Goal: Task Accomplishment & Management: Use online tool/utility

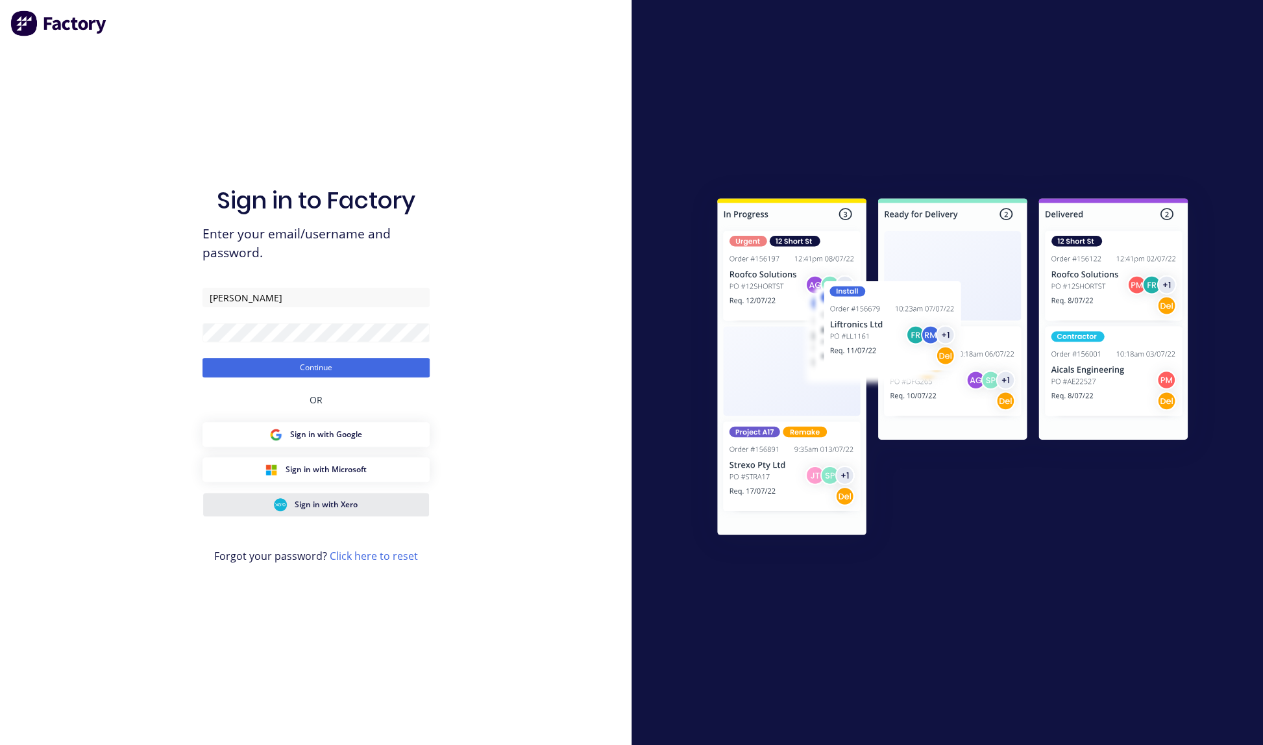
click at [326, 503] on span "Sign in with Xero" at bounding box center [326, 505] width 63 height 12
click at [315, 367] on button "Continue" at bounding box center [316, 367] width 227 height 19
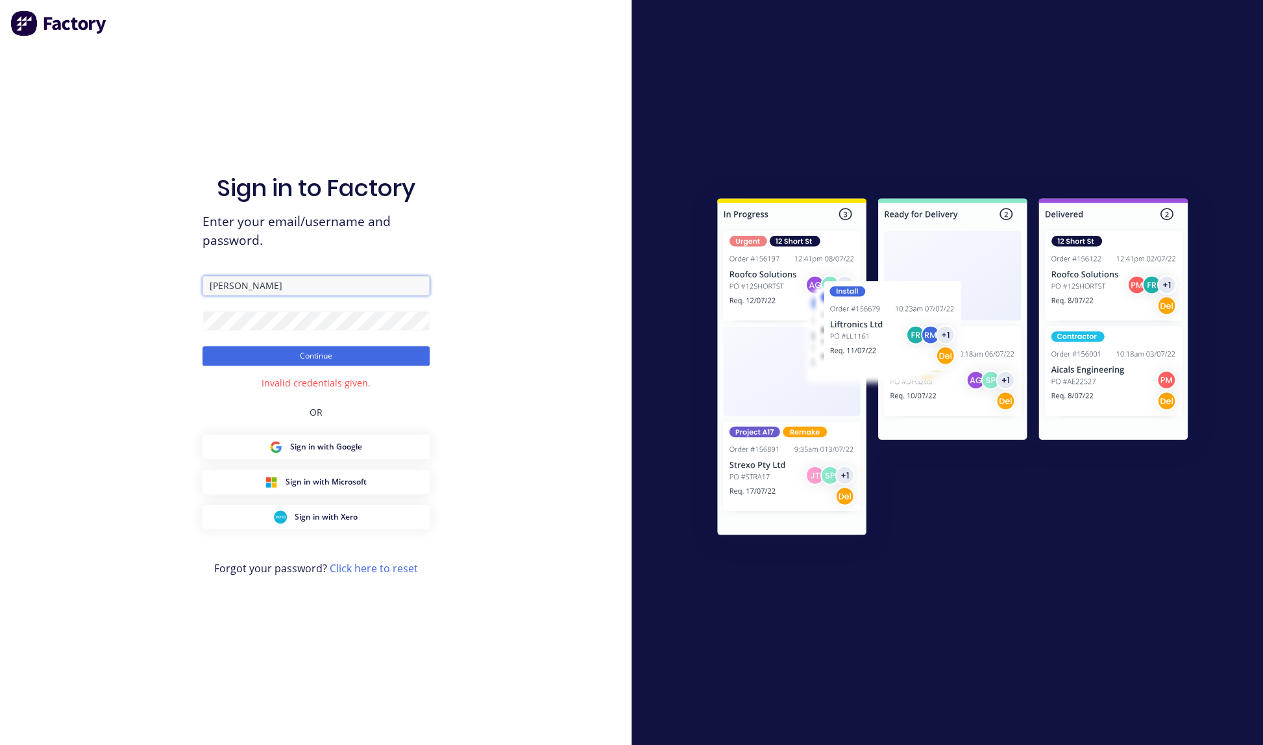
click at [249, 286] on input "[PERSON_NAME]" at bounding box center [316, 285] width 227 height 19
type input "T"
type input "[EMAIL_ADDRESS][DOMAIN_NAME]"
click at [464, 345] on div "Sign in to Factory Enter your email/username and password. [EMAIL_ADDRESS][DOMA…" at bounding box center [316, 372] width 632 height 745
click at [321, 356] on button "Continue" at bounding box center [316, 355] width 227 height 19
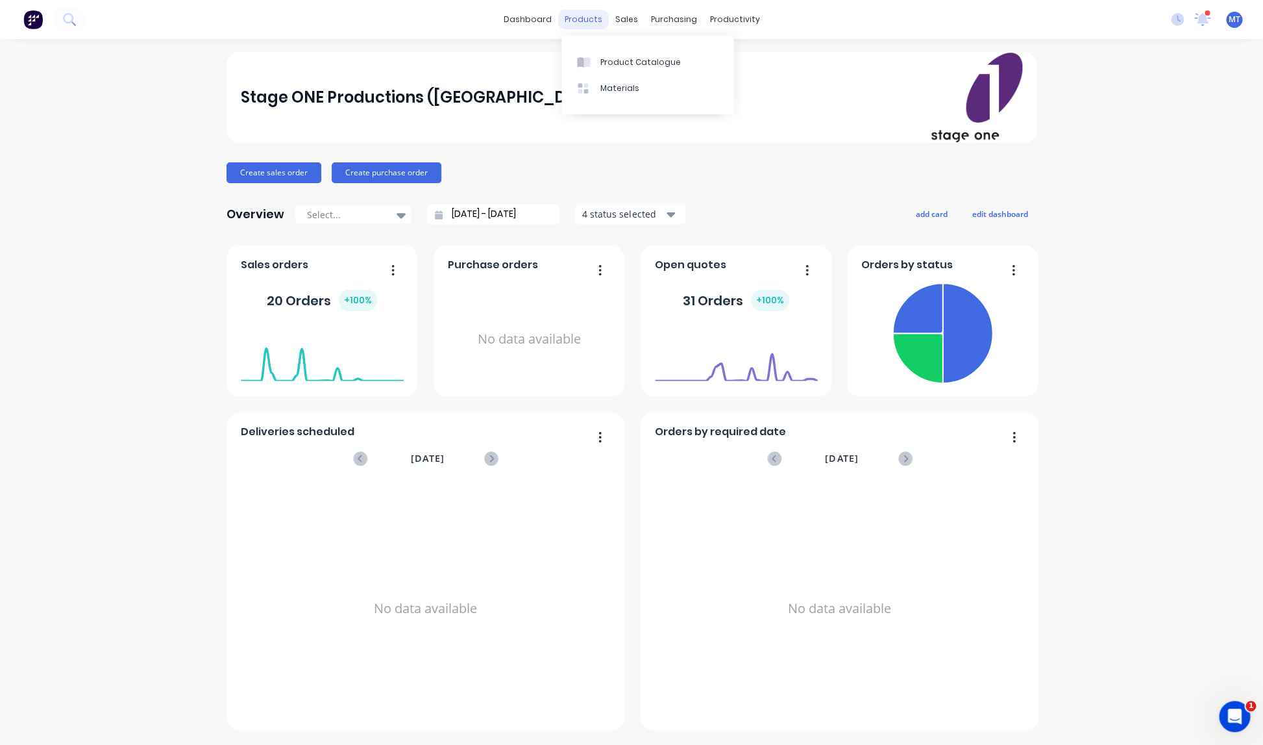
click at [593, 20] on div "products" at bounding box center [583, 19] width 51 height 19
click at [636, 19] on div "sales" at bounding box center [627, 19] width 36 height 19
click at [660, 61] on div "Sales Orders" at bounding box center [674, 62] width 53 height 12
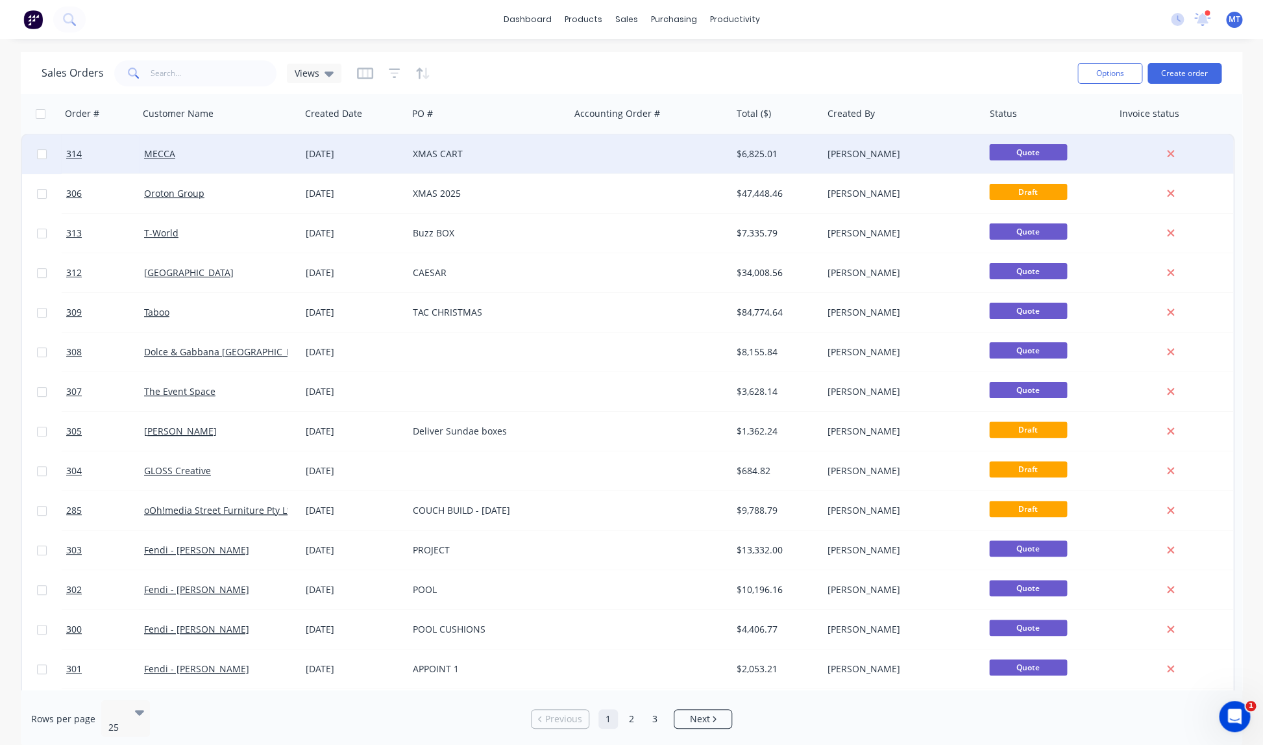
click at [438, 156] on div "XMAS CART" at bounding box center [485, 153] width 144 height 13
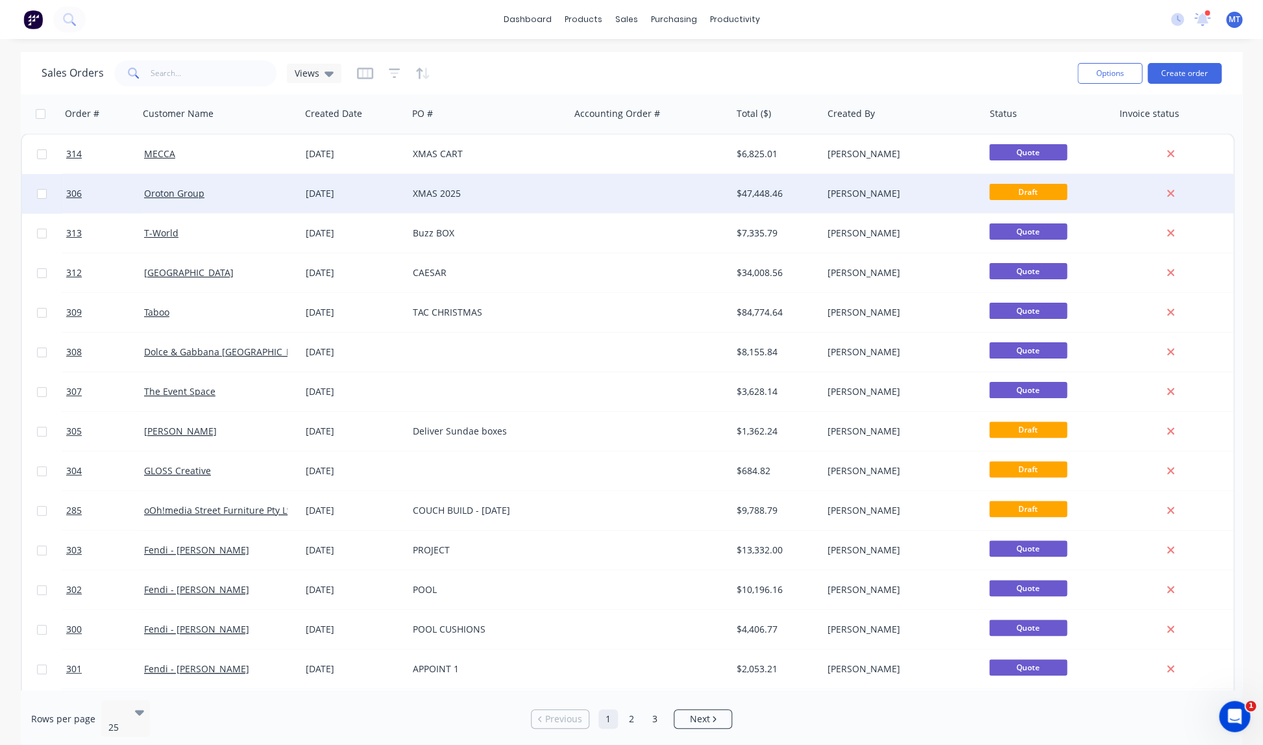
click at [434, 193] on div "XMAS 2025" at bounding box center [485, 193] width 144 height 13
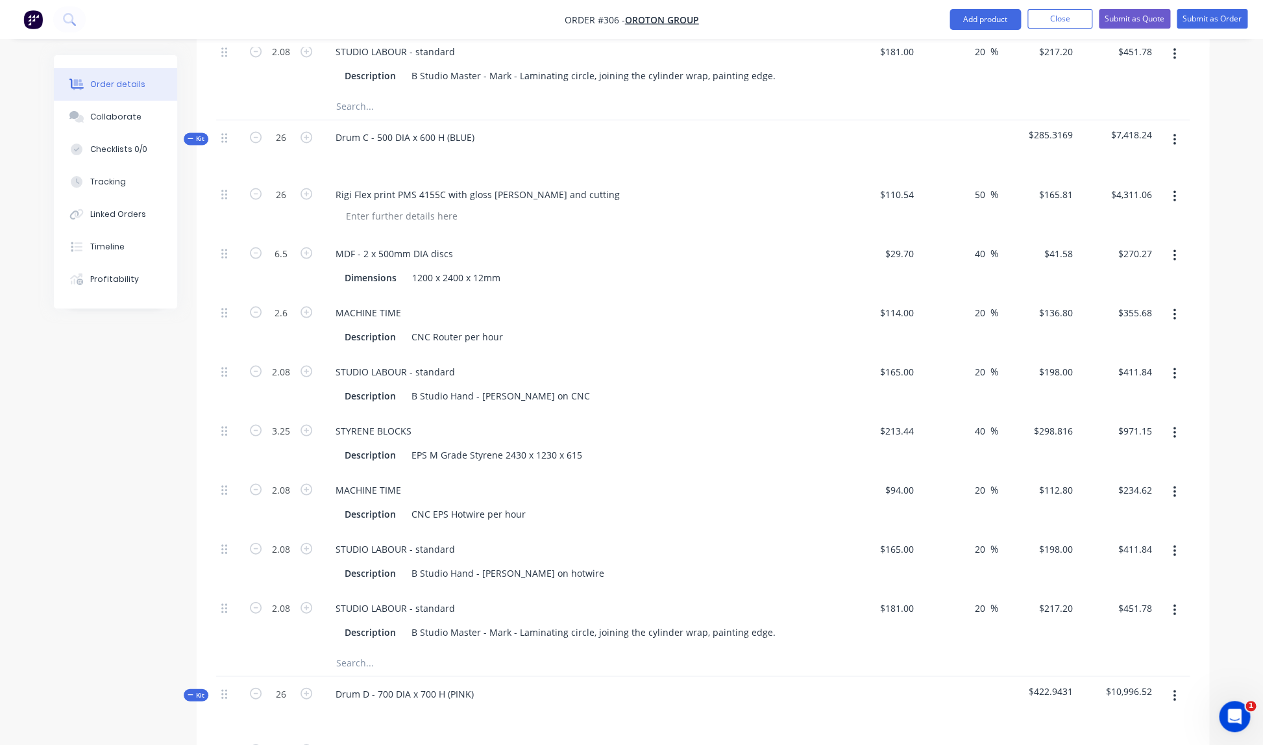
scroll to position [1071, 0]
click at [286, 130] on input "26" at bounding box center [281, 139] width 34 height 19
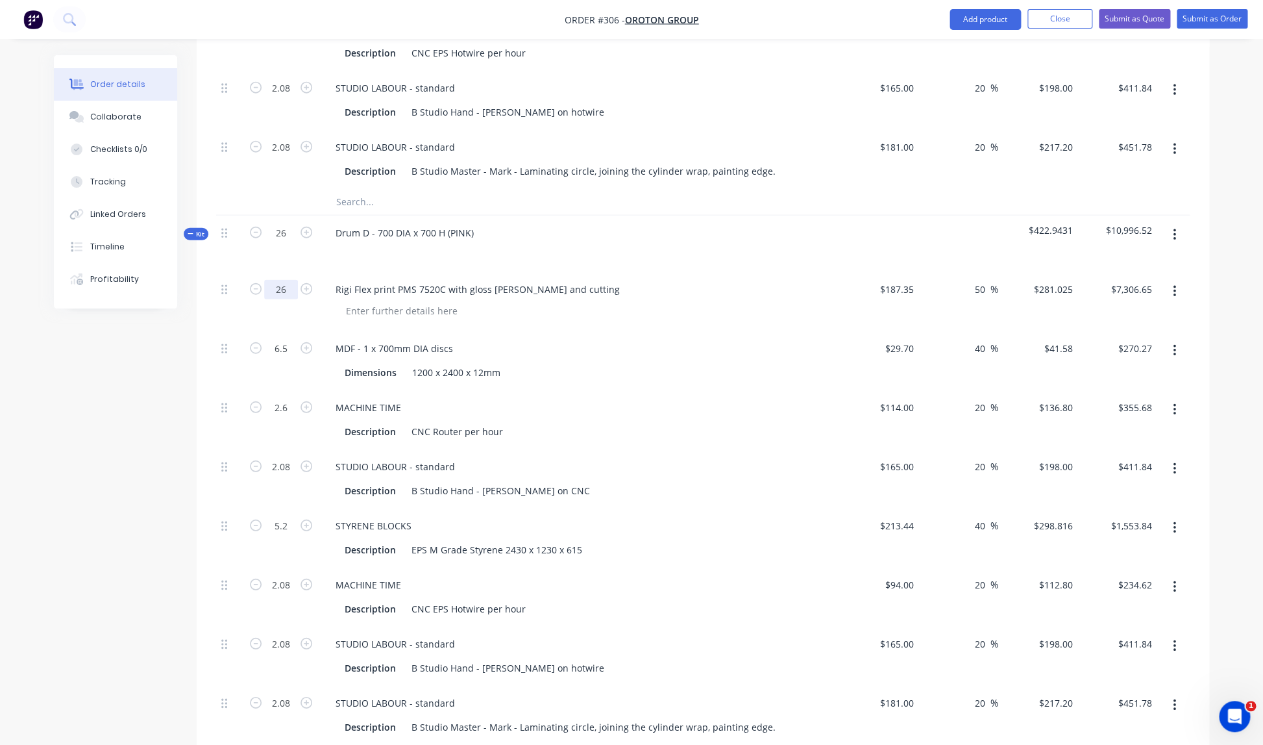
scroll to position [1540, 0]
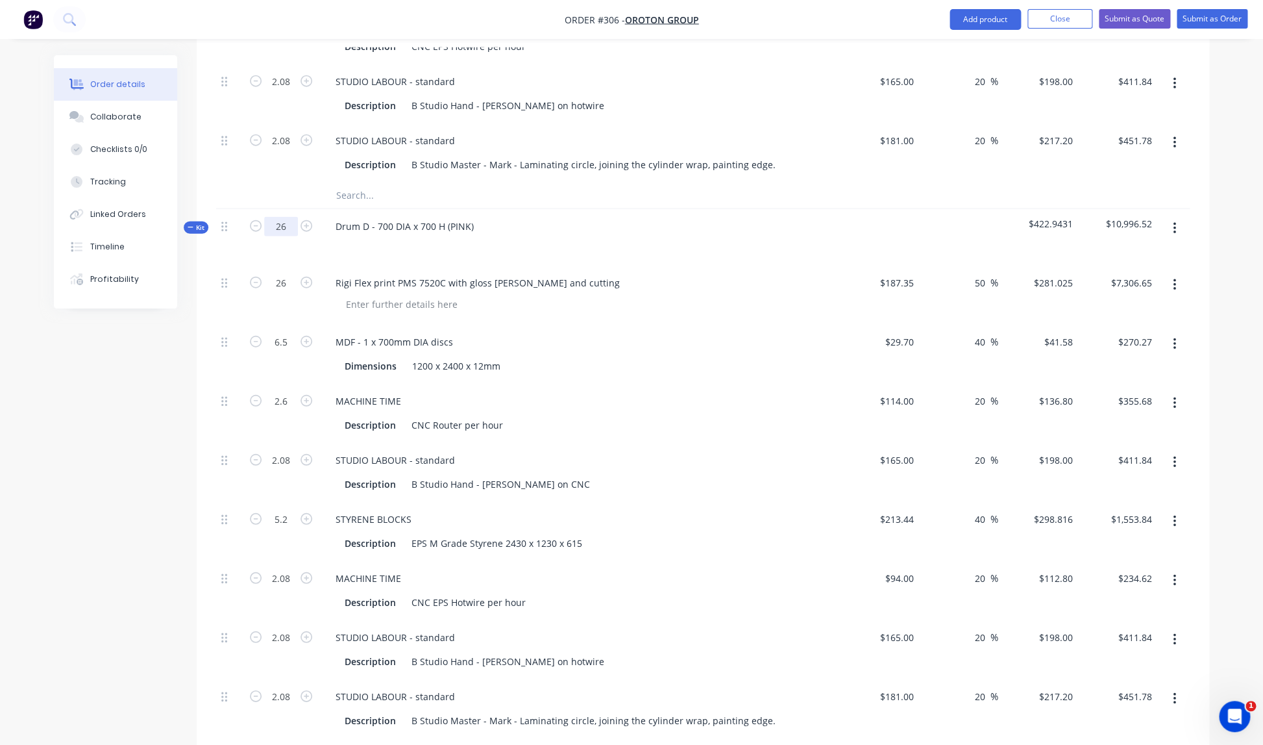
type input "1"
click at [288, 217] on input "26" at bounding box center [281, 226] width 34 height 19
type input "1"
type input "0.25"
type input "0.1"
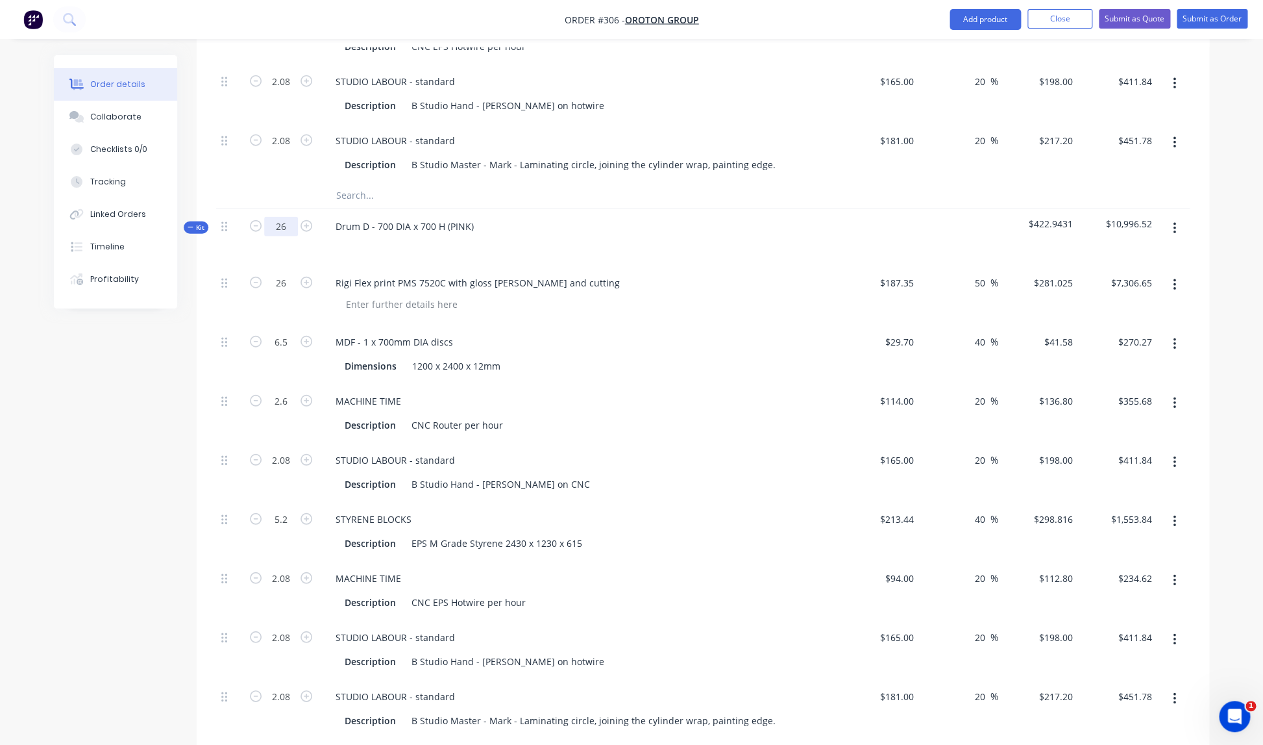
type input "0.08"
type input "0.125"
type input "0.08"
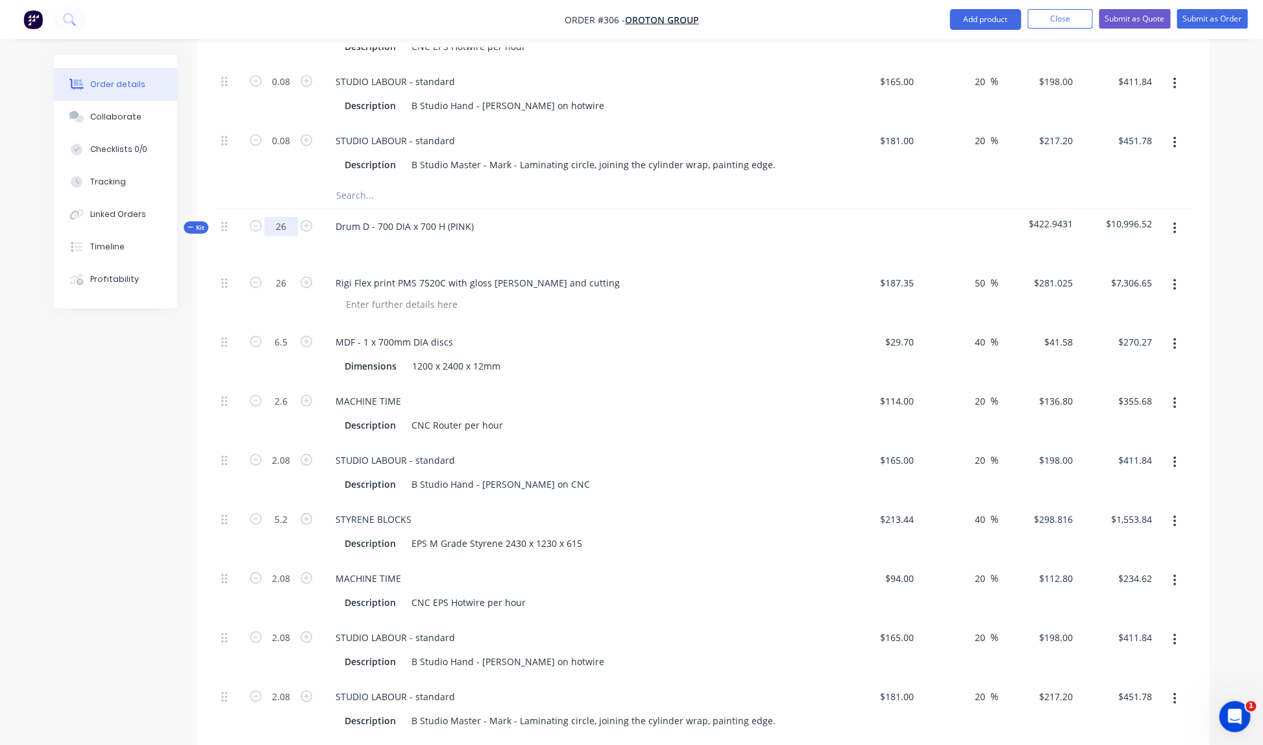
type input "$165.81"
type input "$10.40"
type input "$13.68"
type input "$15.84"
type input "$37.35"
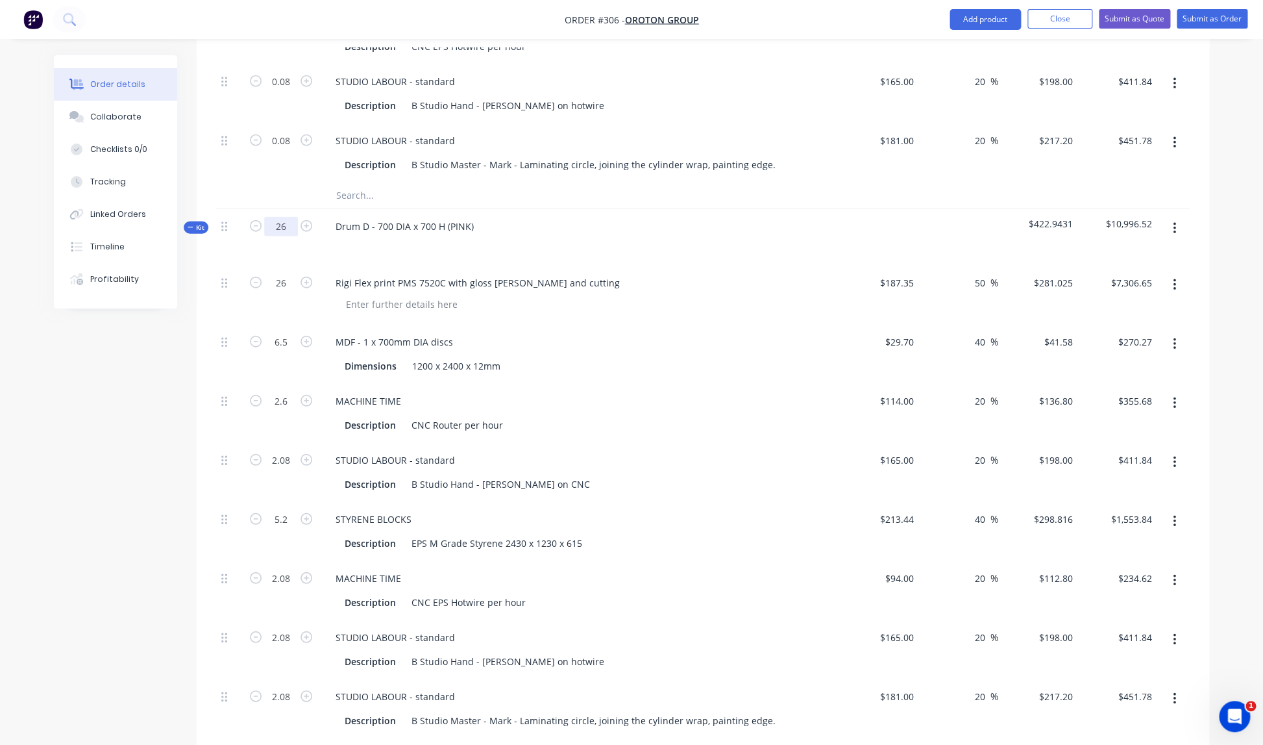
type input "$9.02"
type input "$15.84"
type input "$17.38"
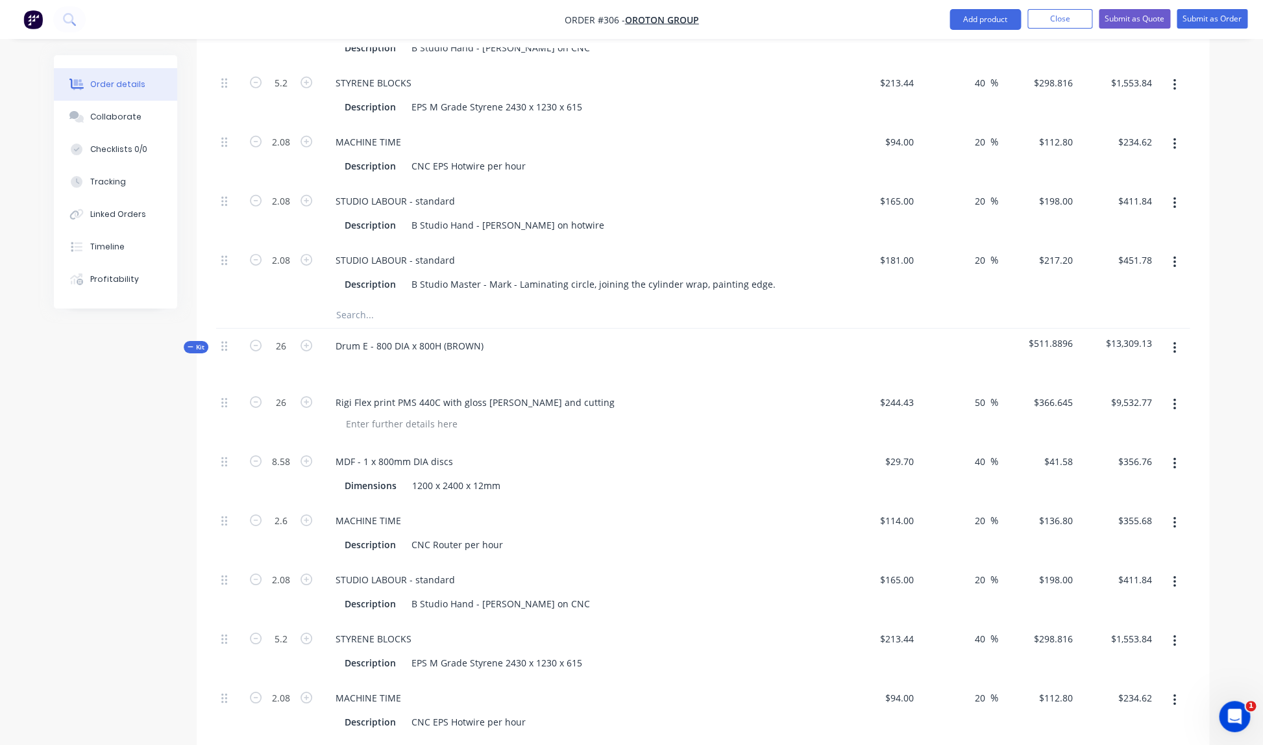
scroll to position [1983, 0]
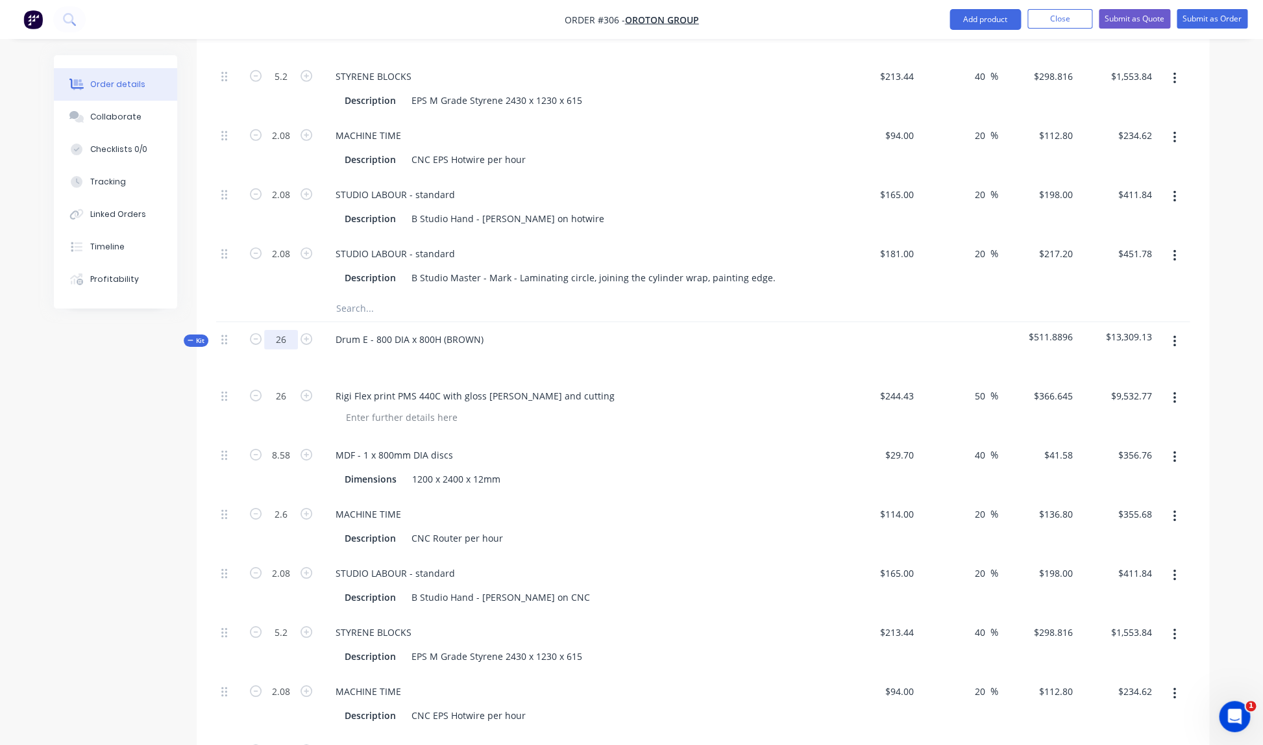
type input "1"
click at [285, 330] on input "26" at bounding box center [281, 339] width 34 height 19
type input "1"
type input "0.25"
type input "0.1"
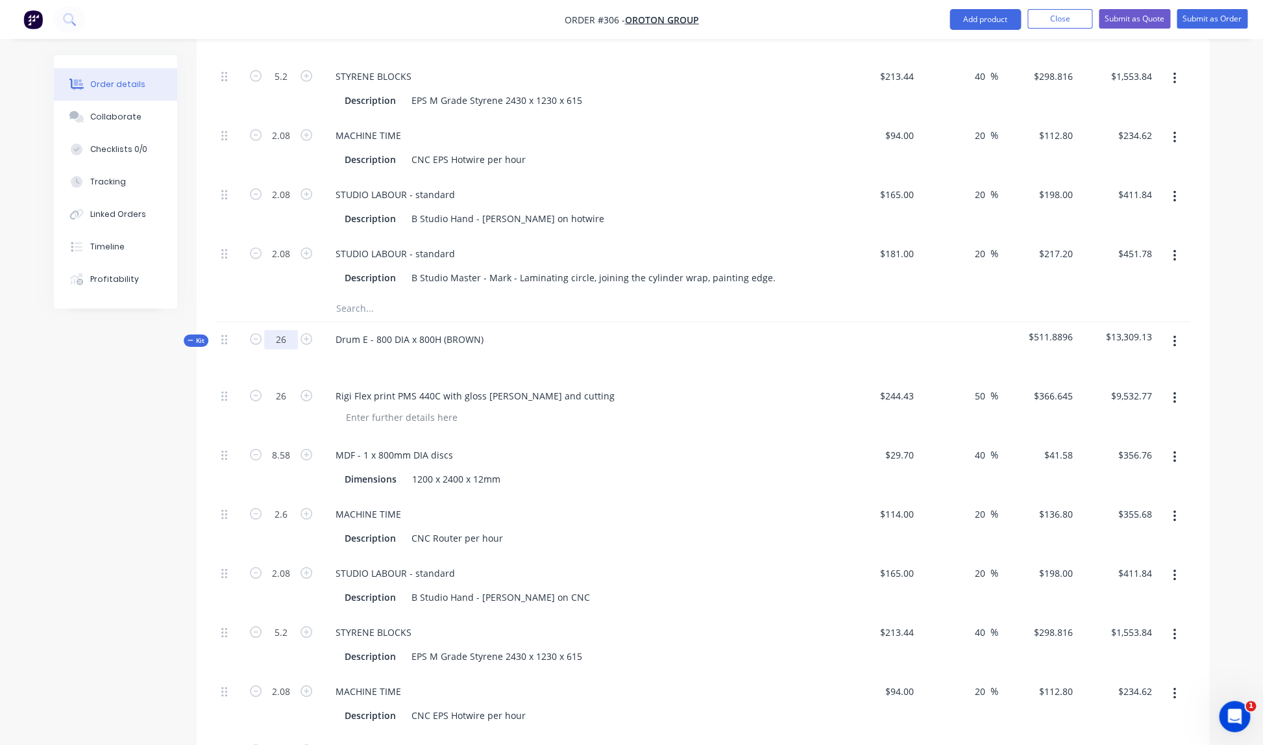
type input "0.08"
type input "0.2"
type input "0.08"
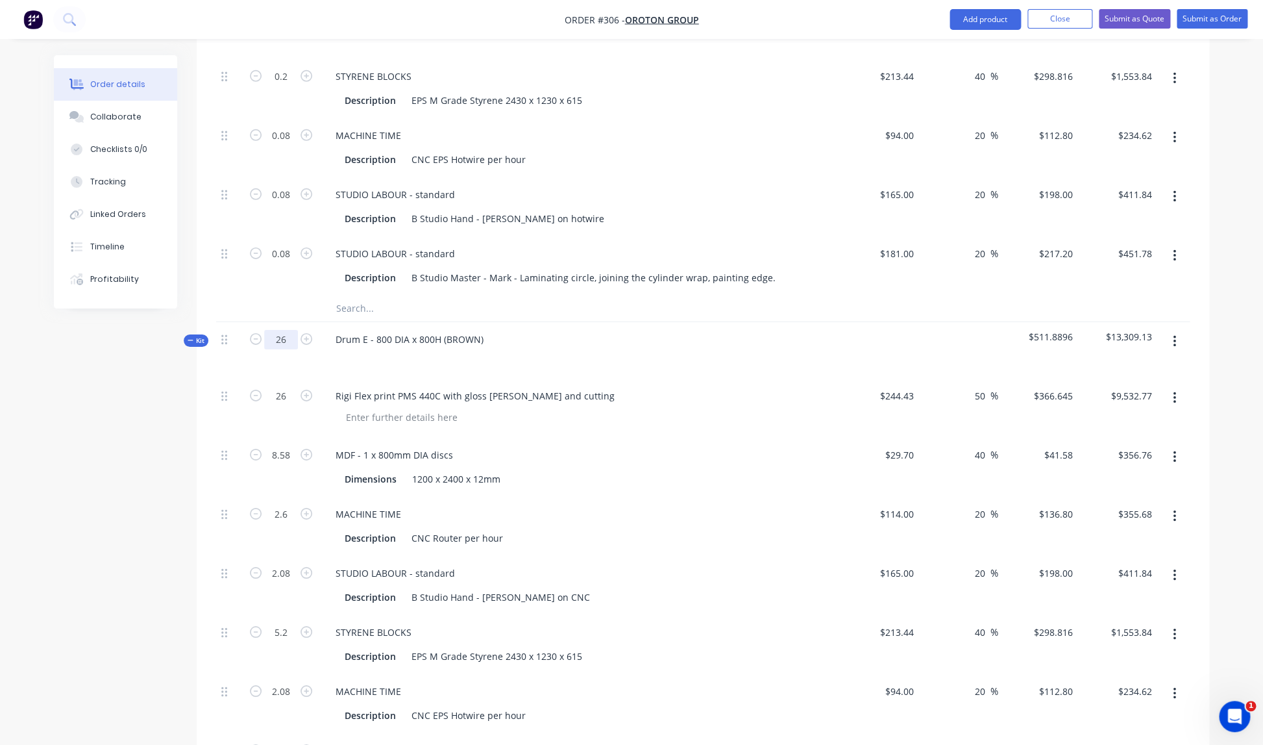
type input "$281.03"
type input "$10.40"
type input "$13.68"
type input "$15.84"
type input "$59.76"
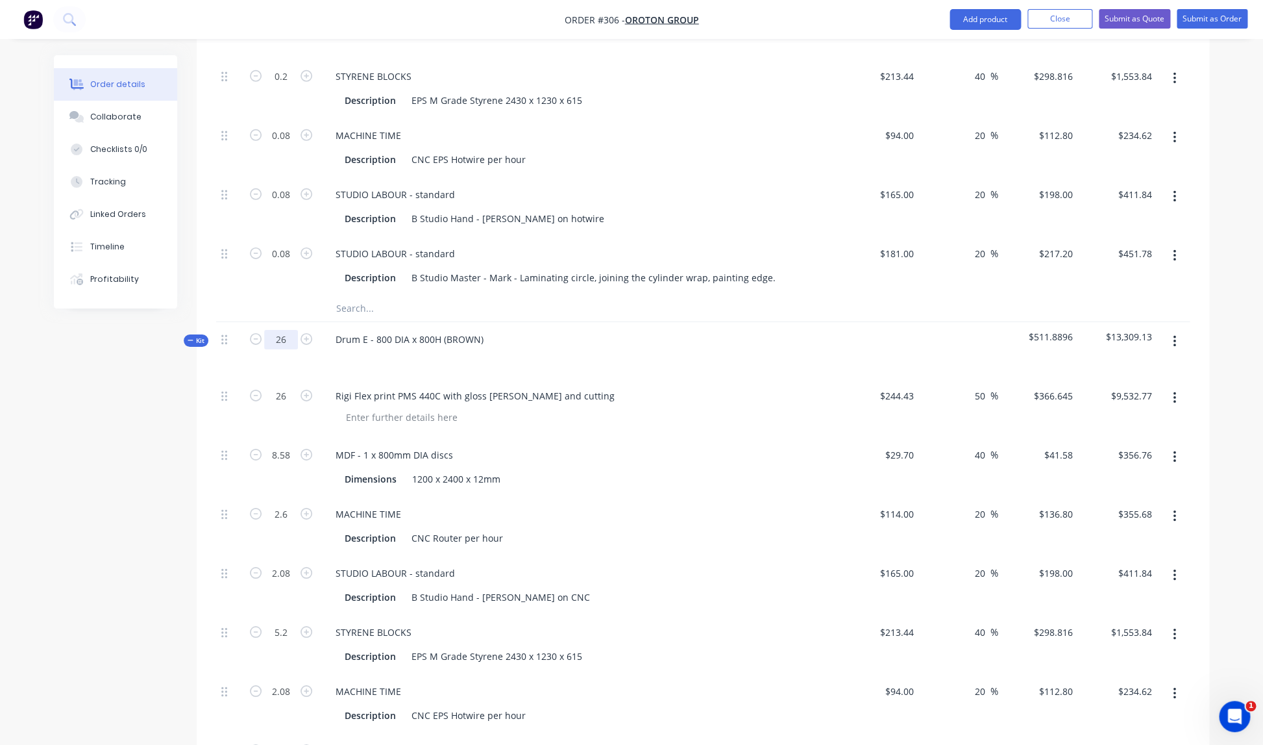
type input "$9.02"
type input "$15.84"
type input "$17.38"
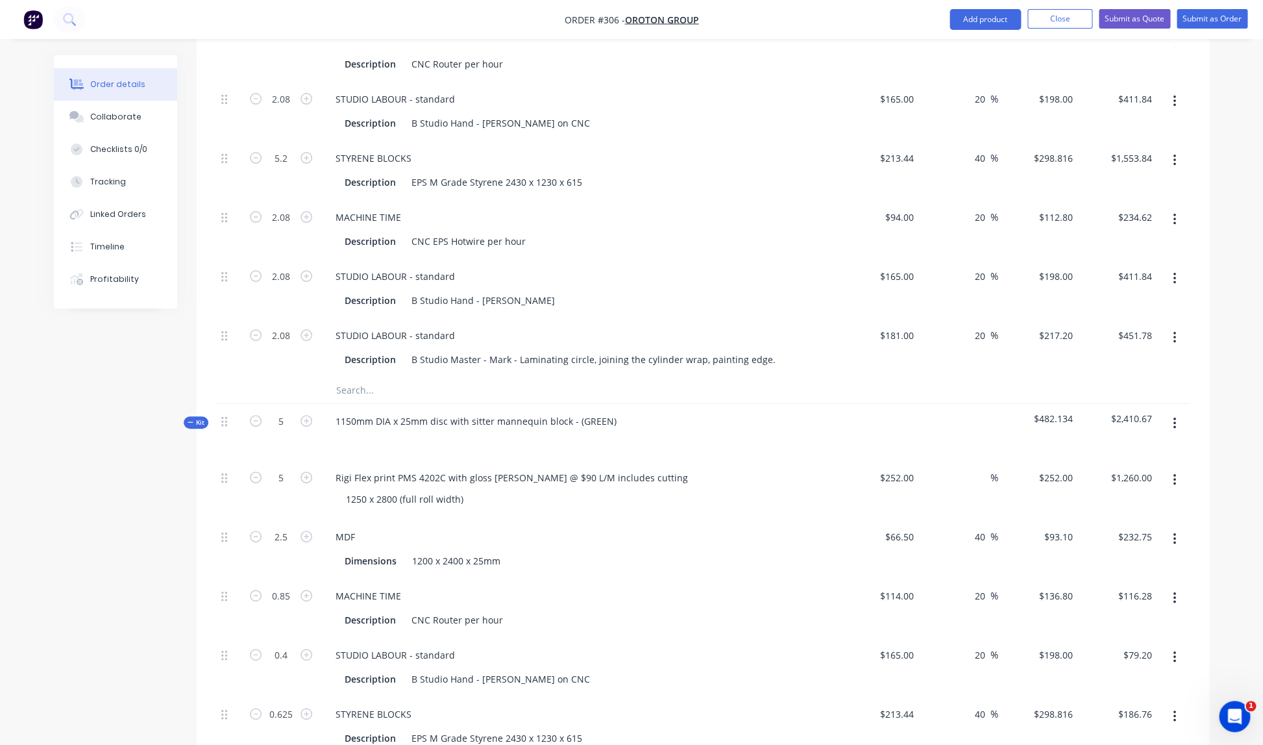
scroll to position [2493, 0]
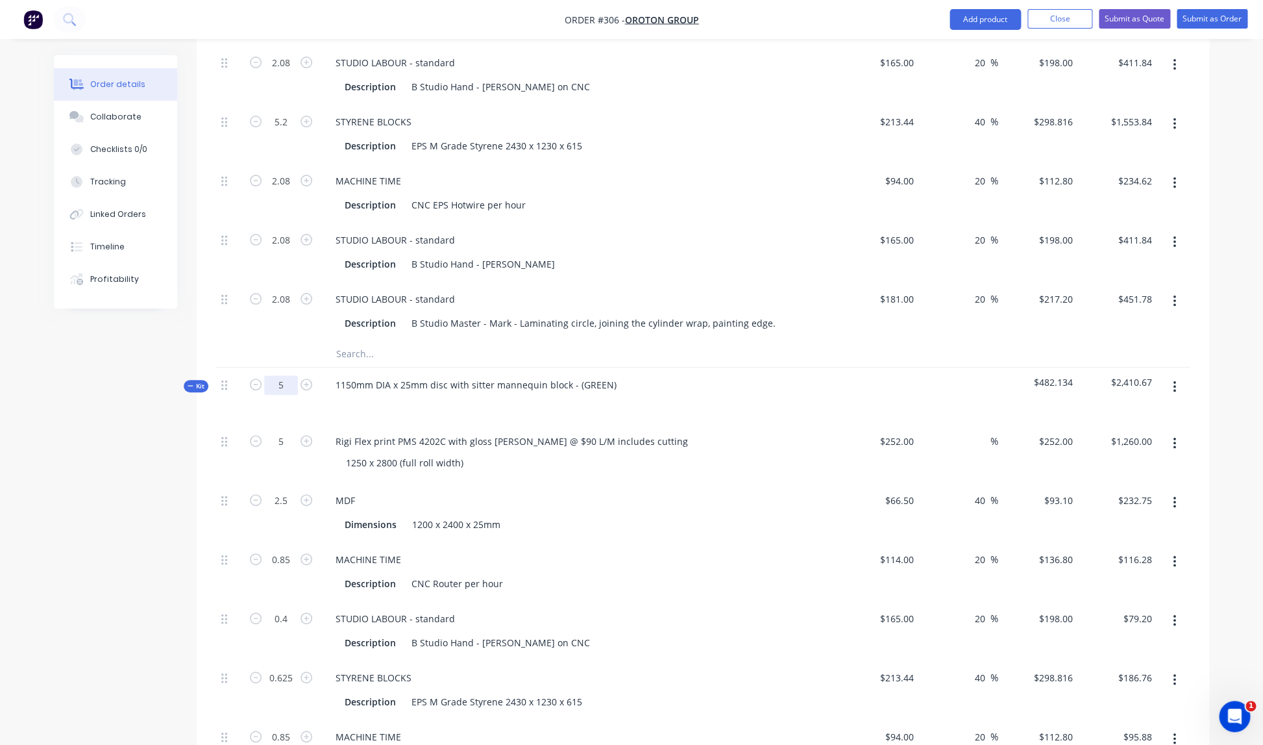
type input "1"
type input "0.33"
type input "0.1"
type input "0.08"
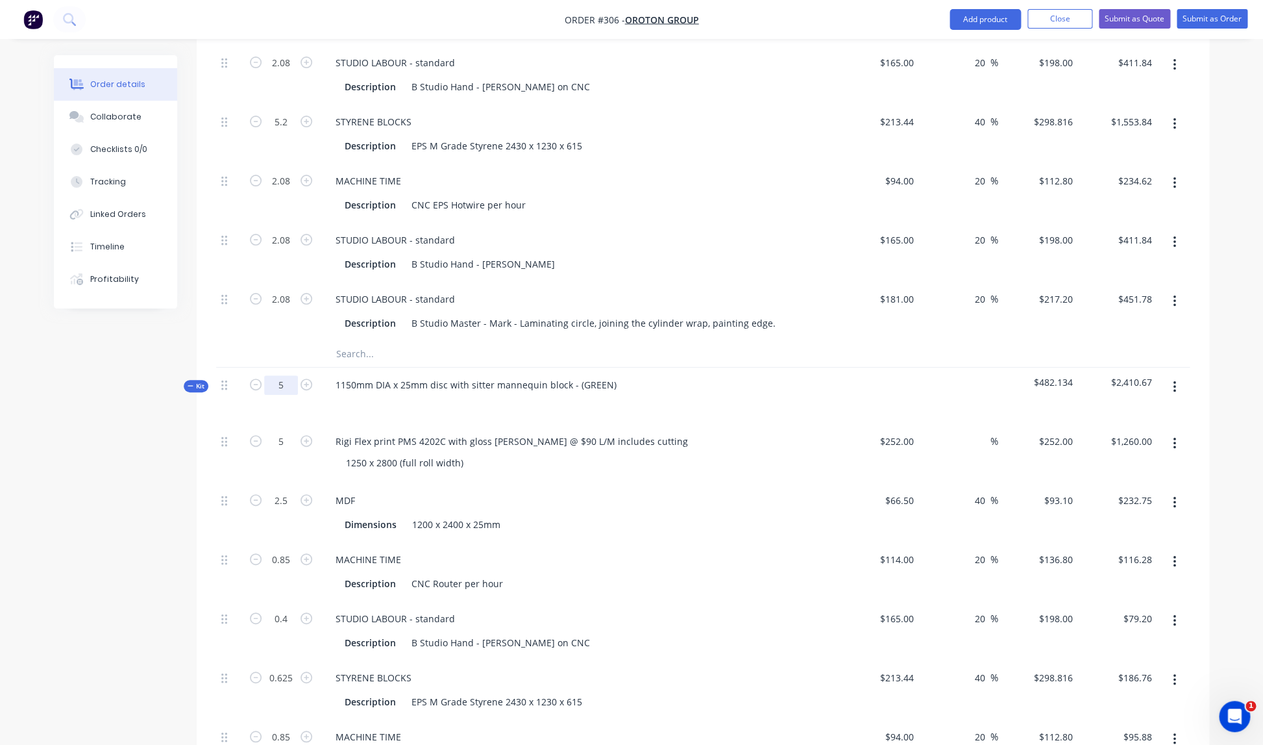
type input "0.2"
type input "0.08"
type input "$366.65"
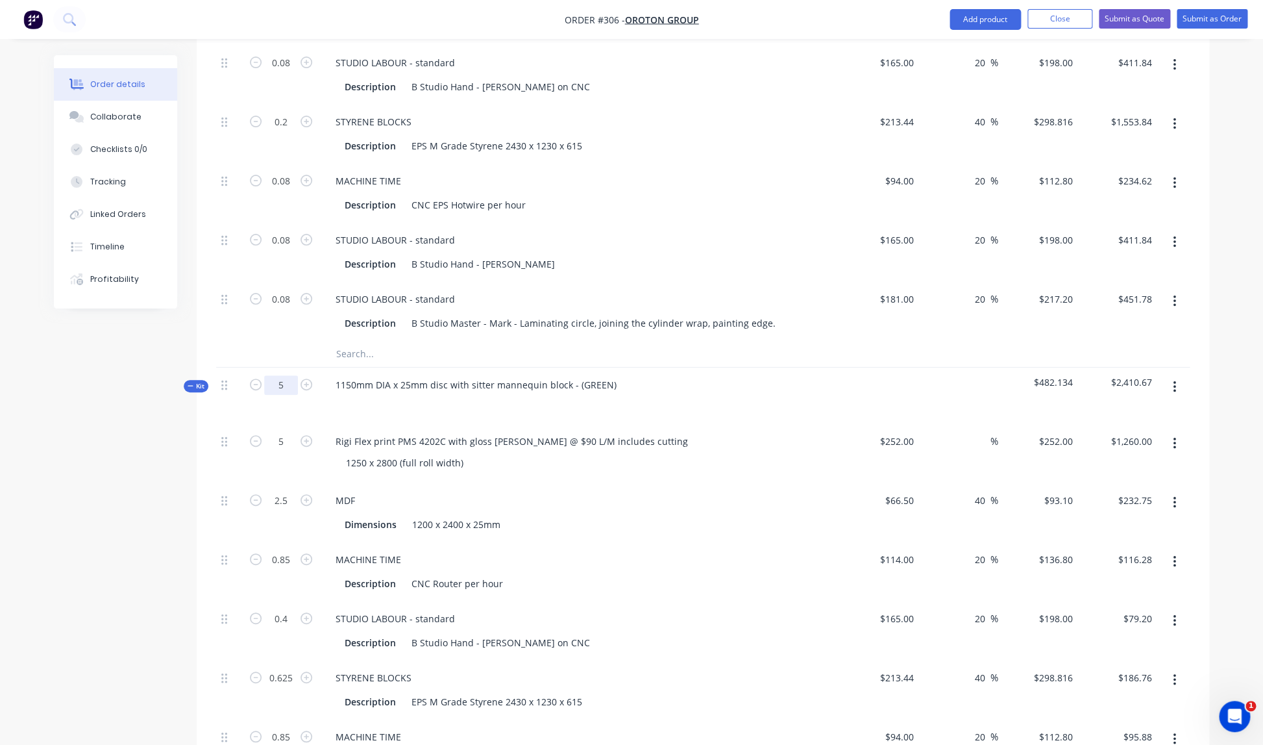
type input "$13.72"
type input "$13.68"
type input "$15.84"
type input "$59.76"
type input "$9.02"
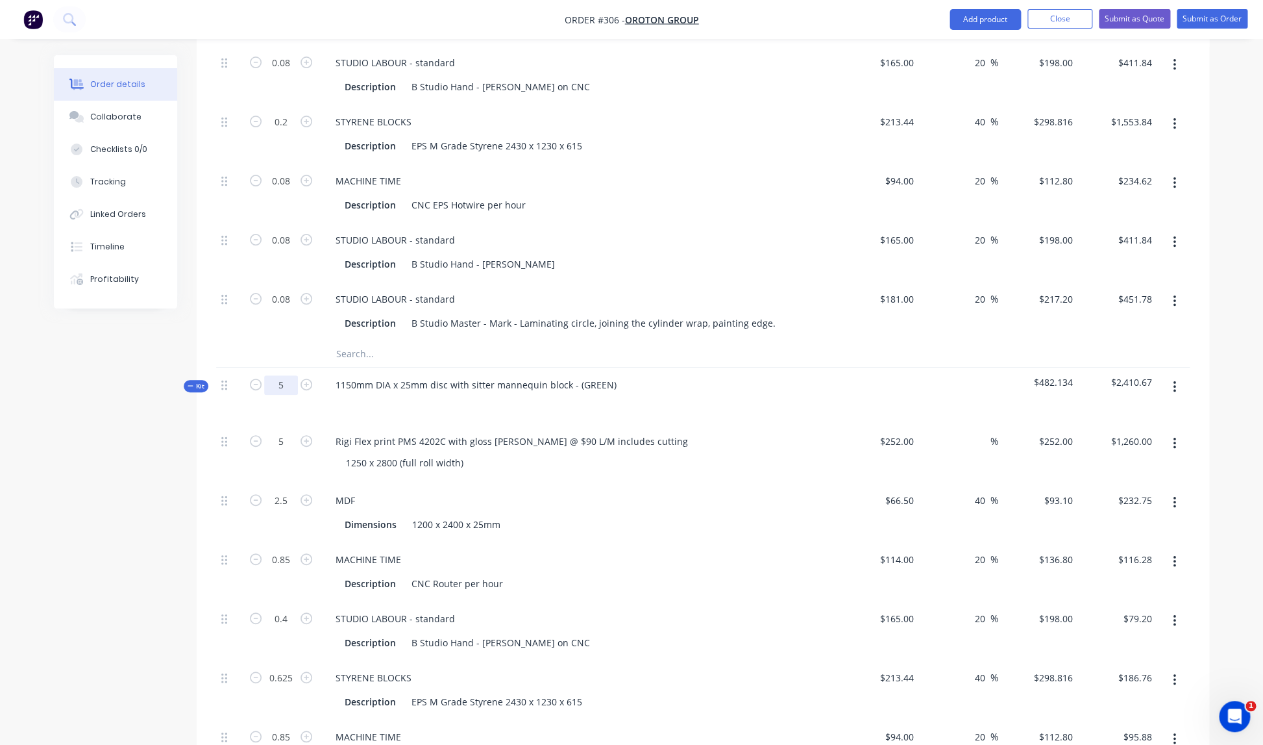
type input "$15.84"
type input "$17.38"
click at [286, 375] on input "5" at bounding box center [281, 384] width 34 height 19
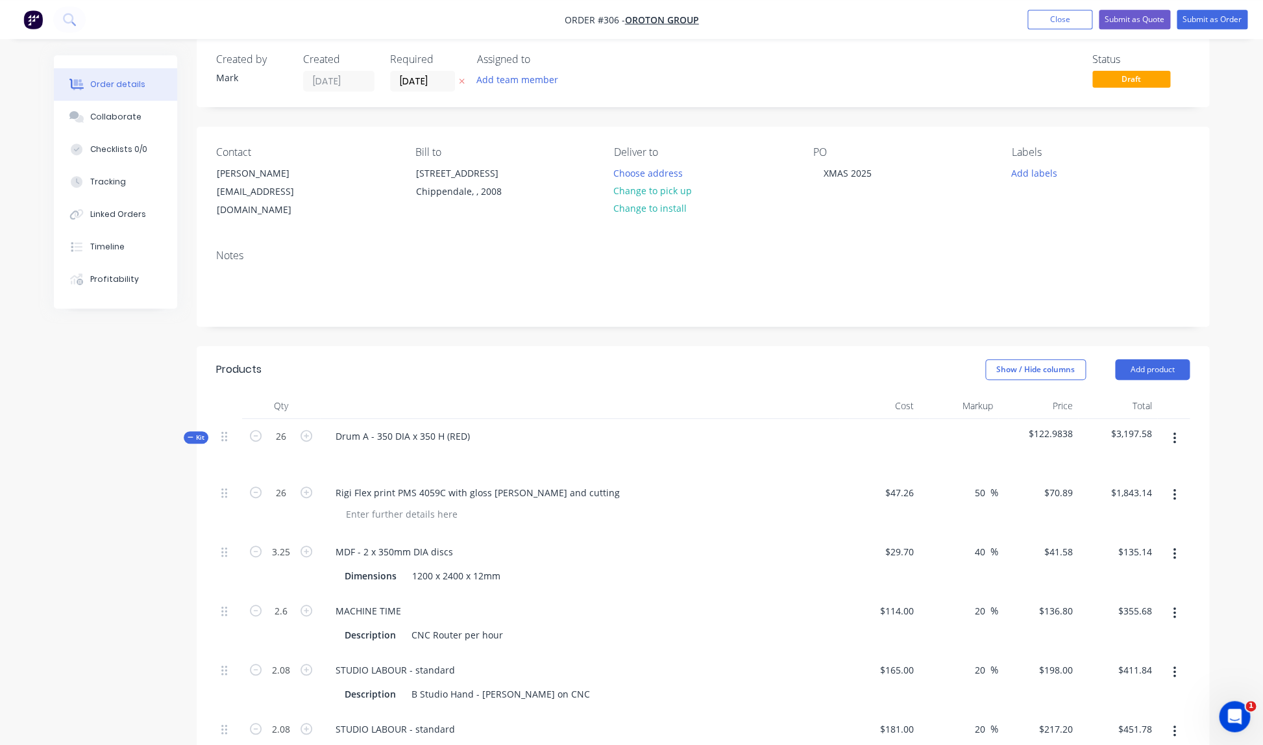
scroll to position [0, 0]
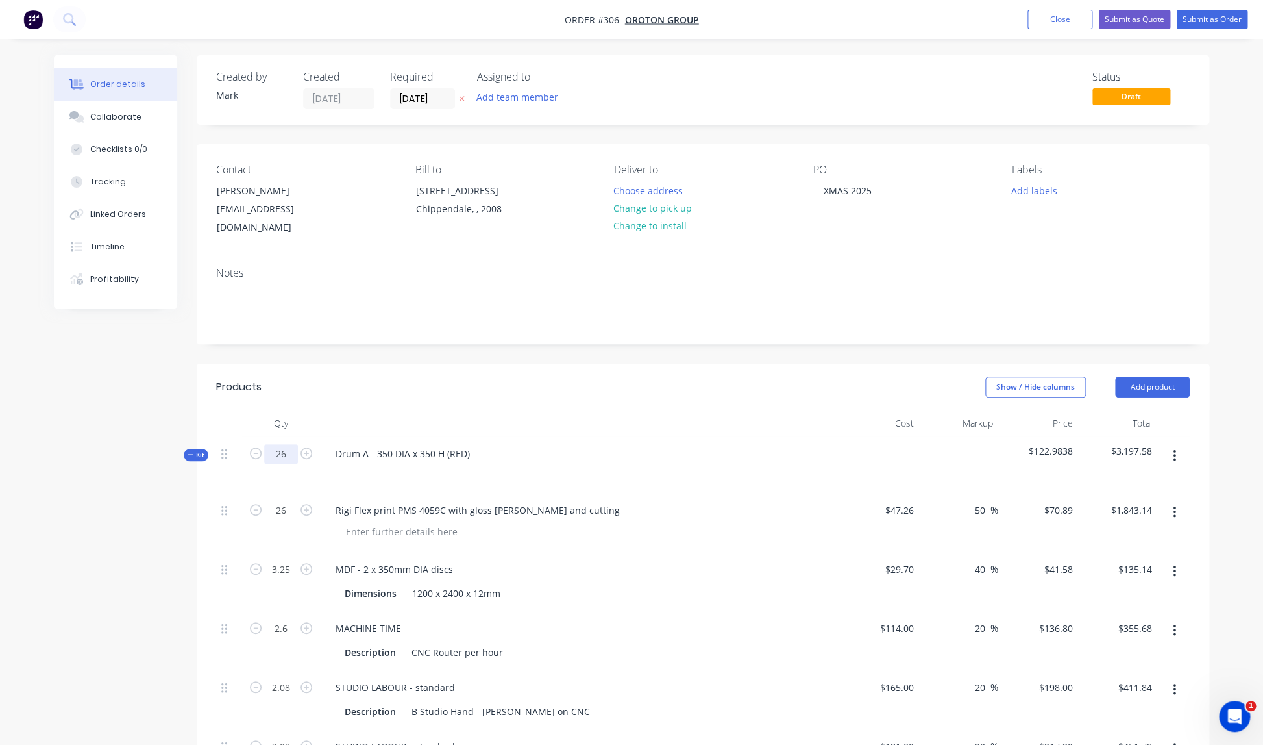
type input "1"
drag, startPoint x: 283, startPoint y: 437, endPoint x: 334, endPoint y: 454, distance: 54.0
click at [283, 444] on input "26" at bounding box center [281, 453] width 34 height 19
type input "1"
type input "0.5"
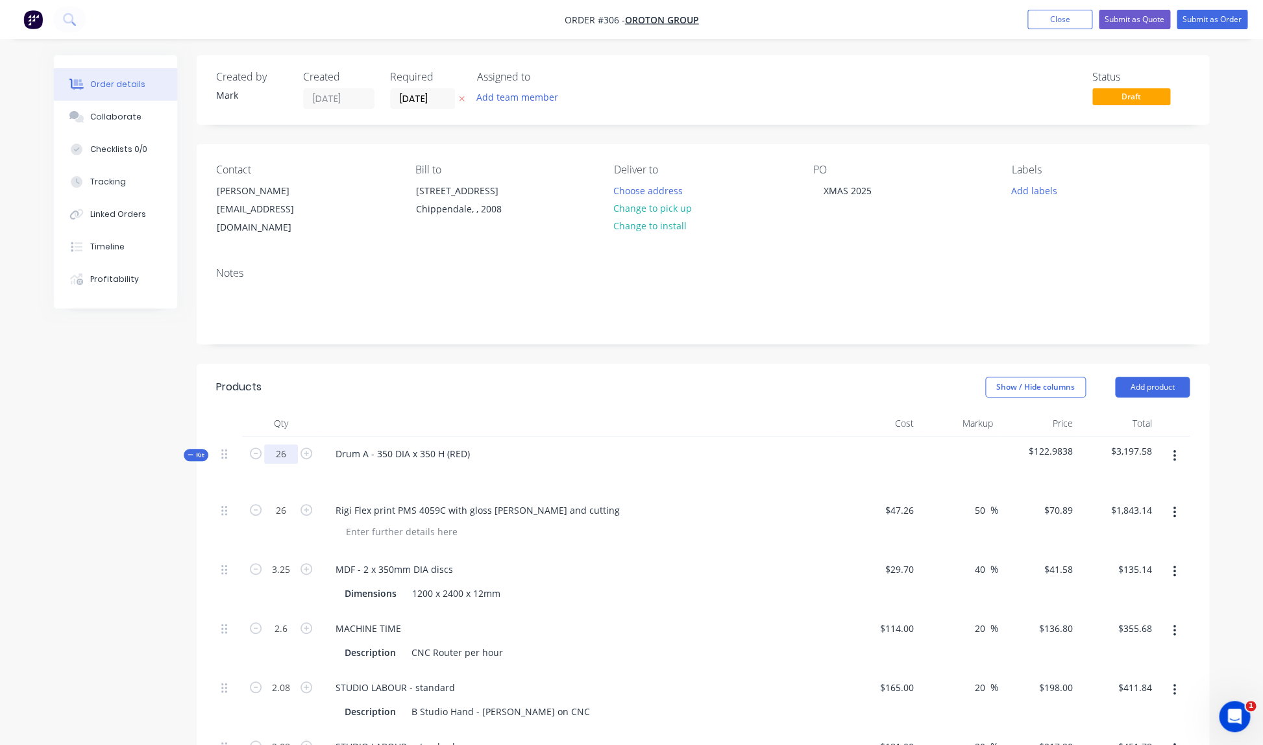
type input "0.17"
type input "0.08"
type input "0.125"
type input "0.17"
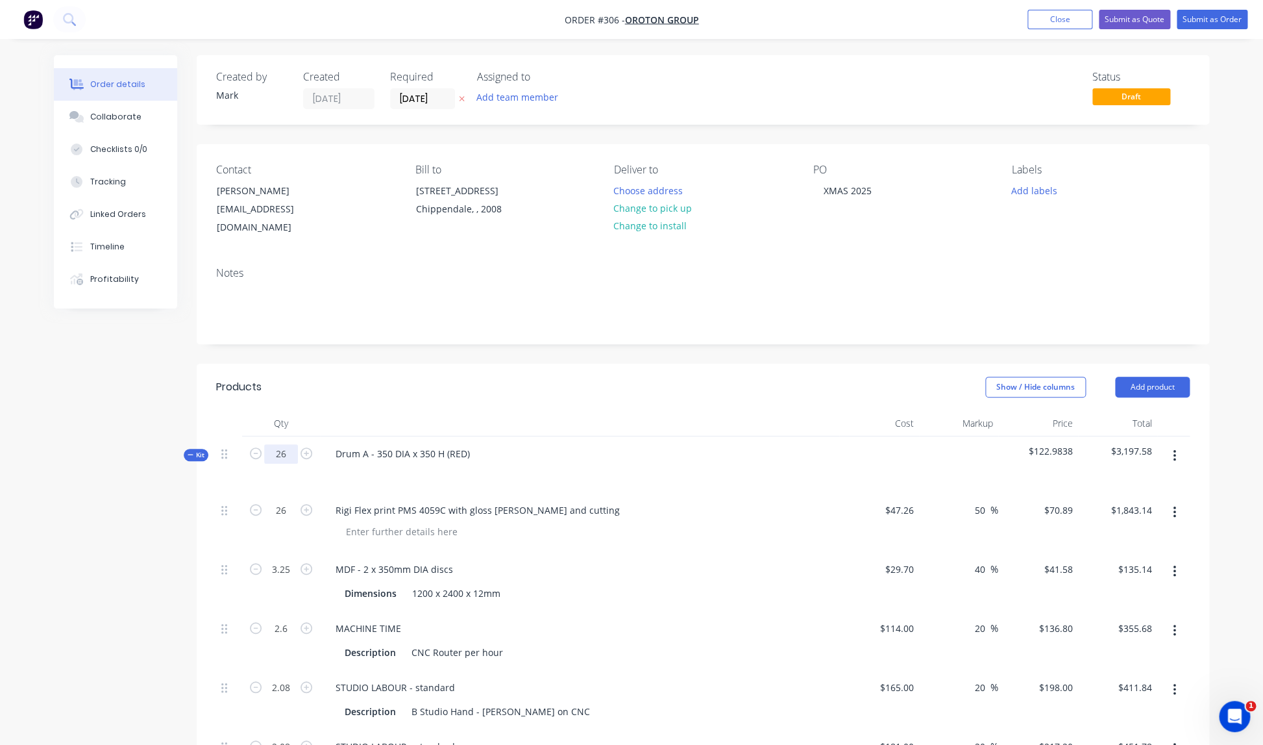
type input "0.25"
type input "$252.00"
type input "$46.55"
type input "$23.26"
type input "$15.84"
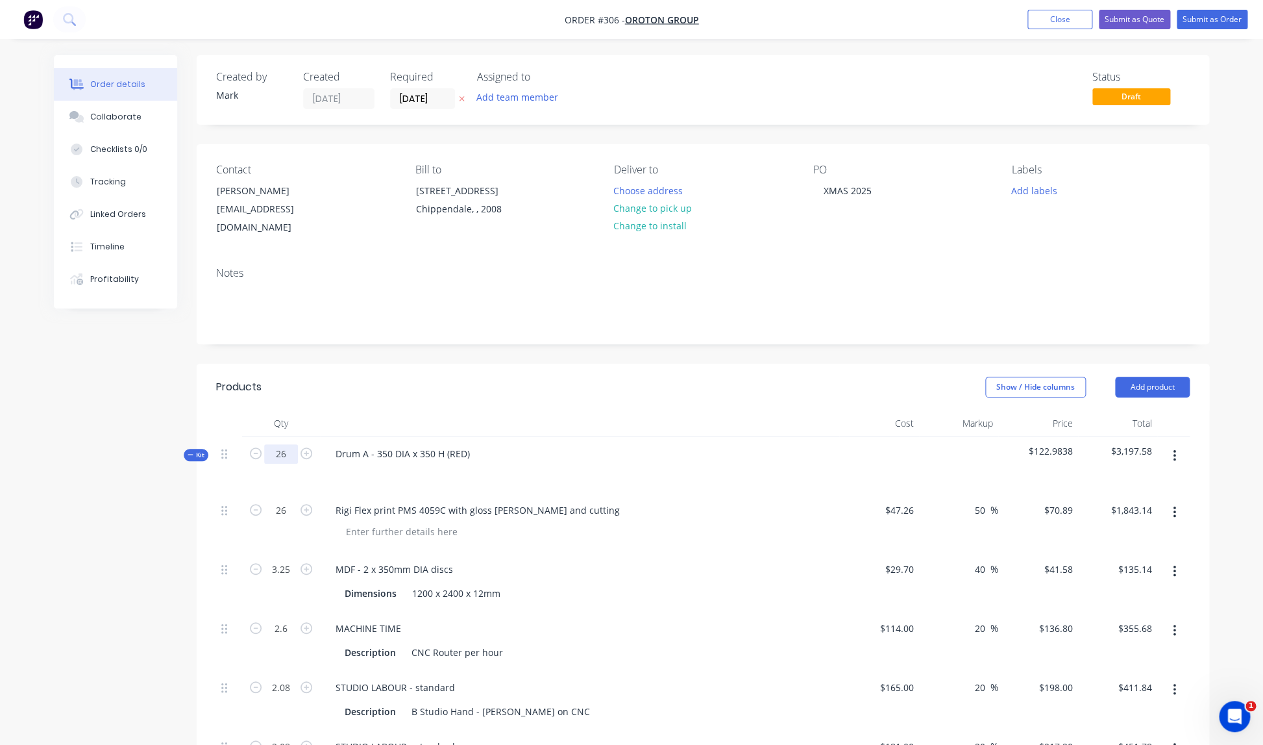
type input "$37.35"
type input "$19.18"
type input "$33.66"
type input "$54.30"
click at [549, 447] on div "Drum A - 350 DIA x 350 H (RED)" at bounding box center [579, 464] width 519 height 56
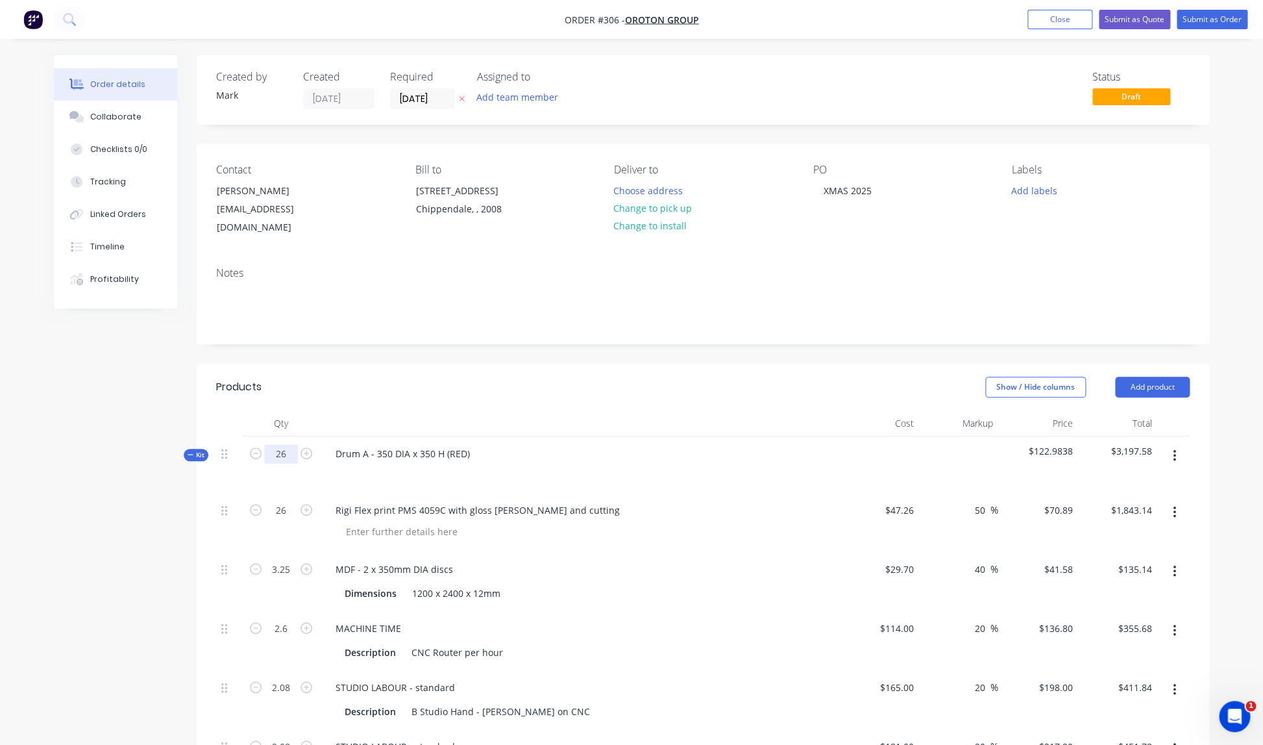
click at [285, 444] on input "26" at bounding box center [281, 453] width 34 height 19
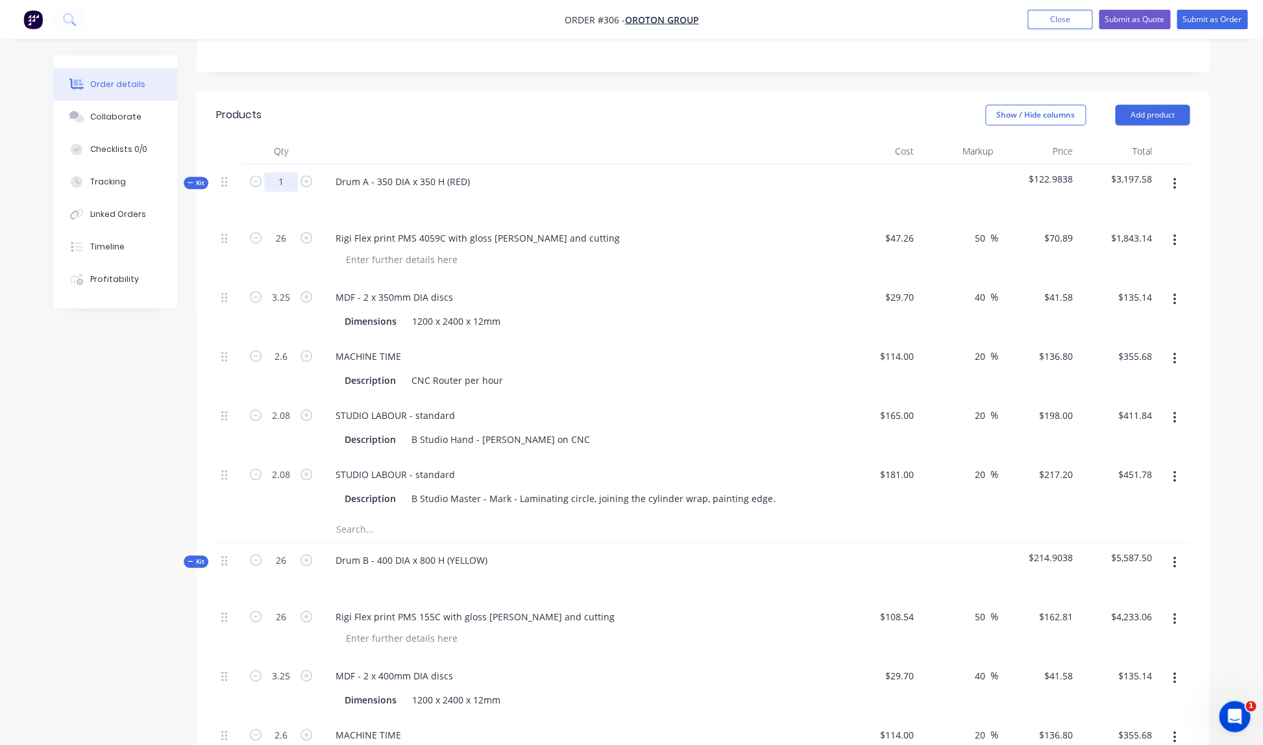
scroll to position [273, 0]
type input "1"
type input "0.125"
type input "0.1"
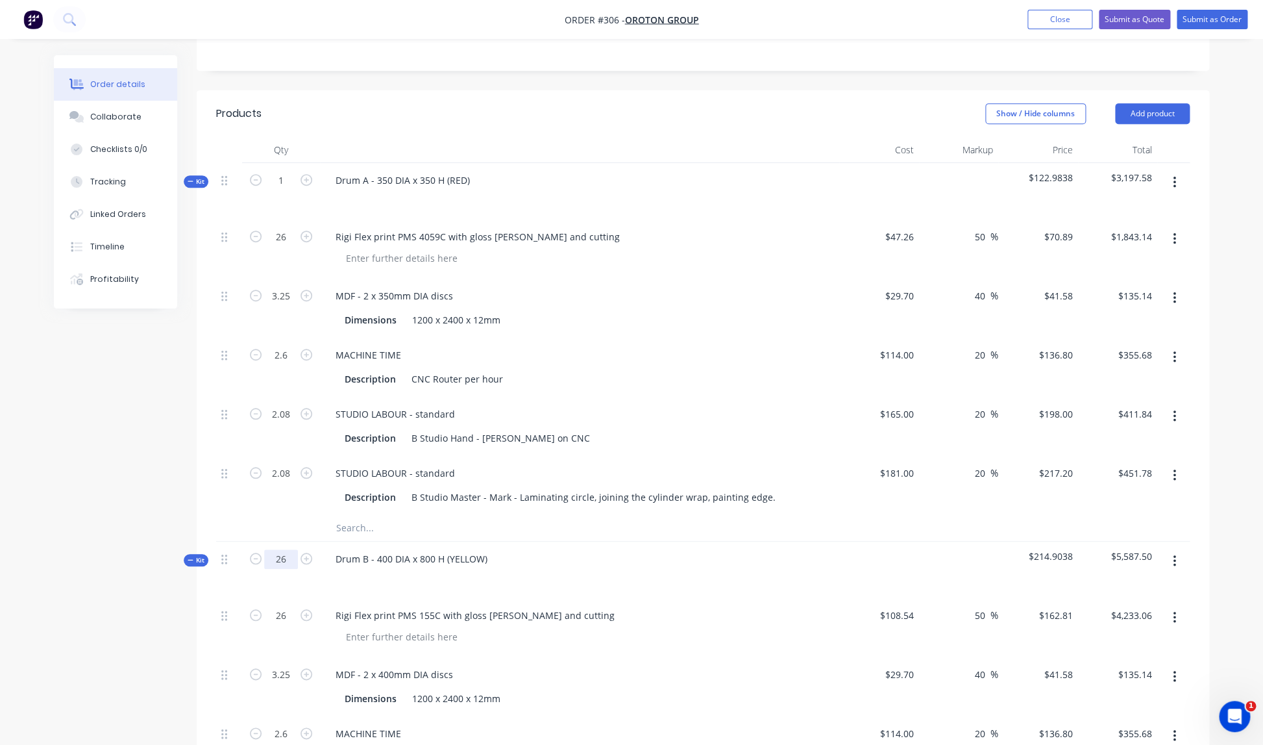
type input "0.08"
type input "$70.89"
type input "$5.20"
type input "$13.68"
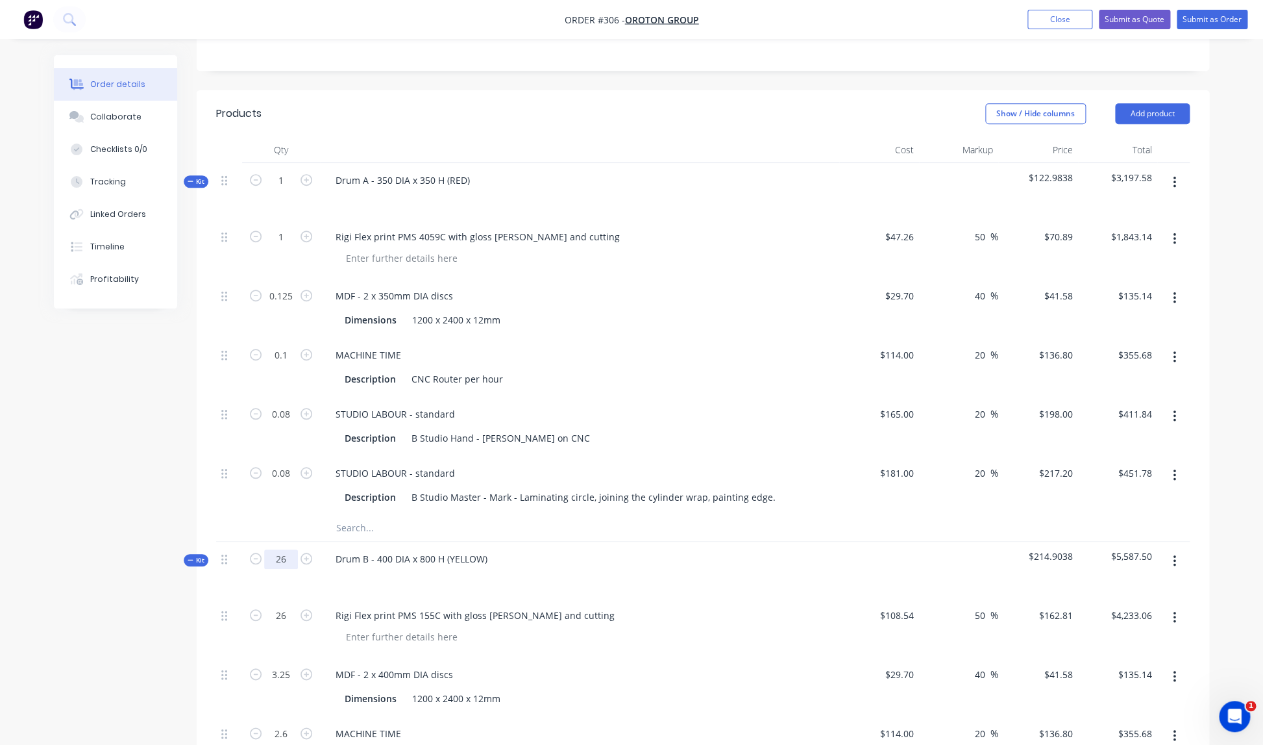
type input "$15.84"
type input "$17.38"
click at [284, 549] on input "26" at bounding box center [281, 558] width 34 height 19
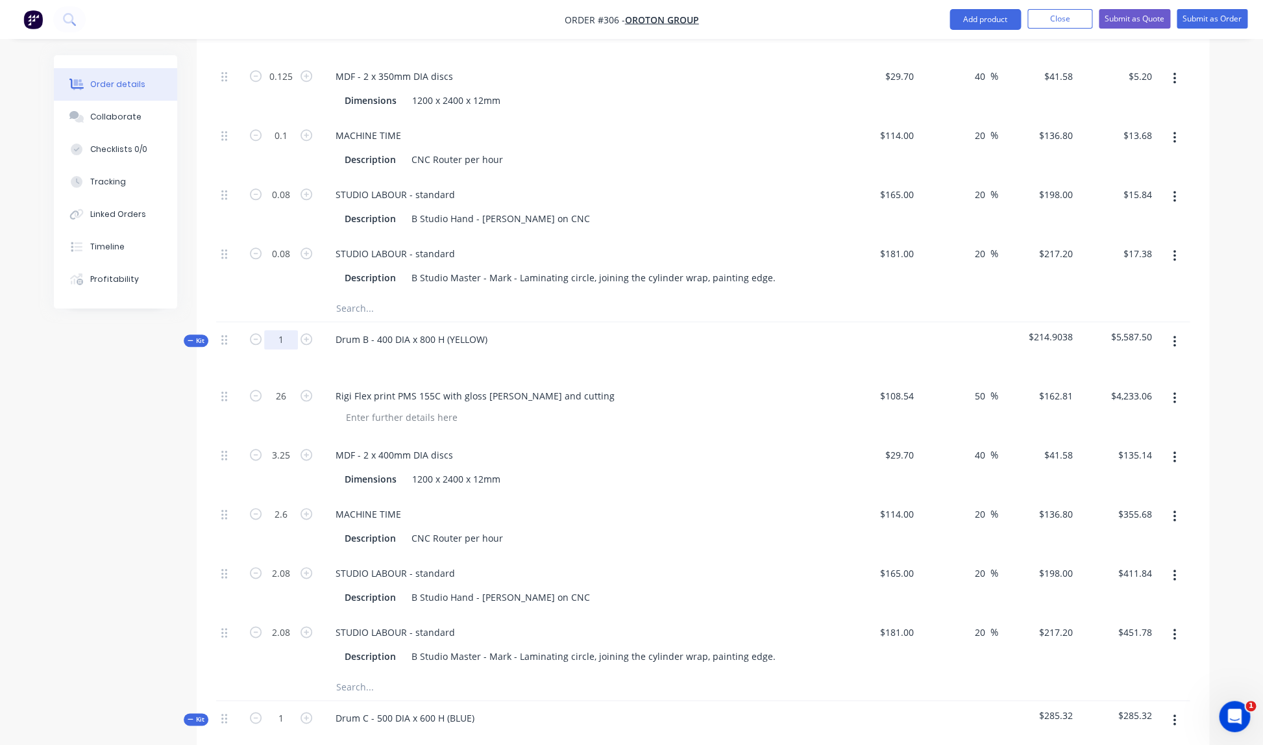
scroll to position [495, 0]
type input "1"
type input "0.125"
type input "0.1"
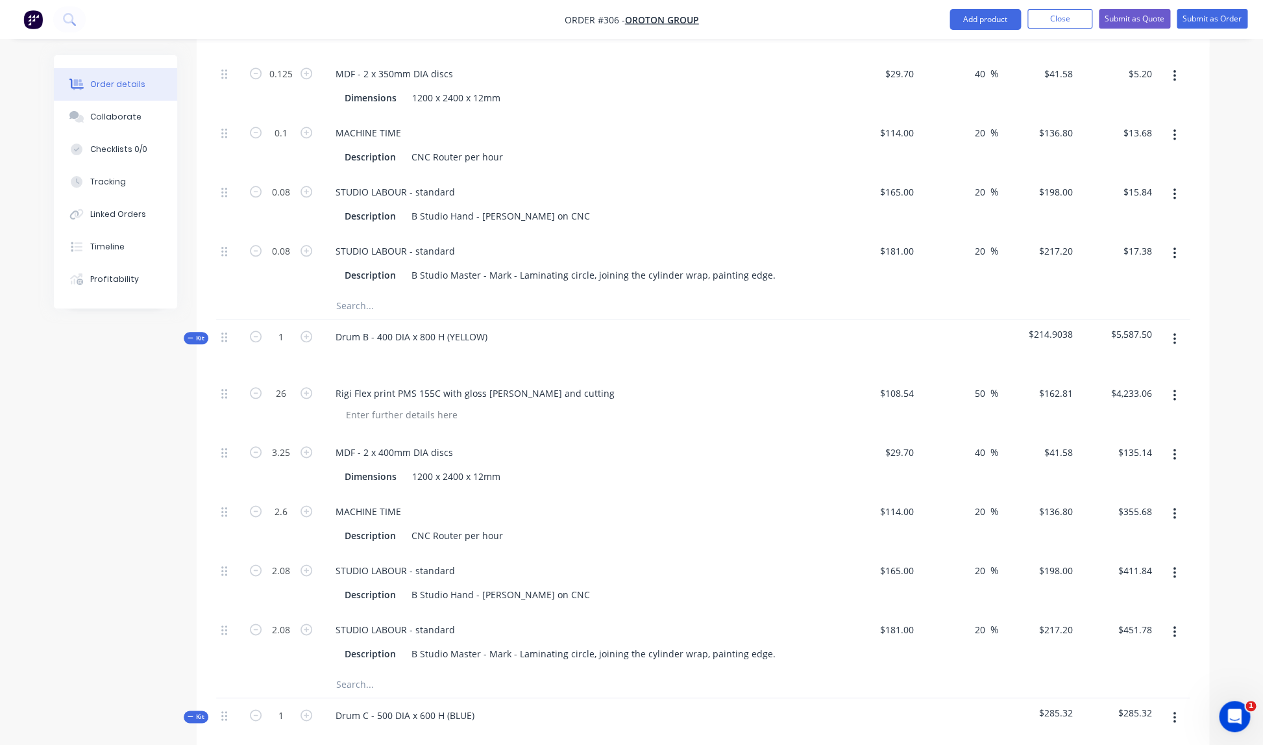
type input "0.08"
type input "$162.81"
type input "$5.20"
type input "$13.68"
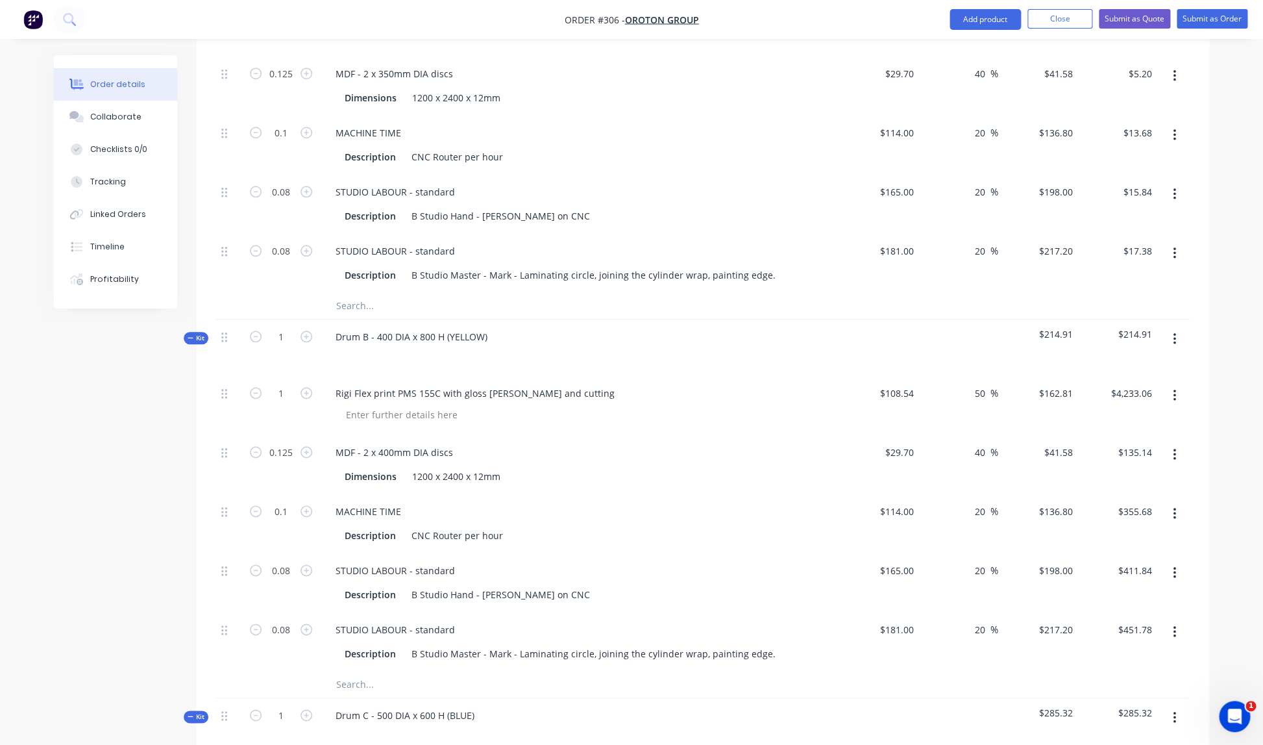
type input "$15.84"
type input "$17.38"
click at [682, 354] on div "Drum B - 400 DIA x 800 H (YELLOW)" at bounding box center [579, 347] width 519 height 56
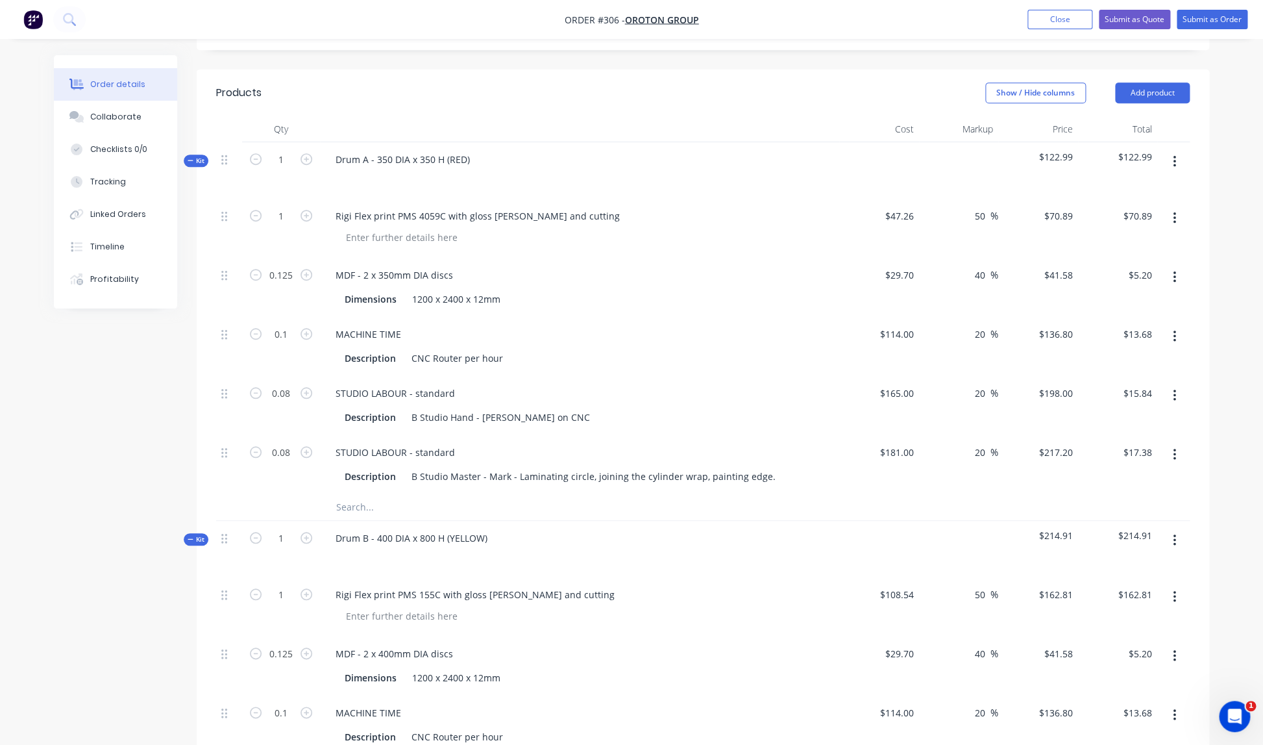
scroll to position [293, 0]
click at [367, 266] on div "MDF - 2 x 350mm DIA discs" at bounding box center [394, 275] width 138 height 19
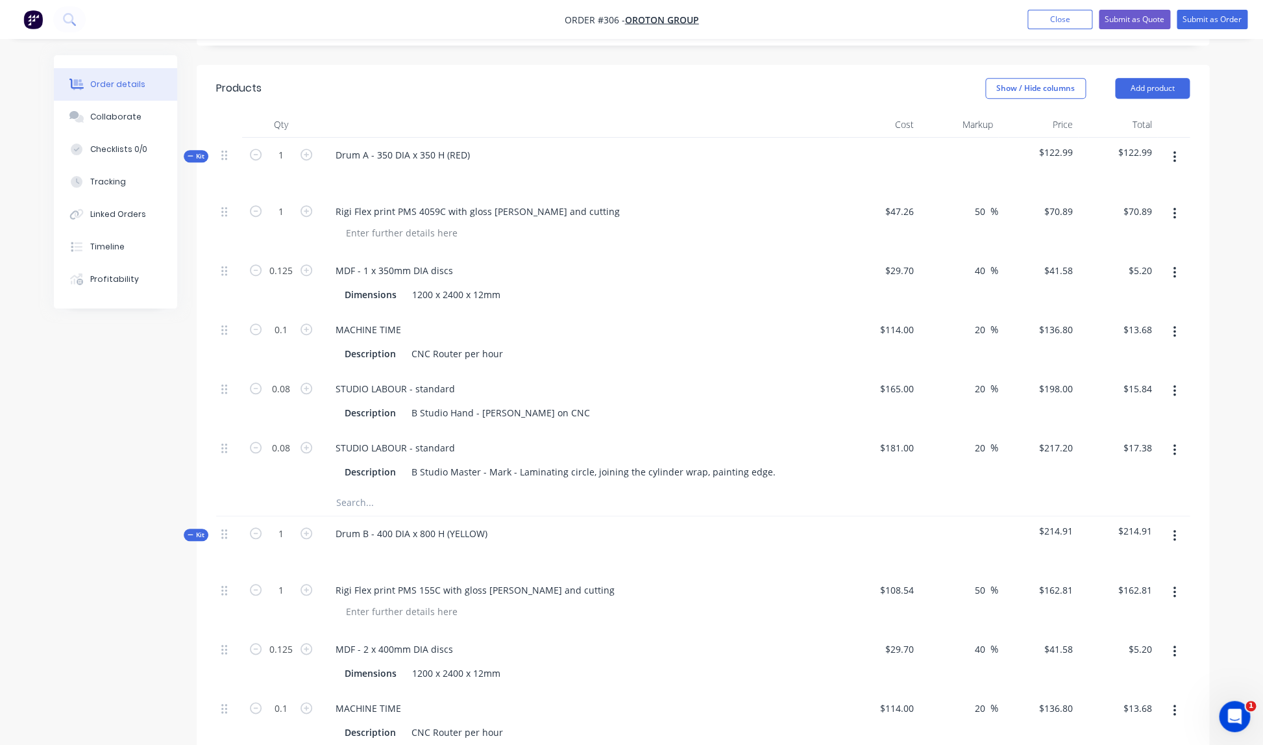
click at [613, 285] on div "Dimensions 1200 x 2400 x 12mm" at bounding box center [577, 294] width 475 height 19
click at [296, 261] on input "0.125" at bounding box center [281, 270] width 34 height 19
type input "0.05"
type input "$2.08"
click at [614, 291] on div "MDF - 1 x 350mm DIA discs Dimensions 1200 x 2400 x 12mm" at bounding box center [579, 282] width 519 height 59
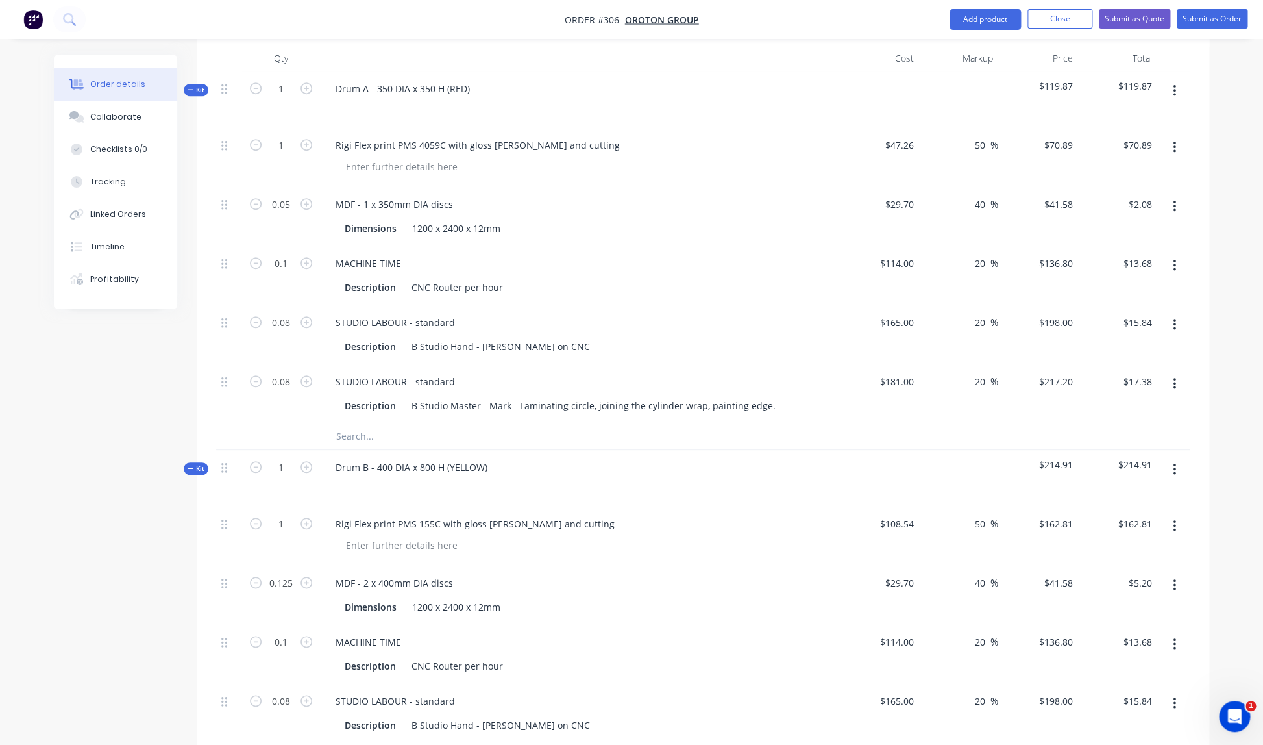
scroll to position [367, 0]
click at [292, 311] on input "0.08" at bounding box center [281, 320] width 34 height 19
type input "0.1"
type input "$19.80"
click at [517, 311] on div "STUDIO LABOUR - standard" at bounding box center [579, 320] width 509 height 19
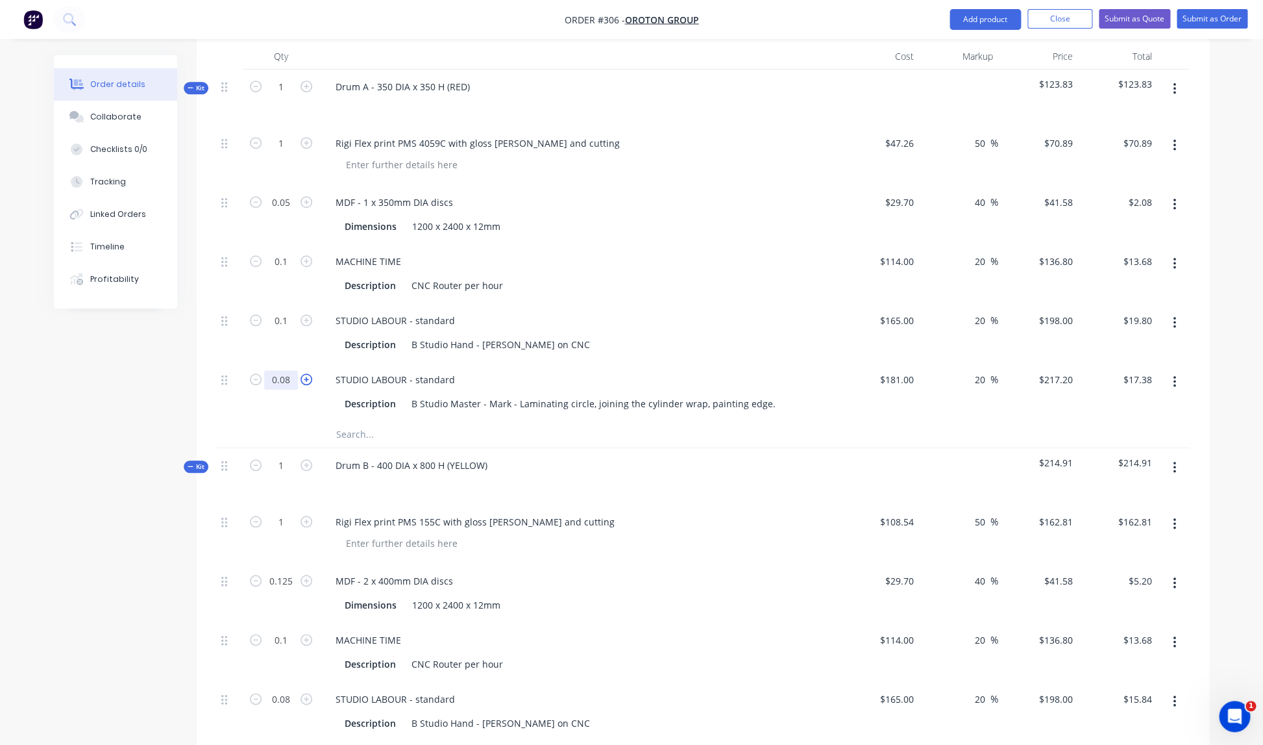
drag, startPoint x: 290, startPoint y: 362, endPoint x: 303, endPoint y: 366, distance: 13.6
click at [290, 370] on input "0.08" at bounding box center [281, 379] width 34 height 19
type input "0.1"
type input "$21.72"
click at [516, 512] on div "Rigi Flex print PMS 155C with gloss lam and cutting" at bounding box center [475, 521] width 300 height 19
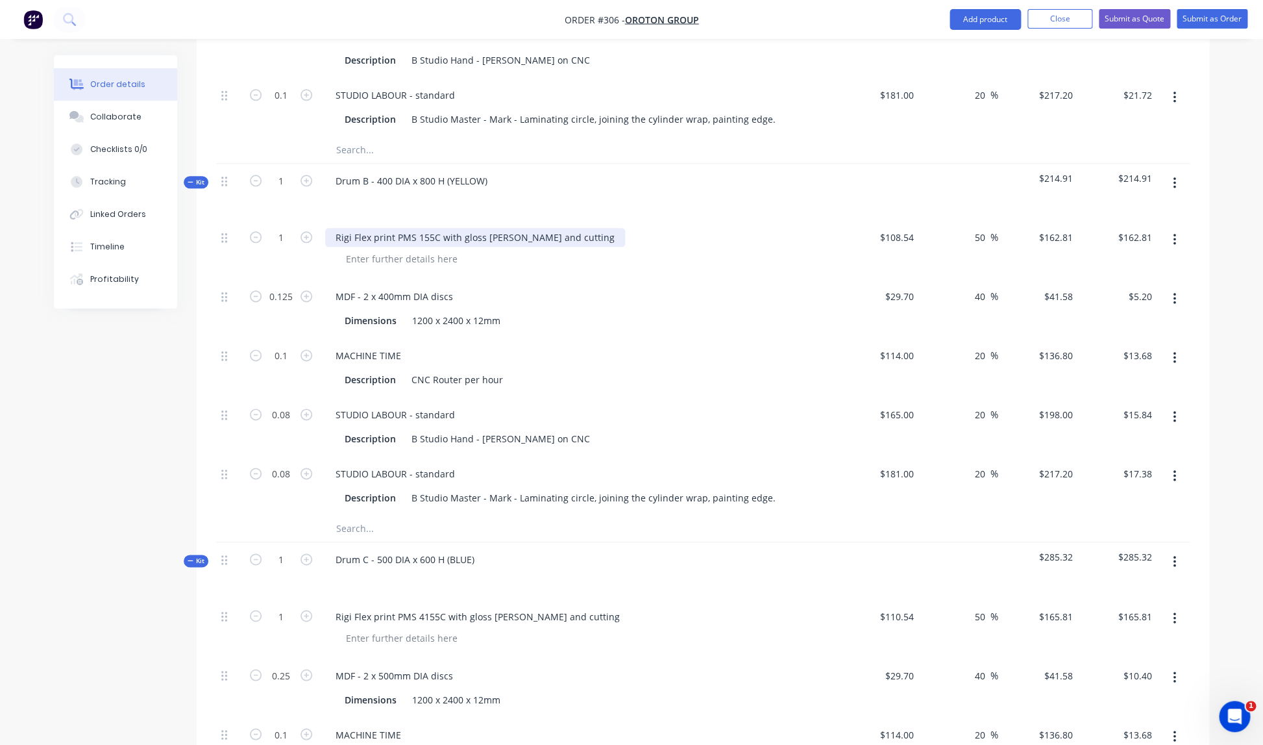
scroll to position [652, 0]
drag, startPoint x: 366, startPoint y: 284, endPoint x: 379, endPoint y: 283, distance: 12.4
click at [369, 286] on div "MDF - 2 x 400mm DIA discs" at bounding box center [394, 295] width 138 height 19
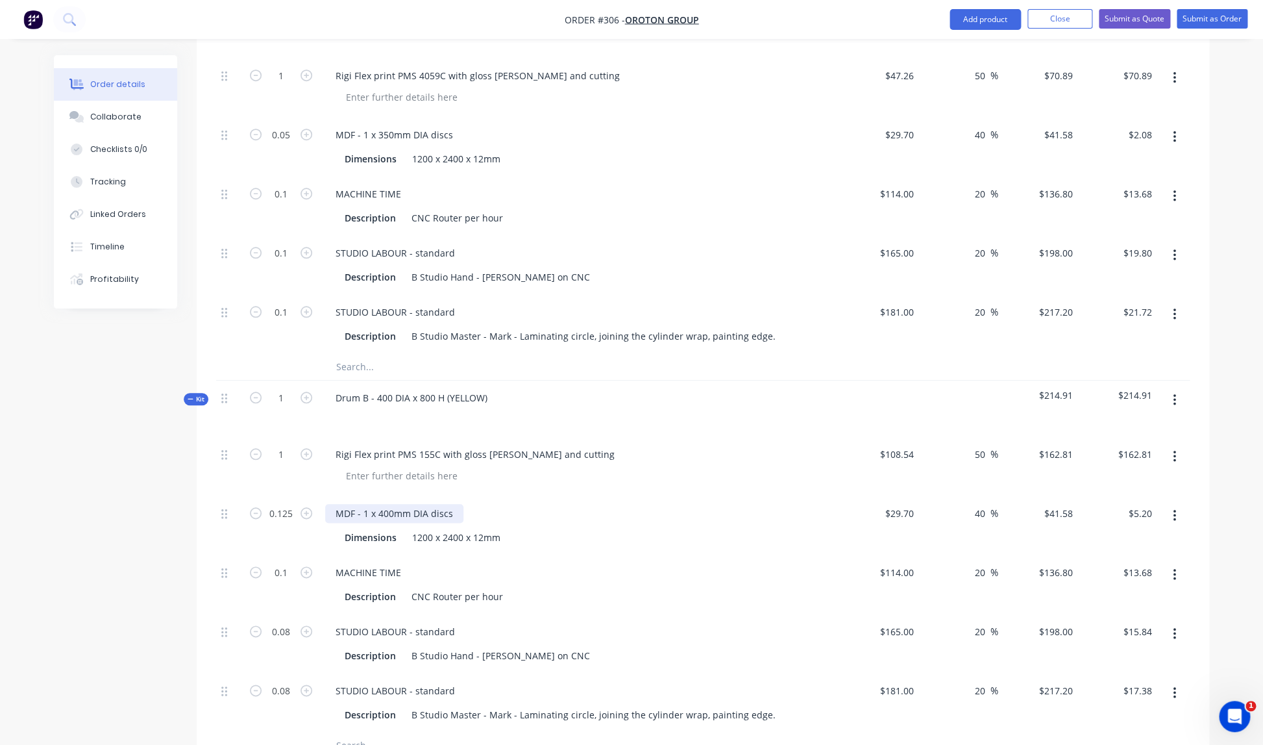
scroll to position [436, 0]
click at [291, 503] on input "0.125" at bounding box center [281, 512] width 34 height 19
type input "0.05"
type input "$2.08"
click at [546, 503] on div "MDF - 1 x 400mm DIA discs" at bounding box center [579, 512] width 509 height 19
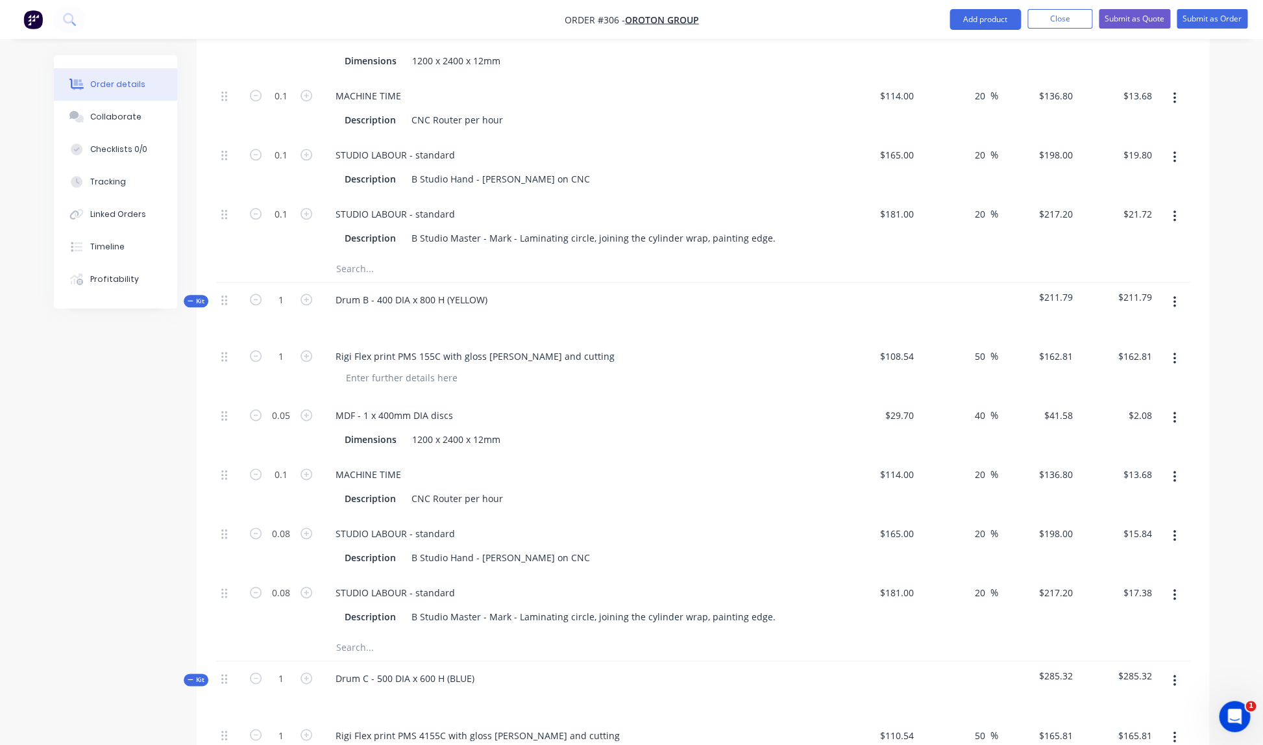
scroll to position [534, 0]
click at [290, 522] on input "0.08" at bounding box center [281, 531] width 34 height 19
type input "0.1"
type input "$19.80"
click at [299, 551] on div "0.1" at bounding box center [281, 543] width 78 height 59
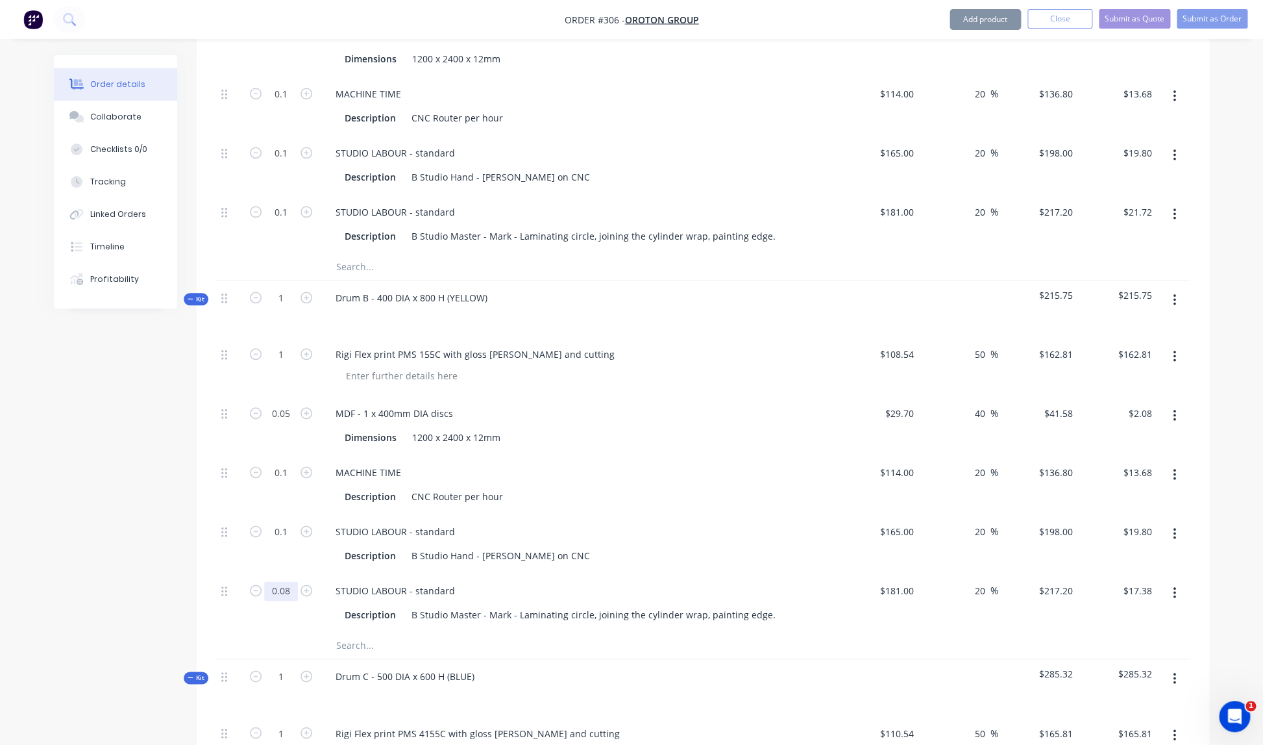
click at [293, 581] on input "0.08" at bounding box center [281, 590] width 34 height 19
type input "0.1"
type input "$21.72"
click at [642, 487] on div "Description CNC Router per hour" at bounding box center [577, 496] width 475 height 19
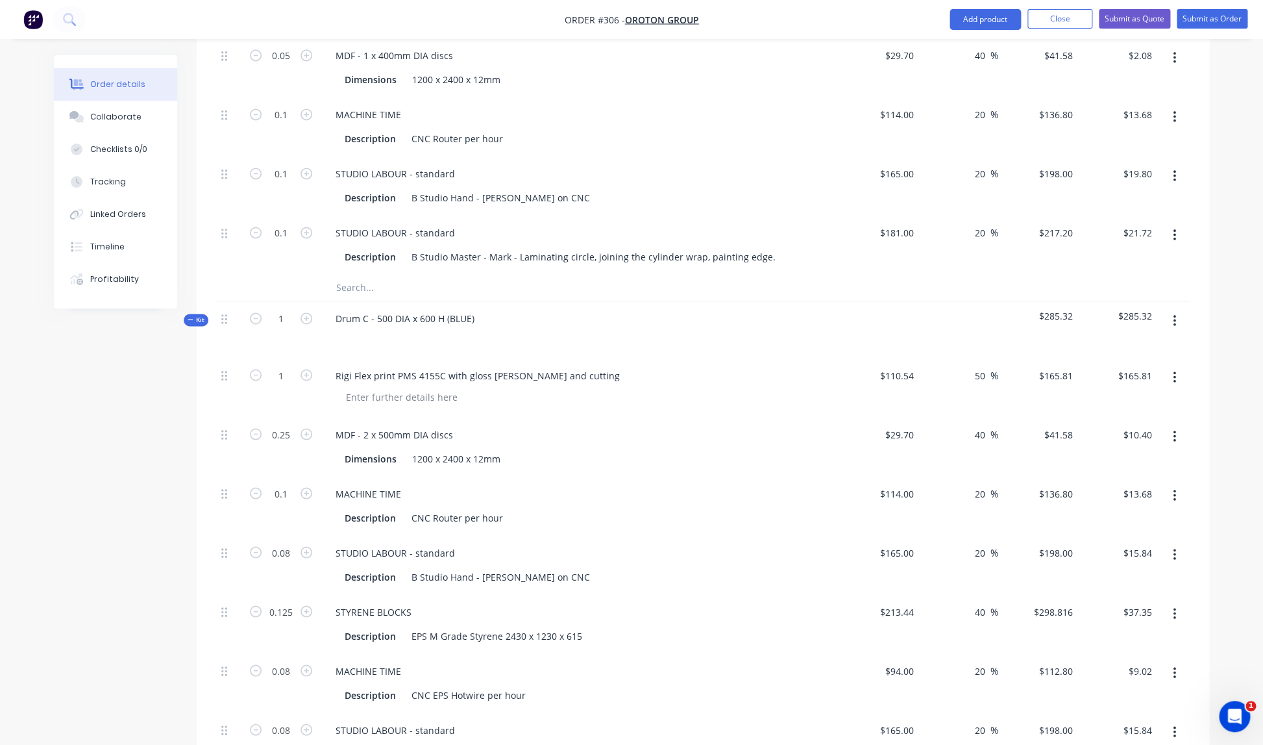
scroll to position [901, 0]
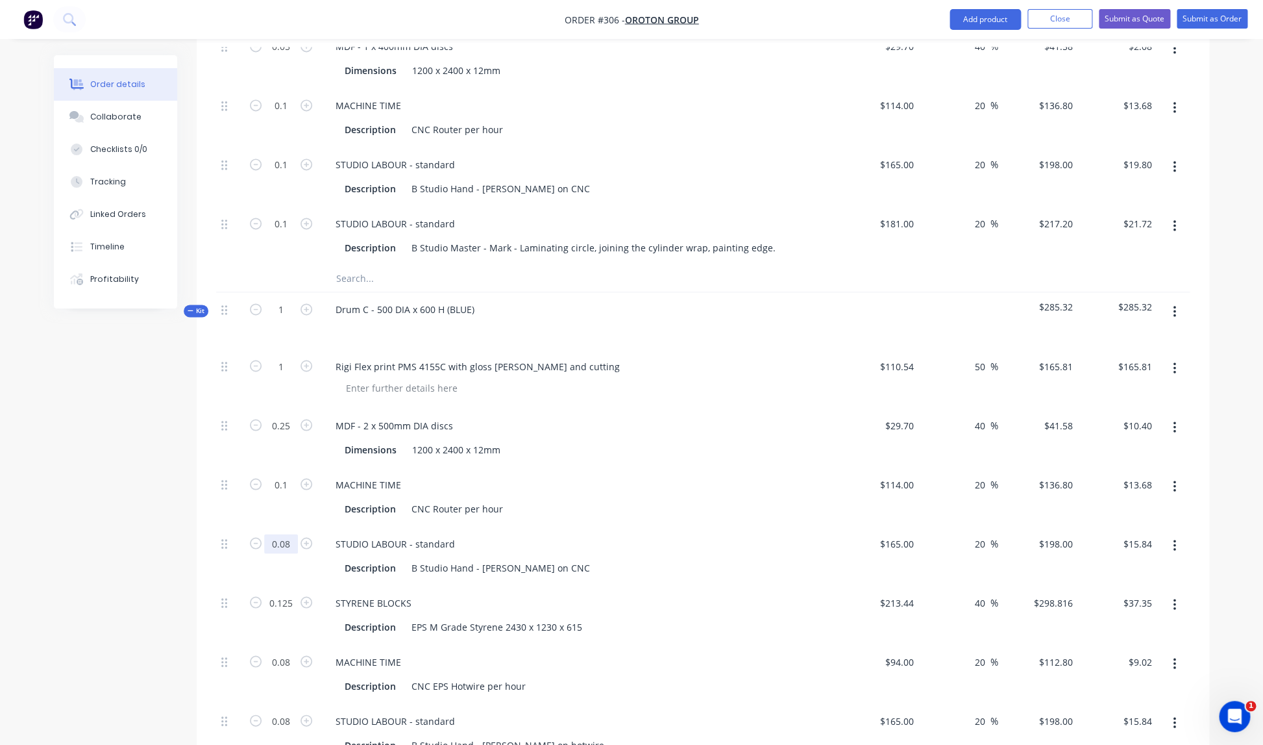
click at [292, 534] on input "0.08" at bounding box center [281, 543] width 34 height 19
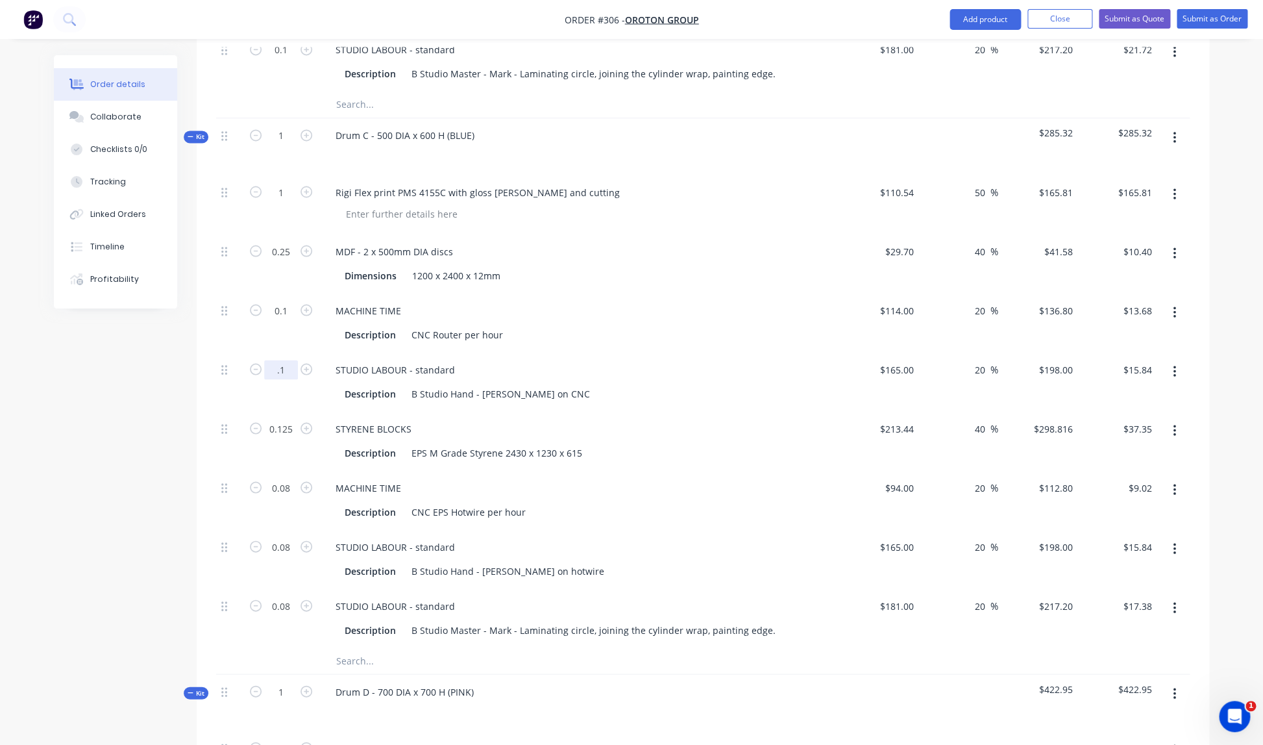
scroll to position [1087, 0]
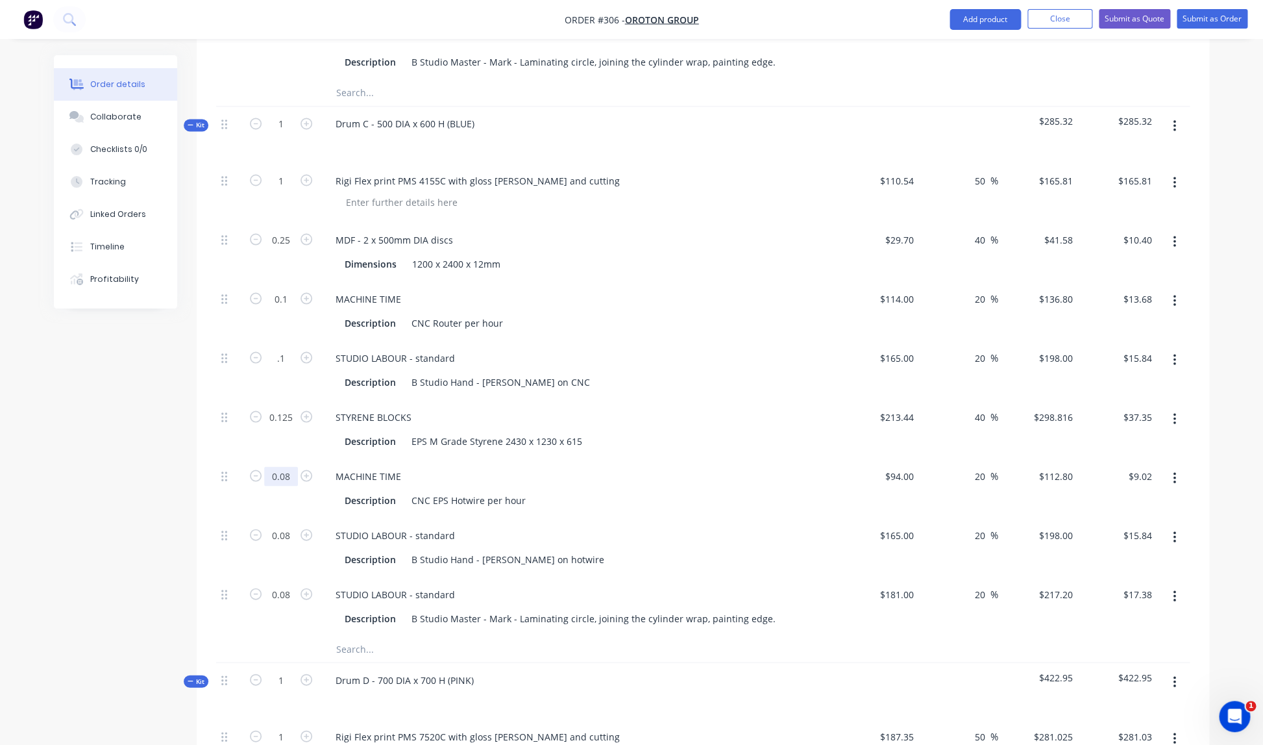
click at [292, 466] on input "0.08" at bounding box center [281, 475] width 34 height 19
type input "0.1"
type input "$19.80"
type input "0.1"
type input "$11.28"
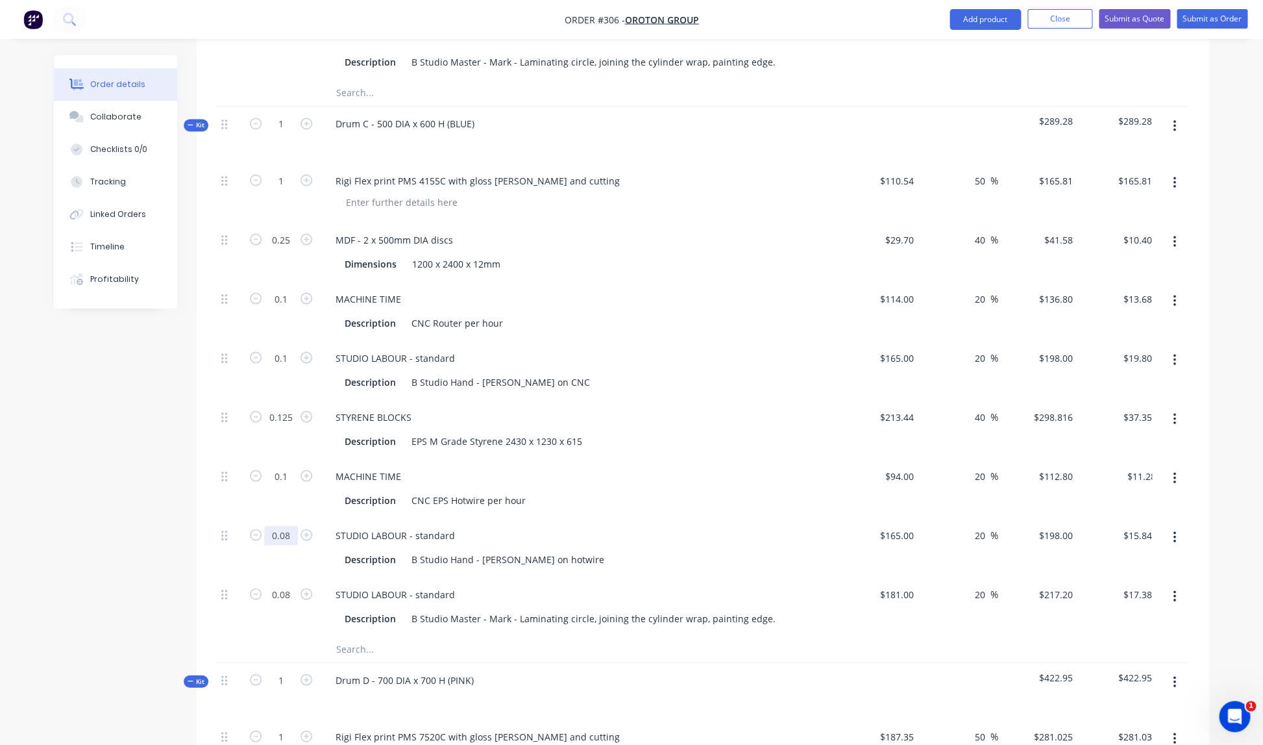
click at [290, 525] on input "0.08" at bounding box center [281, 534] width 34 height 19
type input "0.1"
type input "$19.80"
click at [288, 584] on input "0.08" at bounding box center [281, 593] width 34 height 19
drag, startPoint x: 289, startPoint y: 582, endPoint x: 298, endPoint y: 582, distance: 9.1
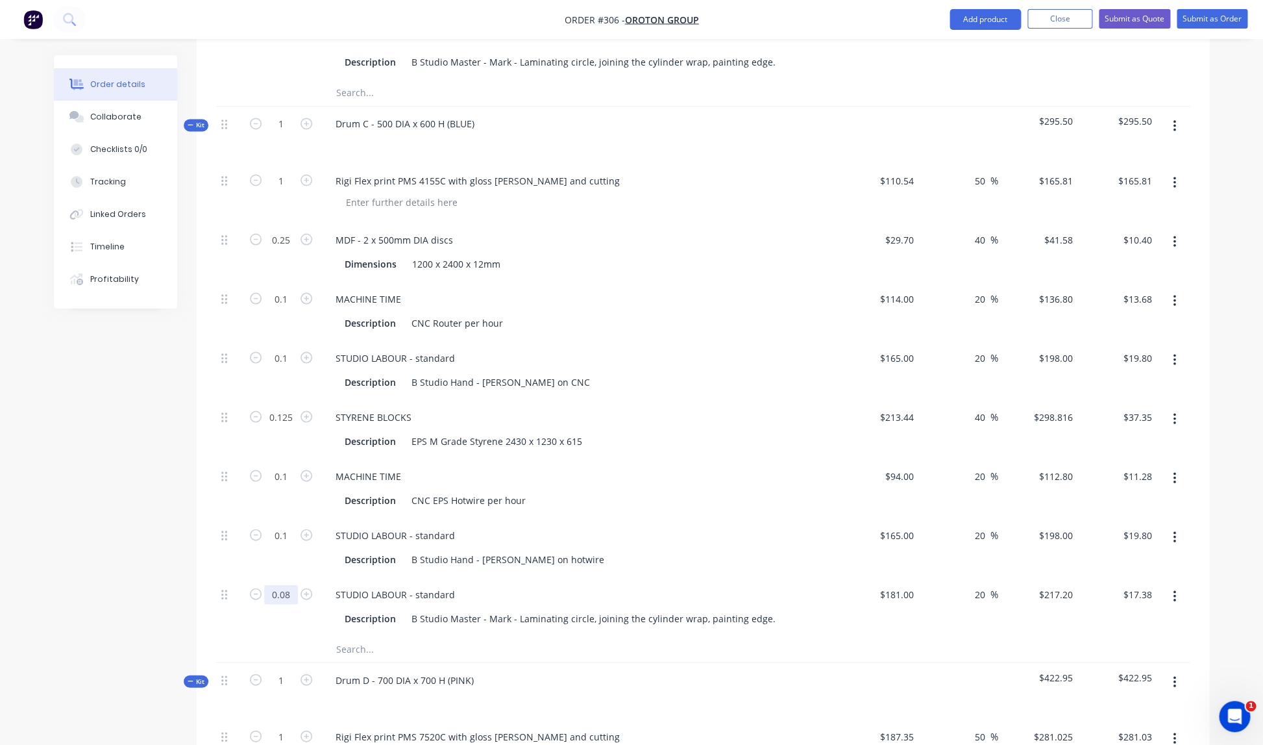
click at [292, 584] on input "0.08" at bounding box center [281, 593] width 34 height 19
type input "0"
type input "0.1"
type input "$21.72"
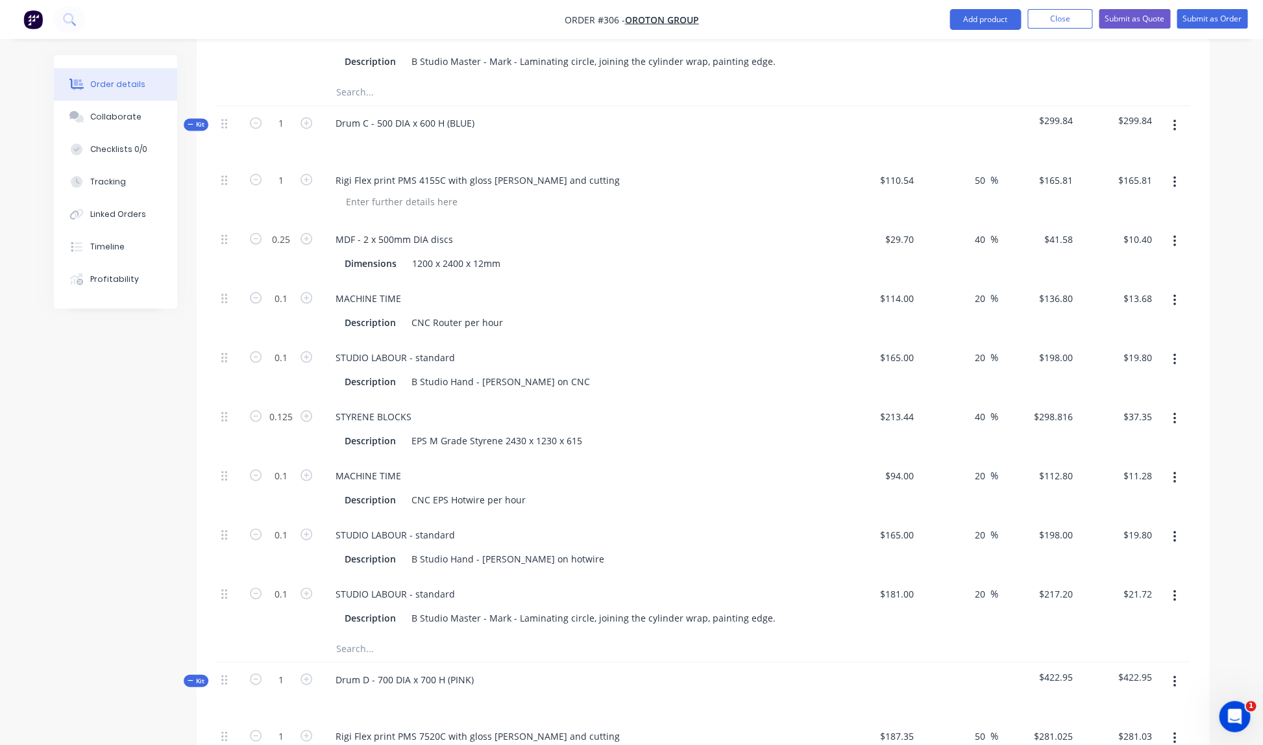
click at [564, 549] on div "Description B Studio Hand - Eric on hotwire" at bounding box center [577, 558] width 475 height 19
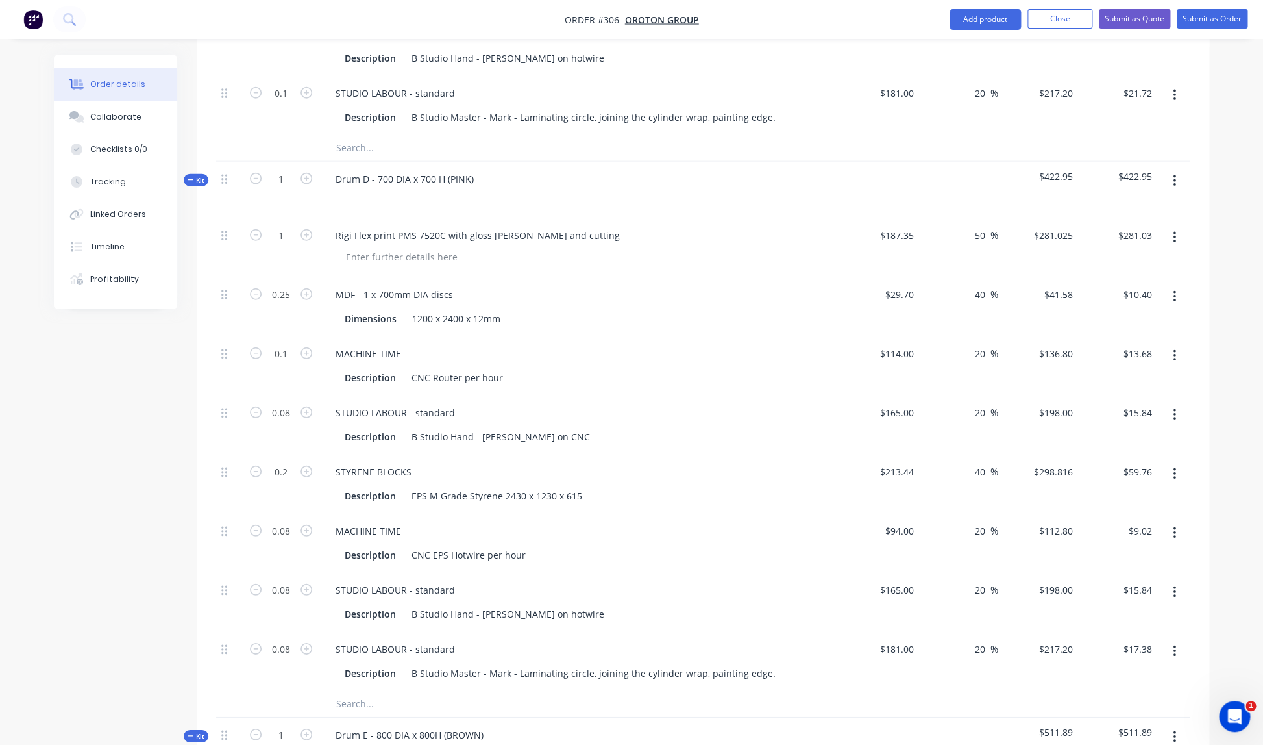
scroll to position [1588, 0]
click at [292, 521] on input "0.08" at bounding box center [281, 530] width 34 height 19
type input "0.1"
click at [435, 464] on div "STYRENE BLOCKS" at bounding box center [579, 471] width 509 height 19
type input "$11.28"
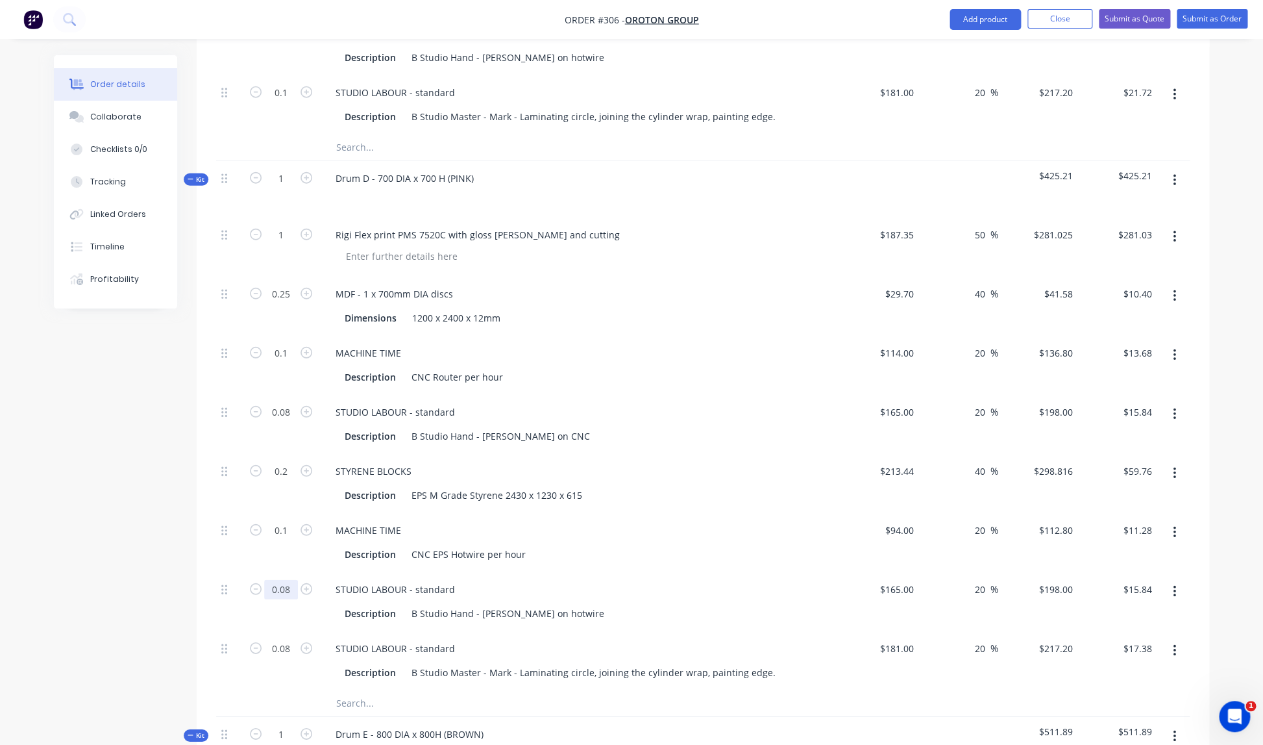
click at [287, 580] on input "0.08" at bounding box center [281, 589] width 34 height 19
type input "0.1"
type input "$19.80"
click at [275, 658] on div "0.08" at bounding box center [281, 660] width 78 height 59
drag, startPoint x: 282, startPoint y: 638, endPoint x: 294, endPoint y: 638, distance: 11.7
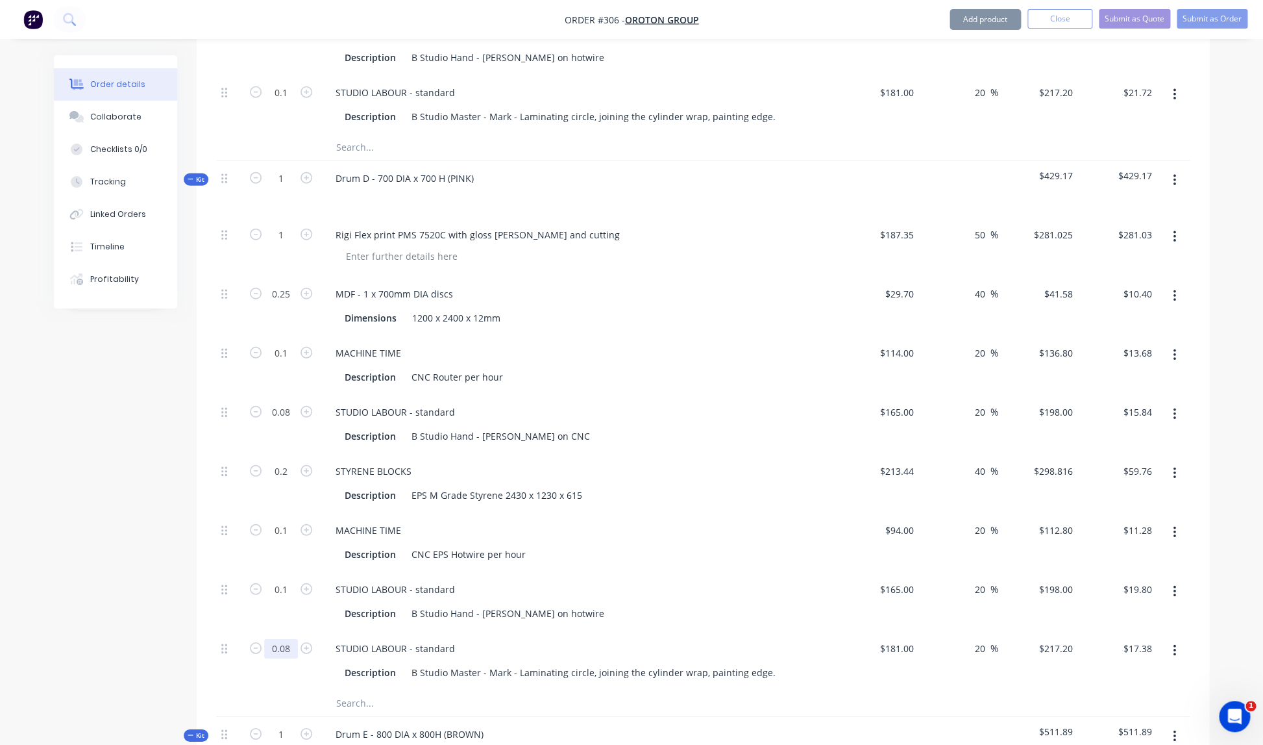
click at [283, 639] on input "0.08" at bounding box center [281, 648] width 34 height 19
drag, startPoint x: 297, startPoint y: 657, endPoint x: 295, endPoint y: 651, distance: 6.8
click at [297, 657] on div "0.08" at bounding box center [281, 660] width 78 height 59
click at [291, 639] on input "0.08" at bounding box center [281, 648] width 34 height 19
type input "0.1"
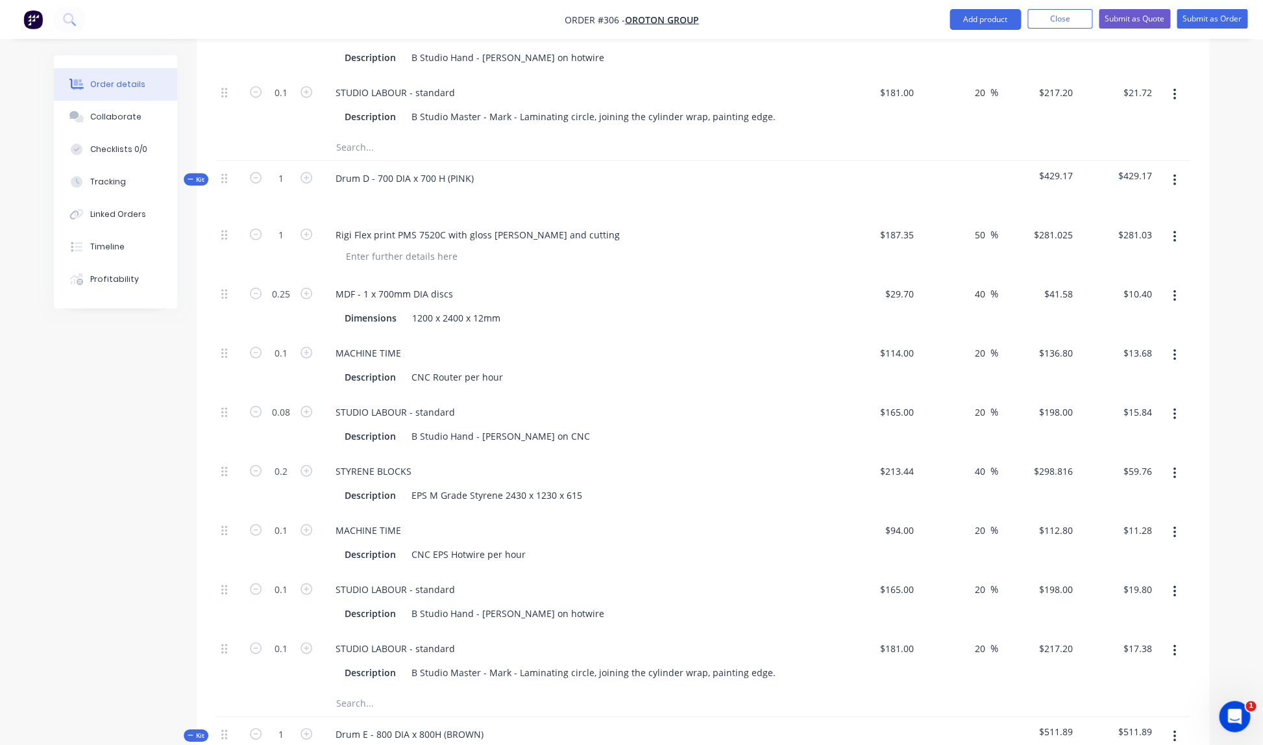
type input "$21.72"
drag, startPoint x: 591, startPoint y: 617, endPoint x: 553, endPoint y: 598, distance: 42.7
click at [591, 631] on div "STUDIO LABOUR - standard Description B Studio Master - Mark - Laminating circle…" at bounding box center [579, 660] width 519 height 59
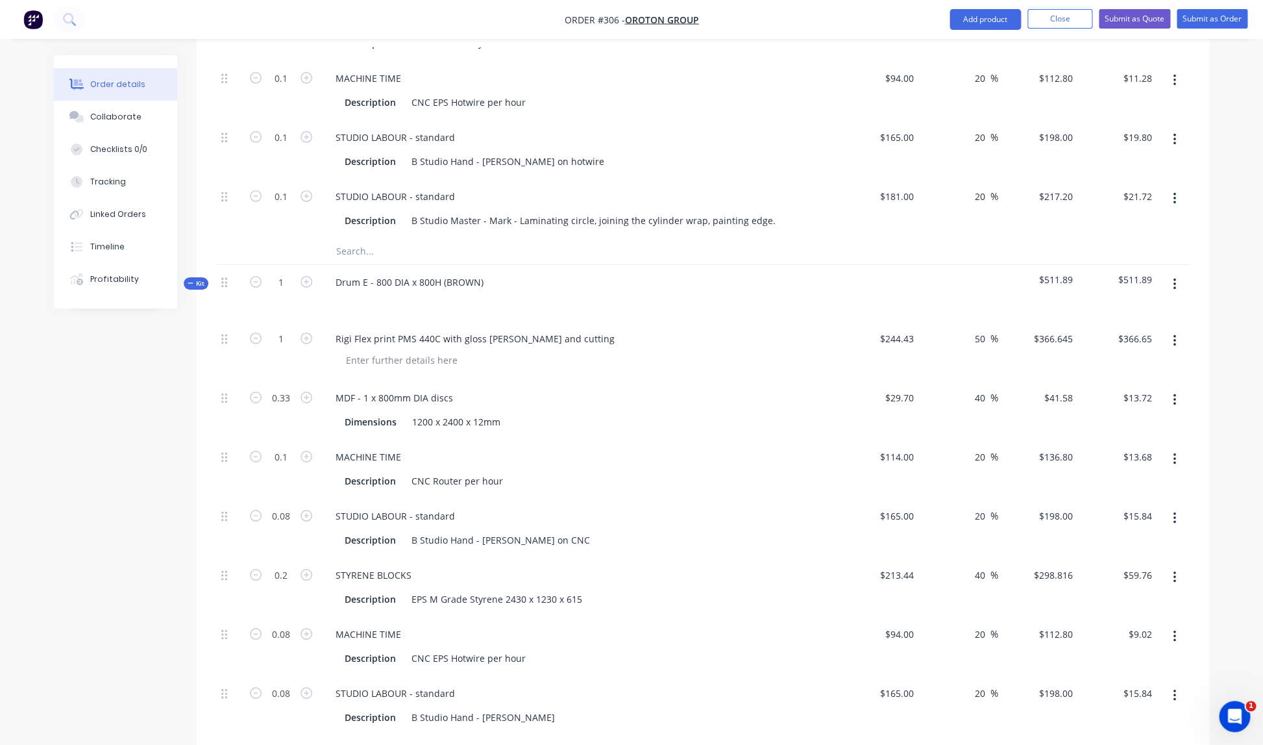
scroll to position [2043, 0]
click at [293, 503] on input "0.08" at bounding box center [281, 512] width 34 height 19
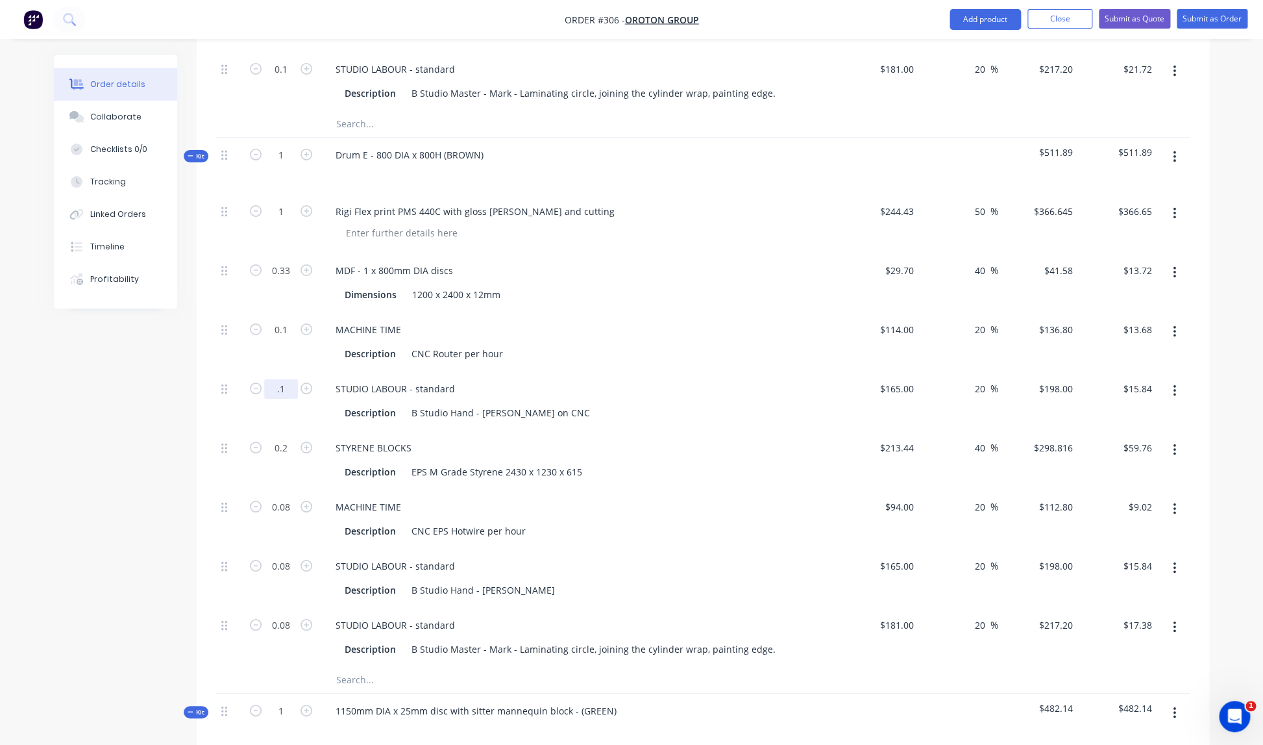
scroll to position [2187, 0]
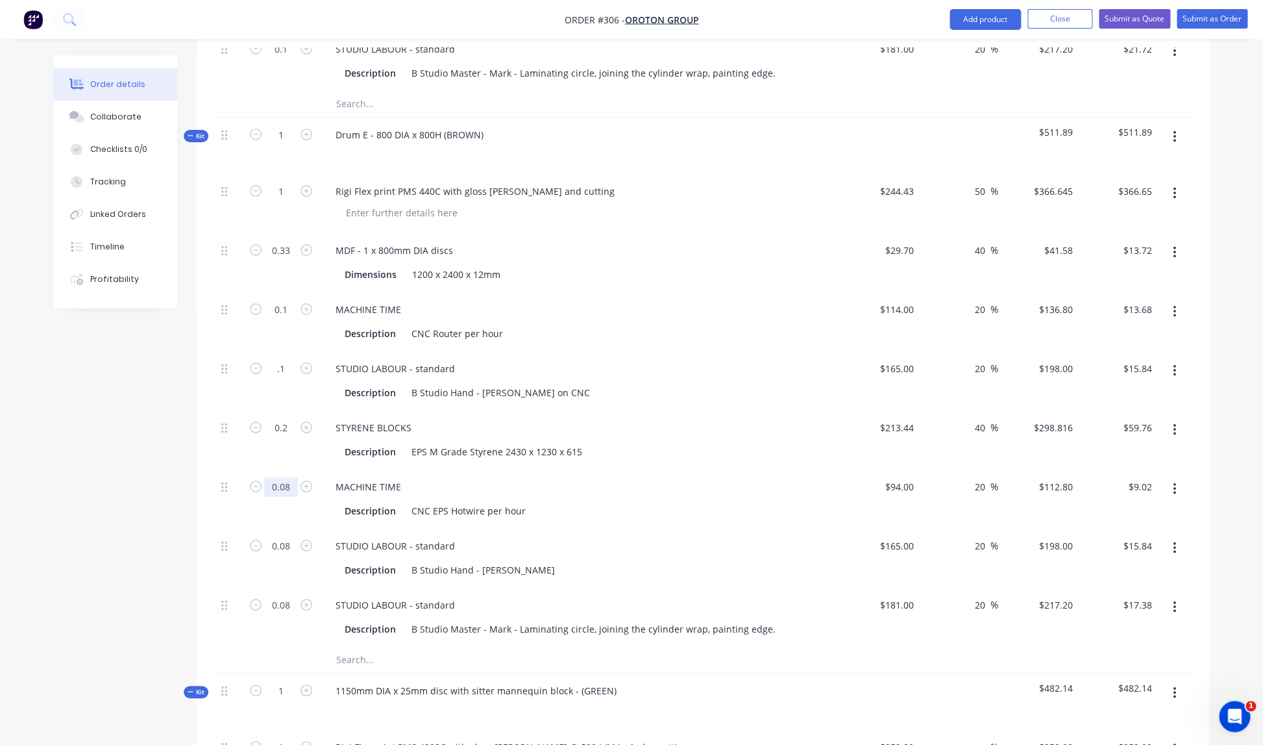
type input "0.1"
type input "$19.80"
click at [293, 477] on input "0.08" at bounding box center [281, 486] width 34 height 19
type input "0.1"
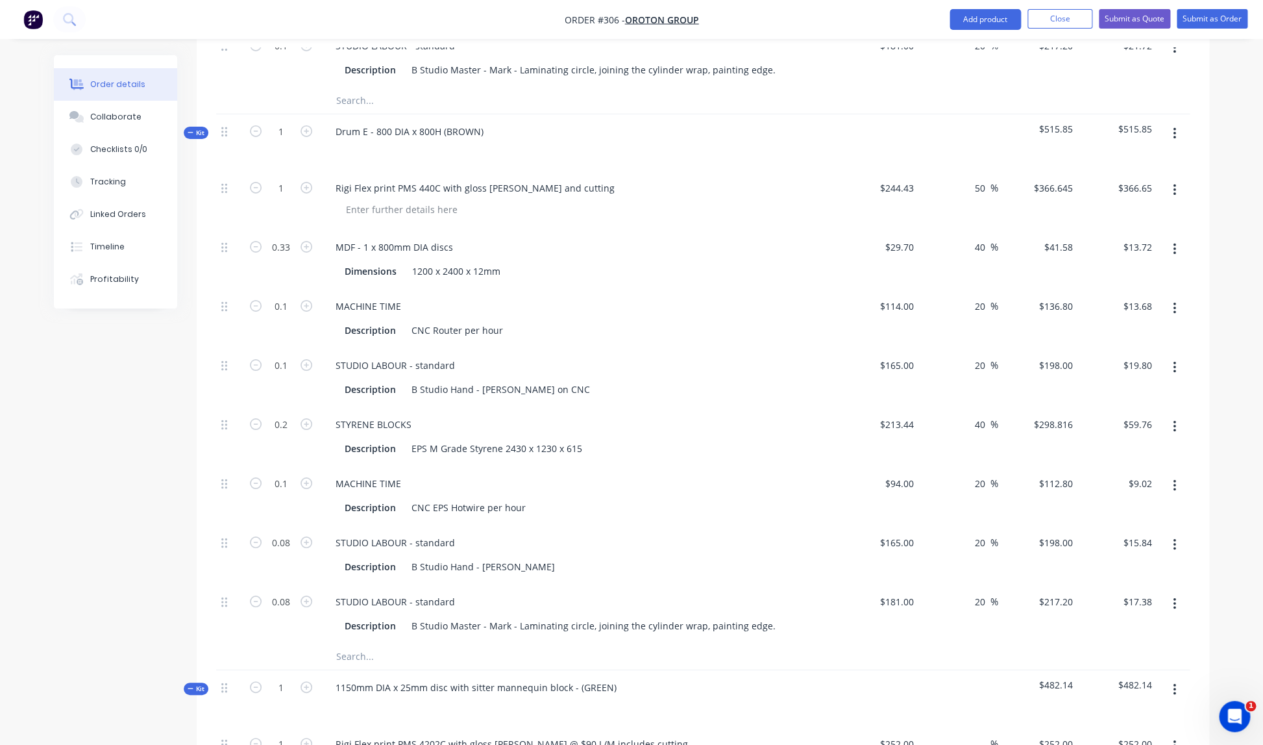
type input "$11.28"
click at [315, 584] on div "0.08" at bounding box center [281, 613] width 78 height 59
click at [292, 533] on input "0.08" at bounding box center [281, 542] width 34 height 19
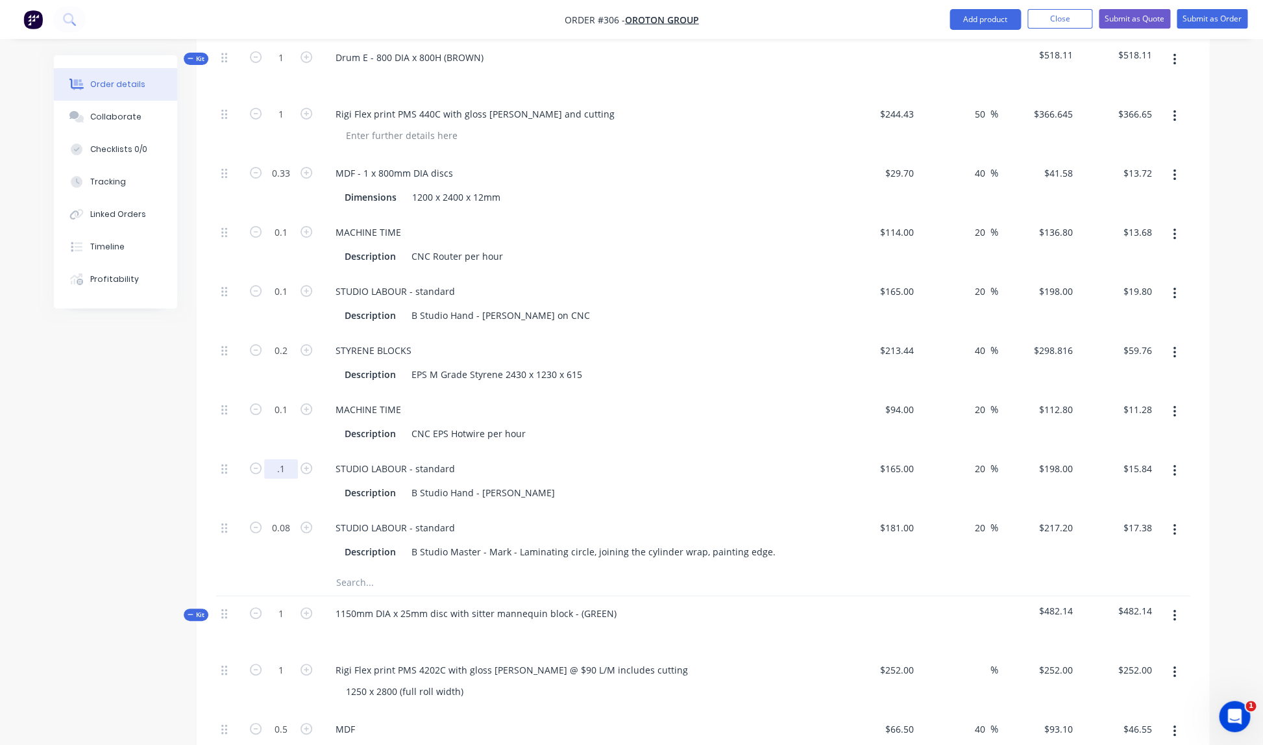
scroll to position [2312, 0]
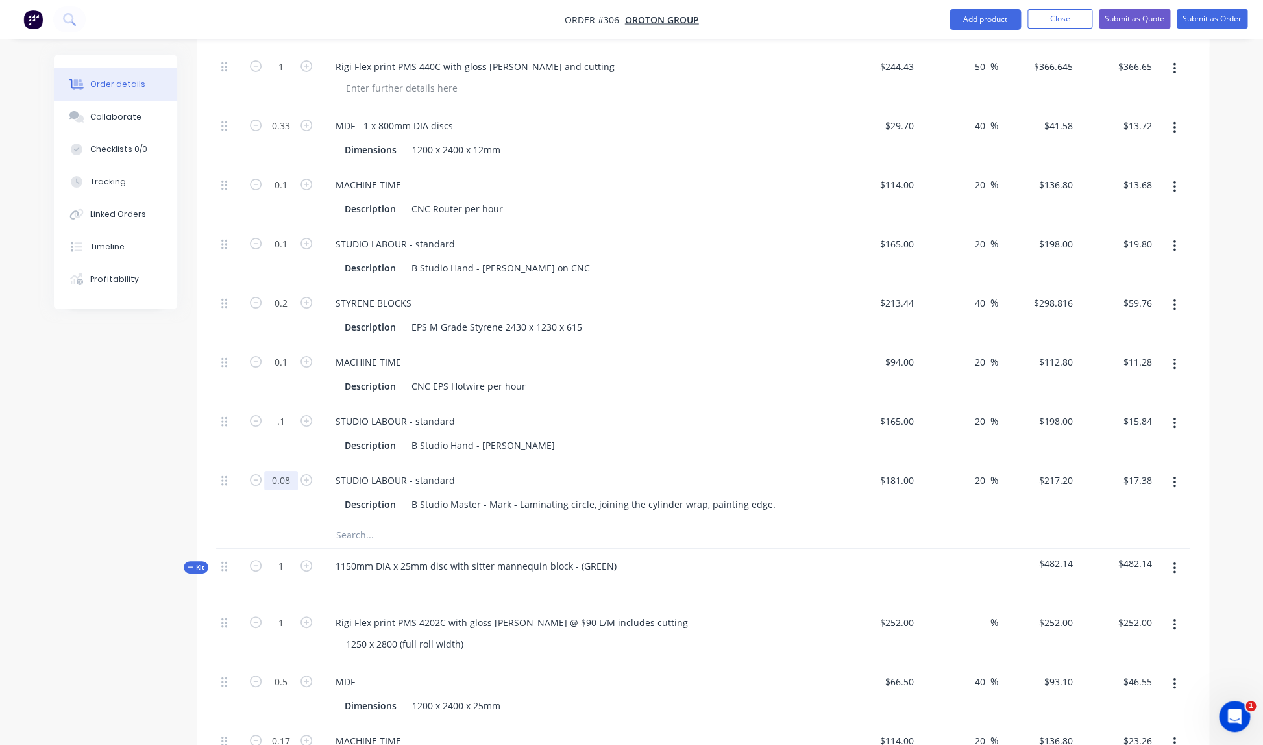
type input "0.1"
type input "$19.80"
click at [296, 471] on input "0.08" at bounding box center [281, 480] width 34 height 19
type input "0.1"
type input "$21.72"
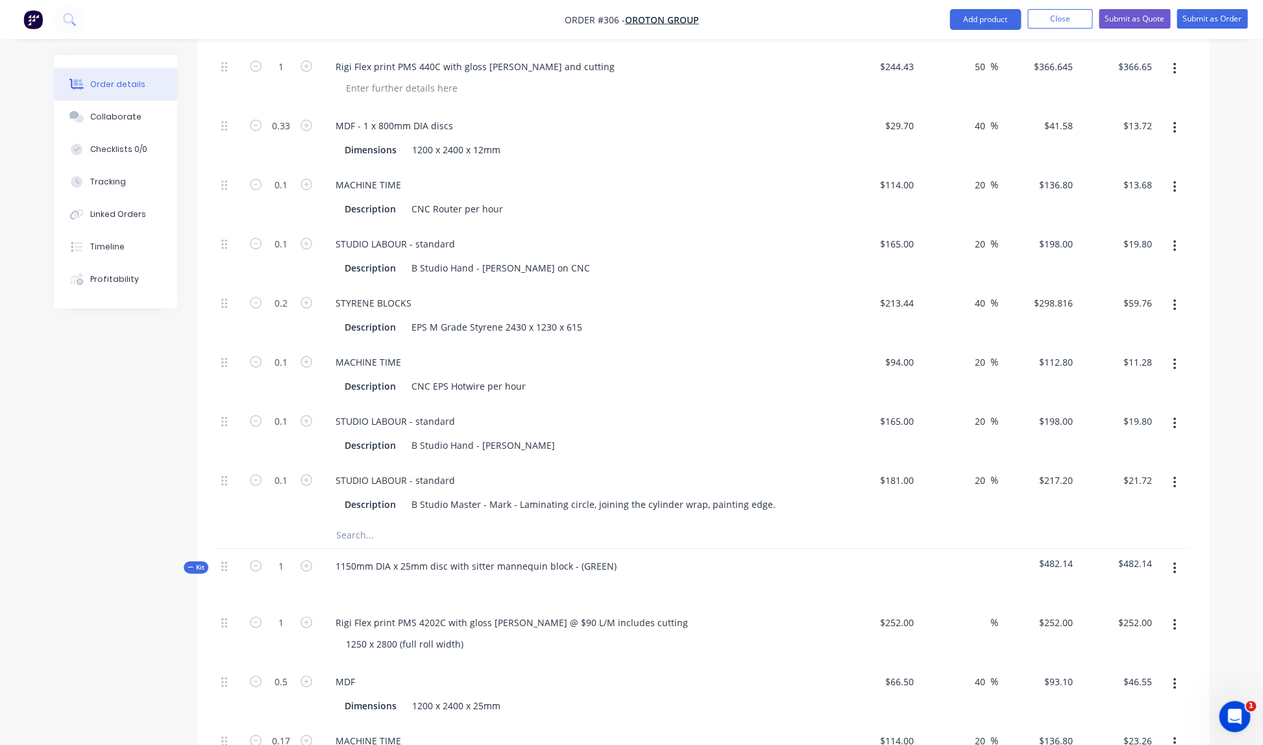
click at [608, 578] on div at bounding box center [579, 584] width 509 height 19
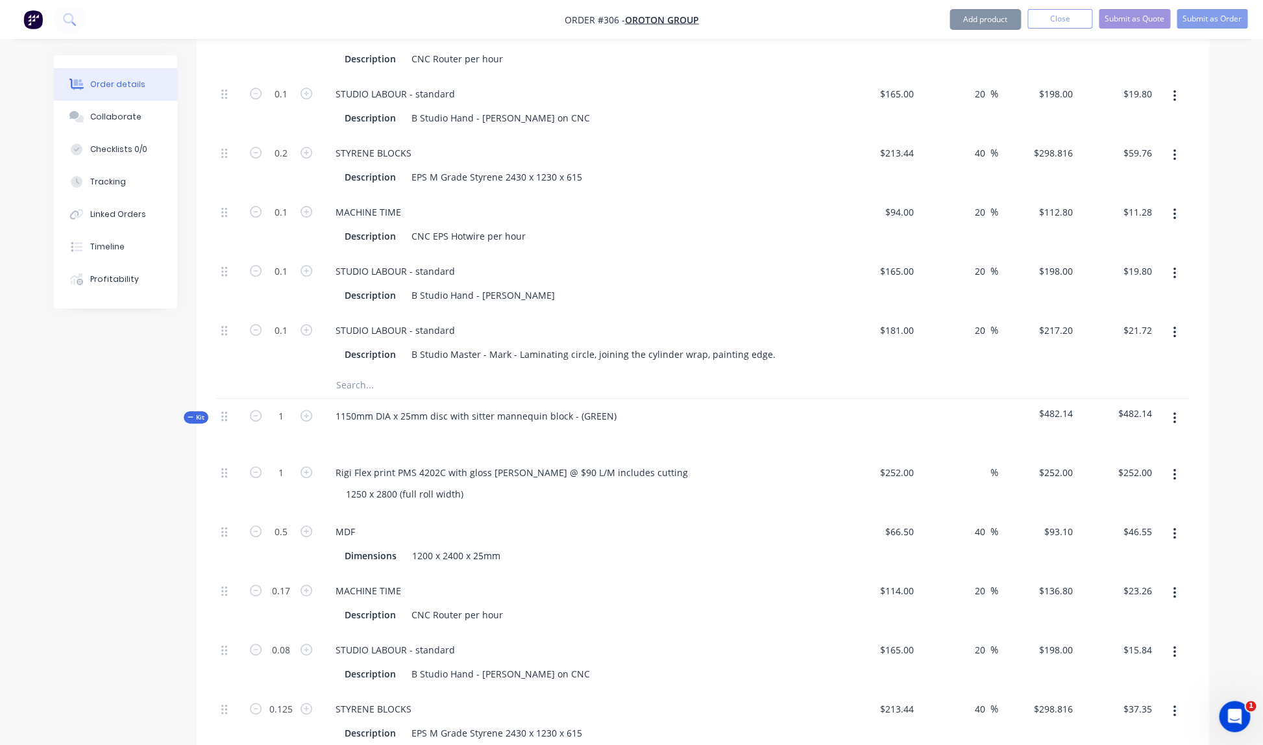
scroll to position [2463, 0]
click at [290, 640] on input "0.08" at bounding box center [281, 649] width 34 height 19
click at [557, 640] on div "STUDIO LABOUR - standard" at bounding box center [579, 649] width 509 height 19
type input "0.1"
type input "$19.80"
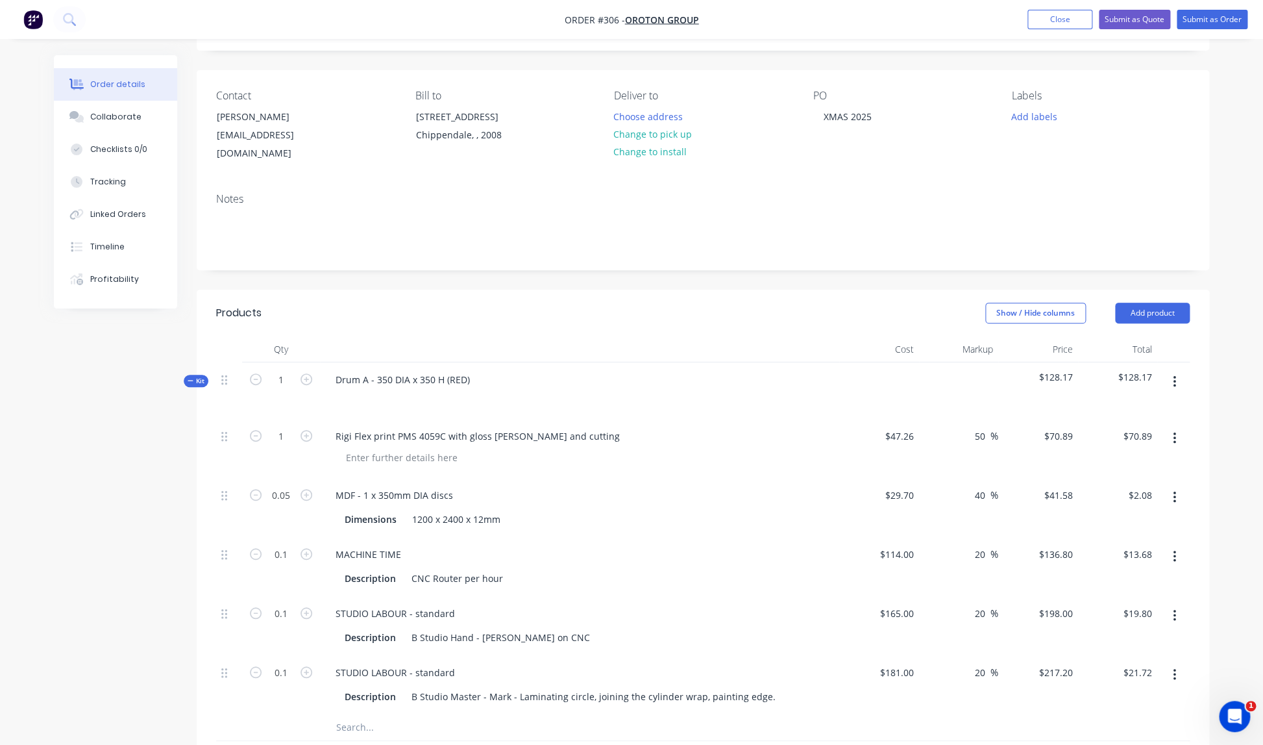
scroll to position [0, 0]
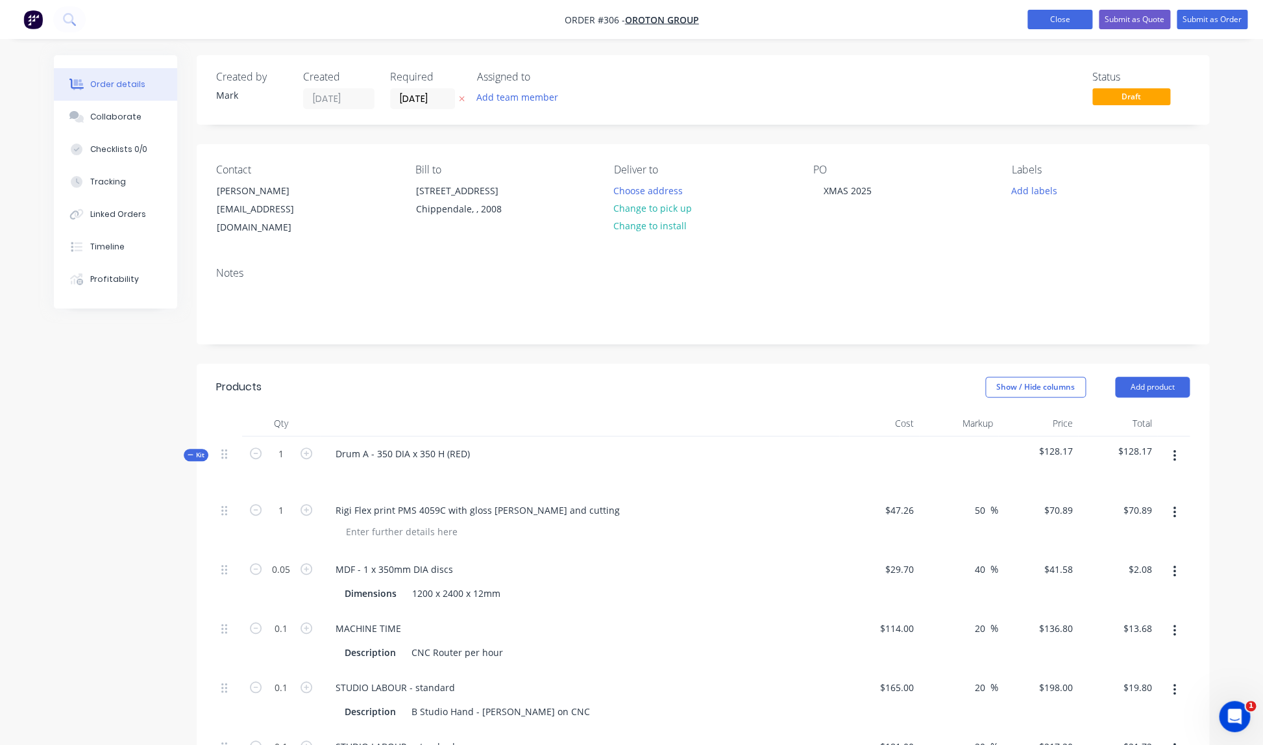
click at [1067, 21] on button "Close" at bounding box center [1060, 19] width 65 height 19
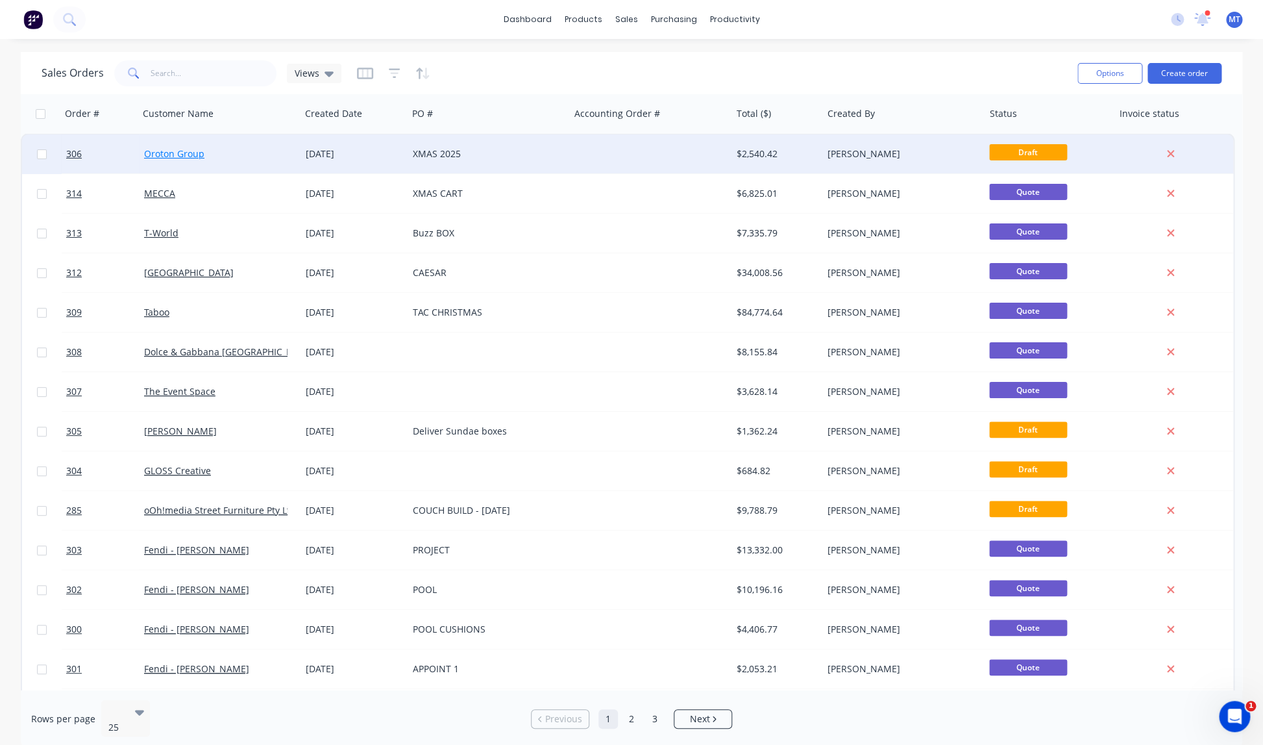
click at [191, 155] on link "Oroton Group" at bounding box center [174, 153] width 60 height 12
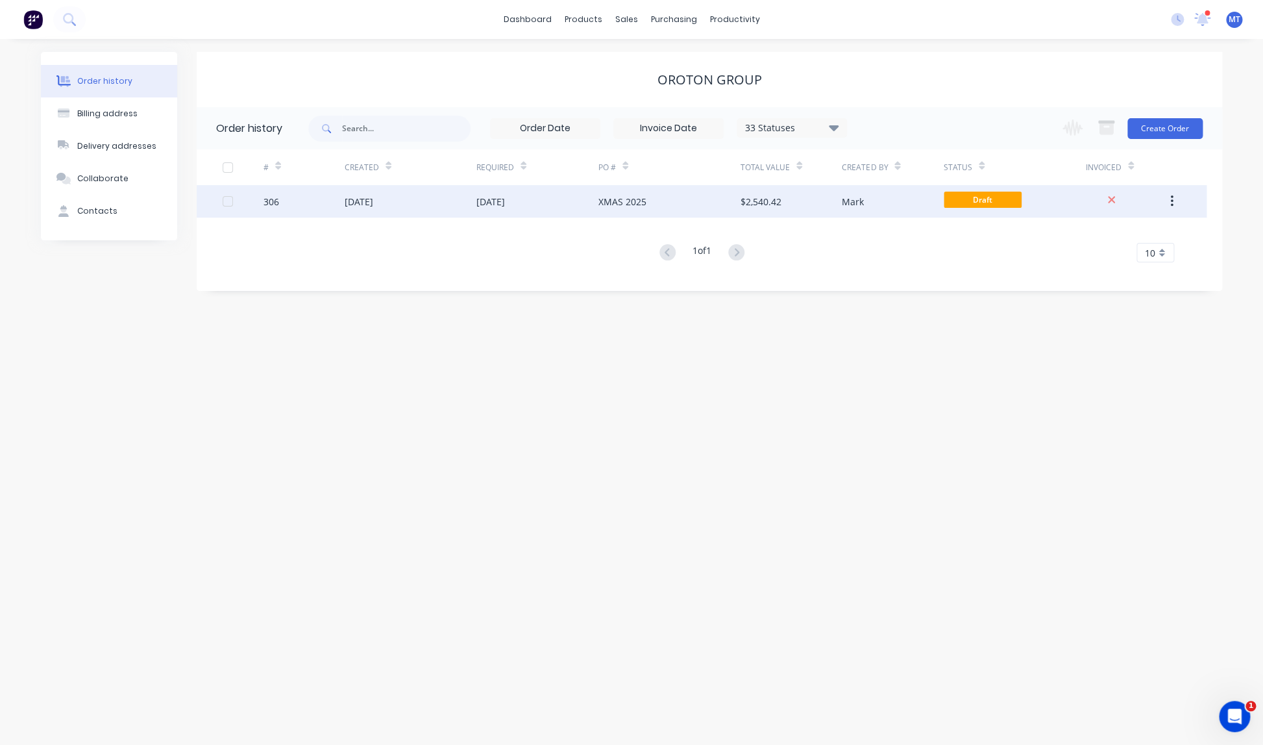
click at [505, 202] on div "19 Sep 2025" at bounding box center [491, 202] width 29 height 14
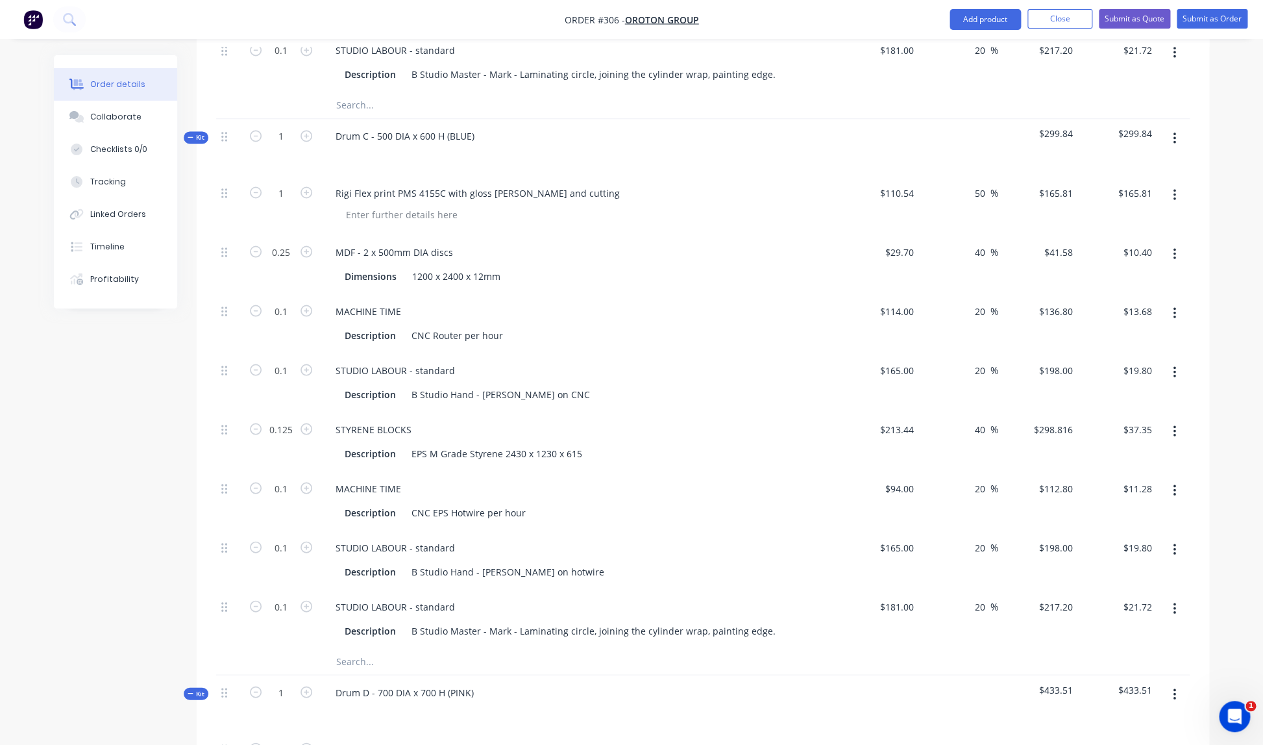
scroll to position [1082, 0]
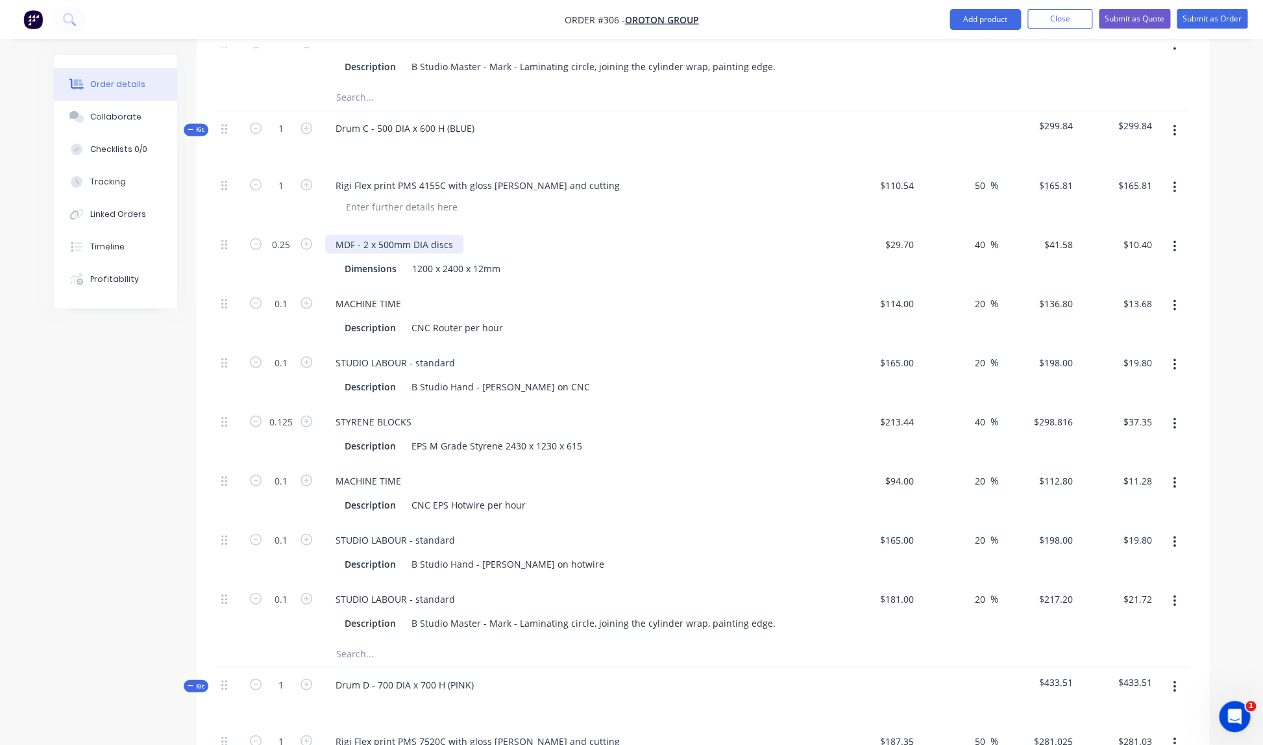
click at [368, 234] on div "MDF - 2 x 500mm DIA discs" at bounding box center [394, 243] width 138 height 19
click at [619, 286] on div "MACHINE TIME Description CNC Router per hour" at bounding box center [579, 315] width 519 height 59
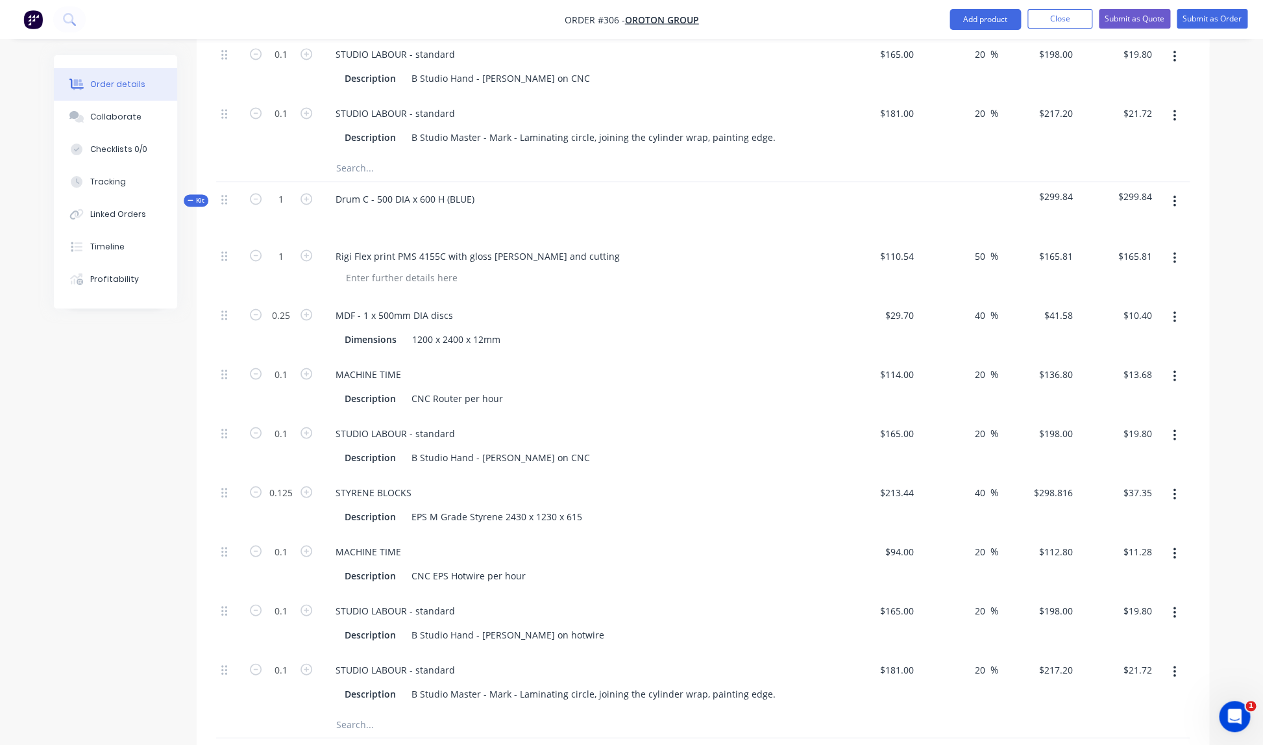
scroll to position [1003, 0]
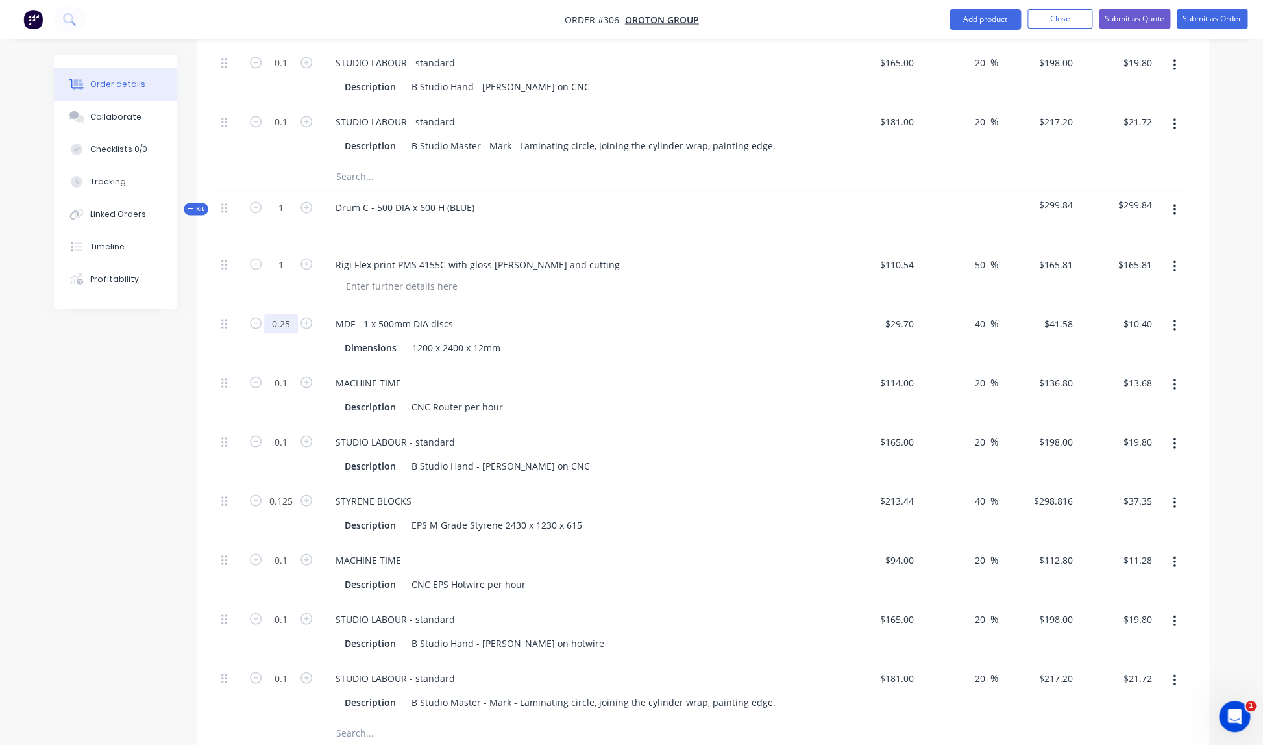
click at [291, 314] on input "0.25" at bounding box center [281, 323] width 34 height 19
type input "0.125"
type input "$5.20"
click at [756, 306] on div "MDF - 1 x 500mm DIA discs Dimensions 1200 x 2400 x 12mm" at bounding box center [579, 335] width 519 height 59
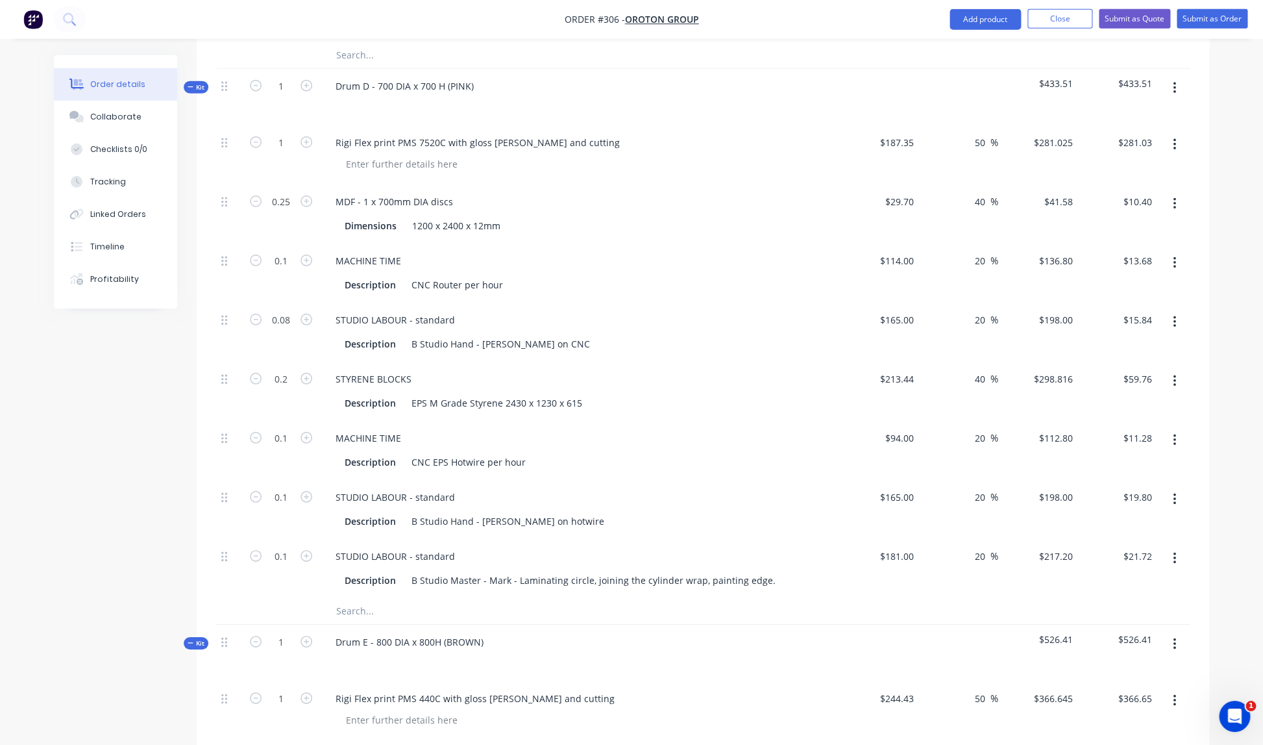
scroll to position [1682, 0]
click at [291, 308] on input "0.08" at bounding box center [281, 317] width 34 height 19
click at [685, 313] on div "STUDIO LABOUR - standard Description B Studio Hand - Eric on CNC" at bounding box center [579, 330] width 519 height 59
type input "0.1"
type input "$19.80"
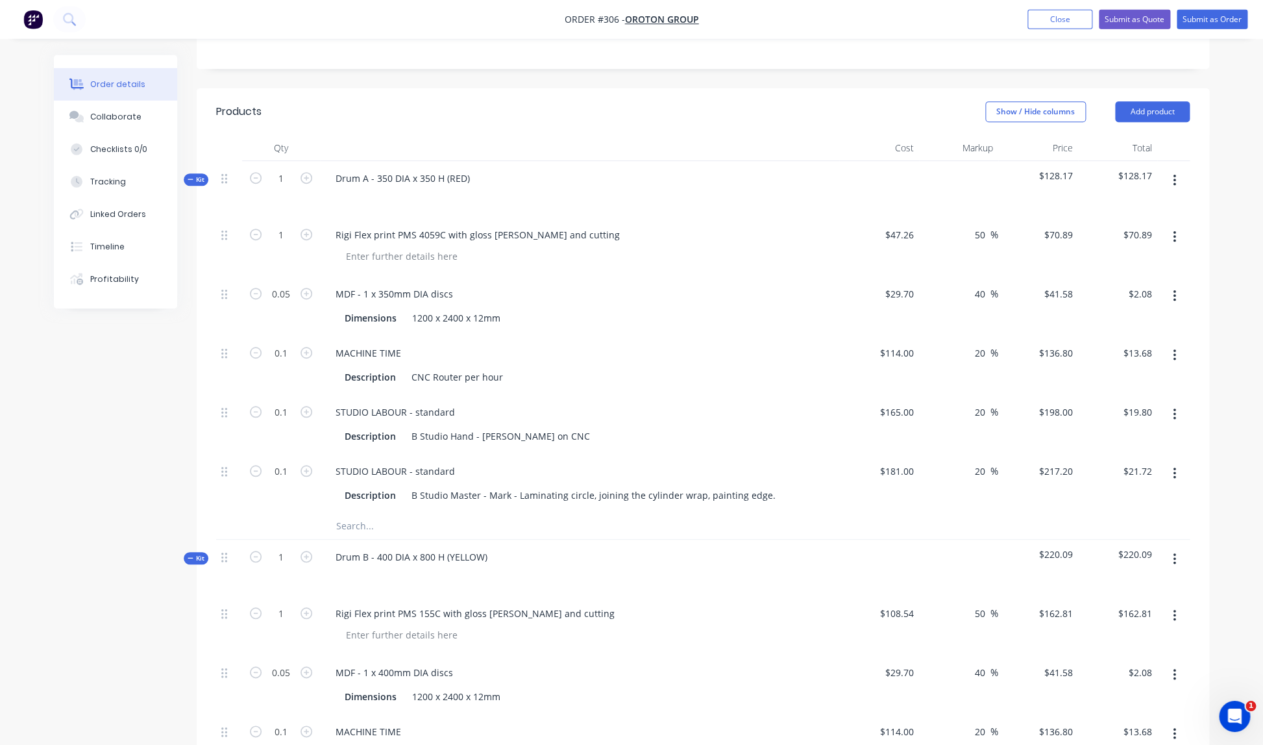
scroll to position [0, 0]
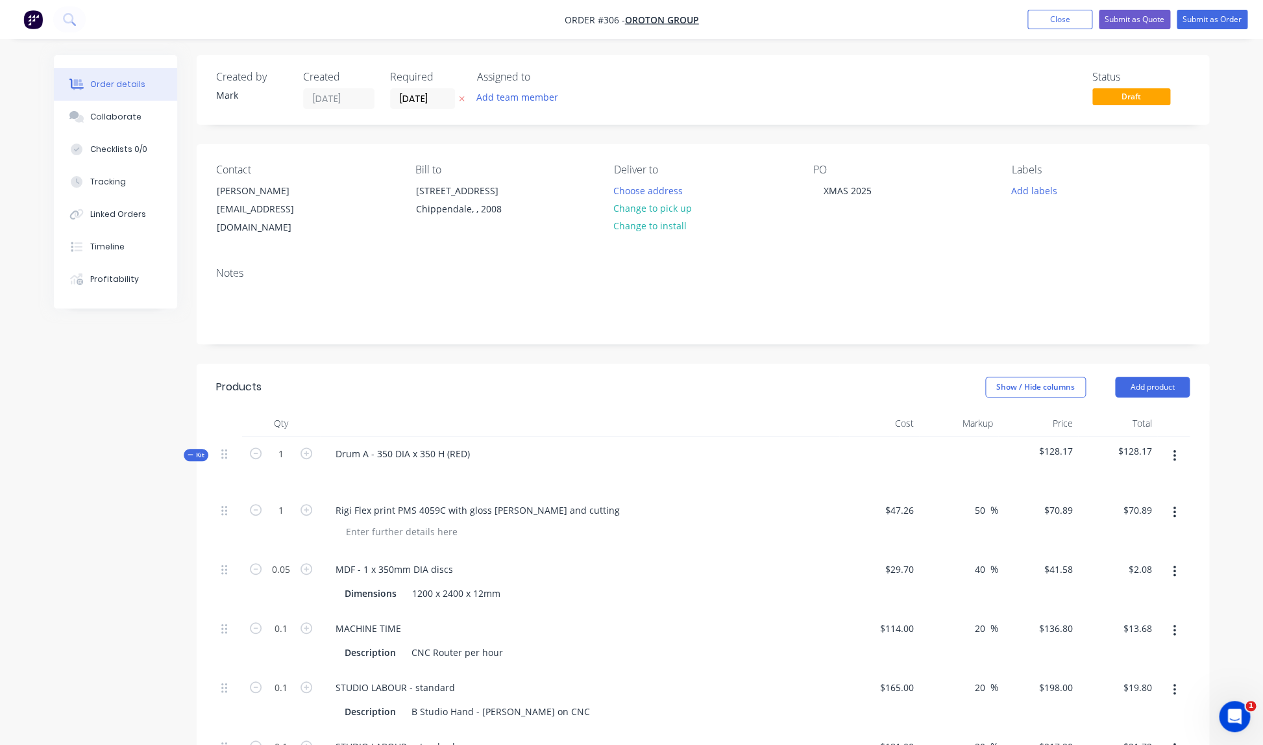
click at [1175, 450] on icon "button" at bounding box center [1174, 456] width 3 height 12
click at [1129, 480] on div "Add product to kit" at bounding box center [1128, 489] width 100 height 19
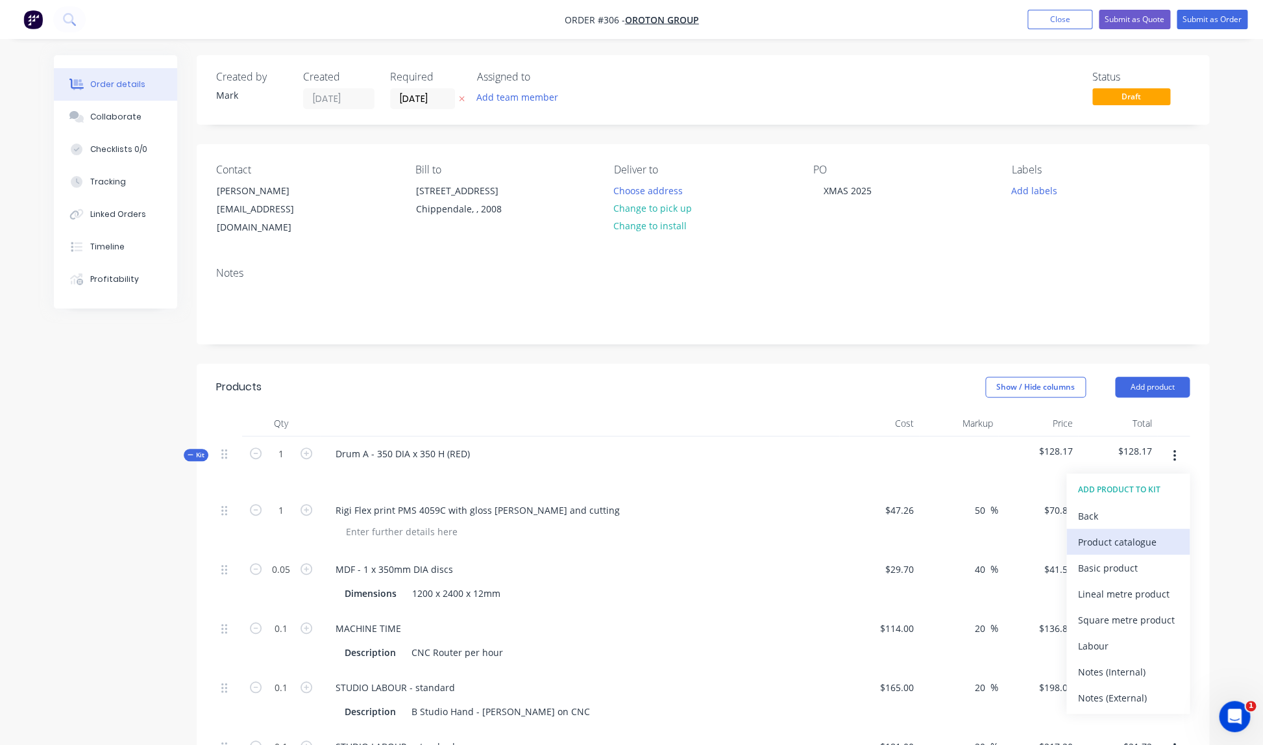
click at [1099, 532] on div "Product catalogue" at bounding box center [1128, 541] width 100 height 19
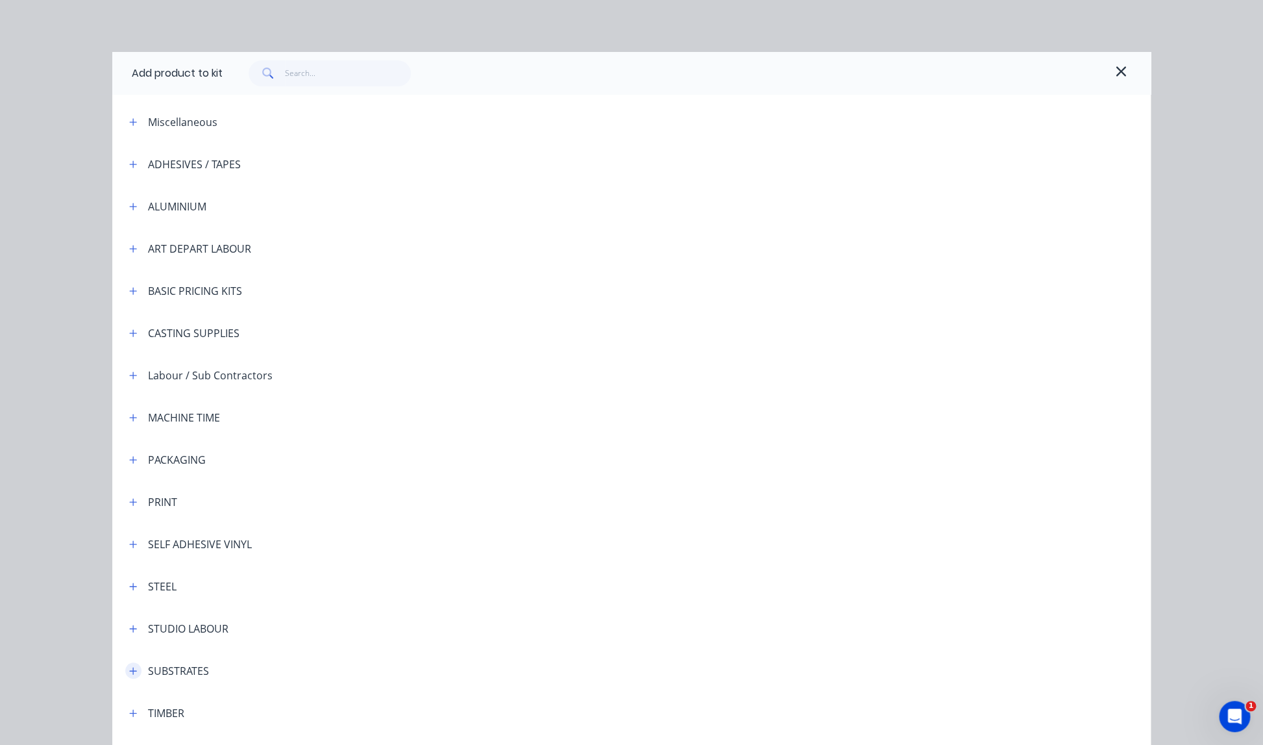
click at [134, 670] on icon "button" at bounding box center [133, 670] width 7 height 7
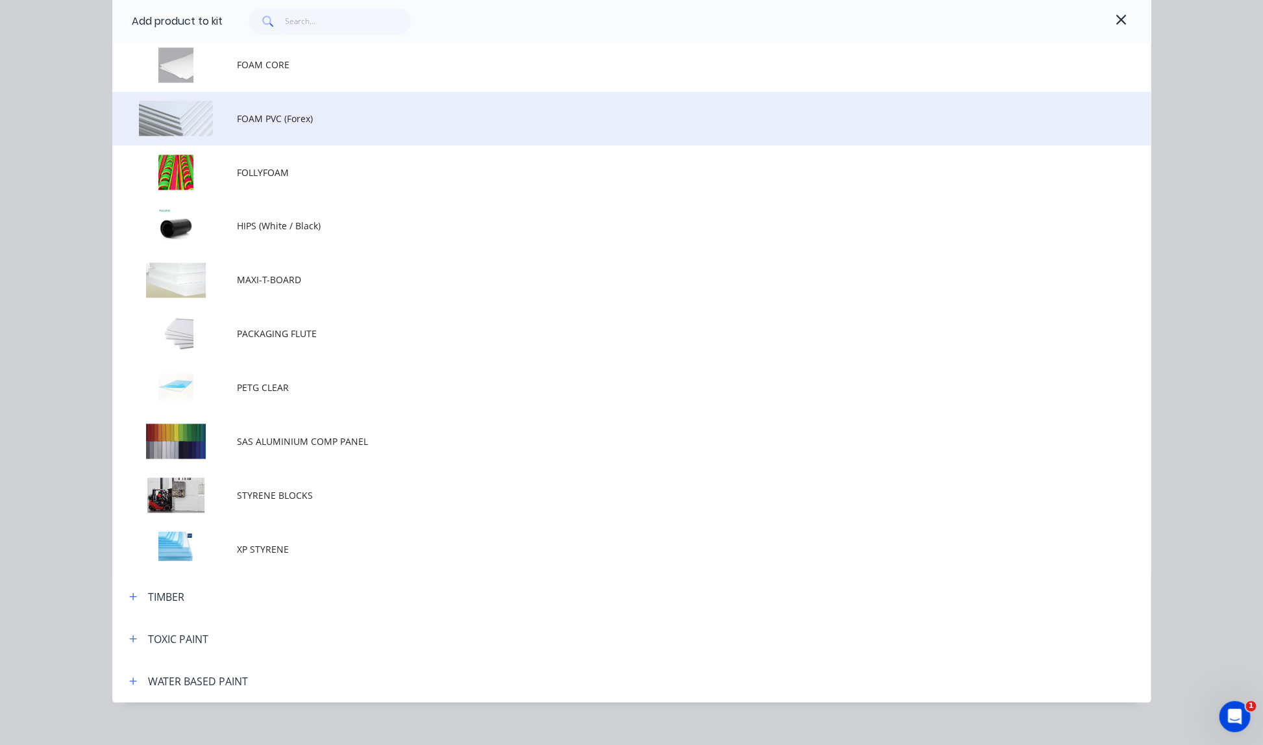
scroll to position [883, 0]
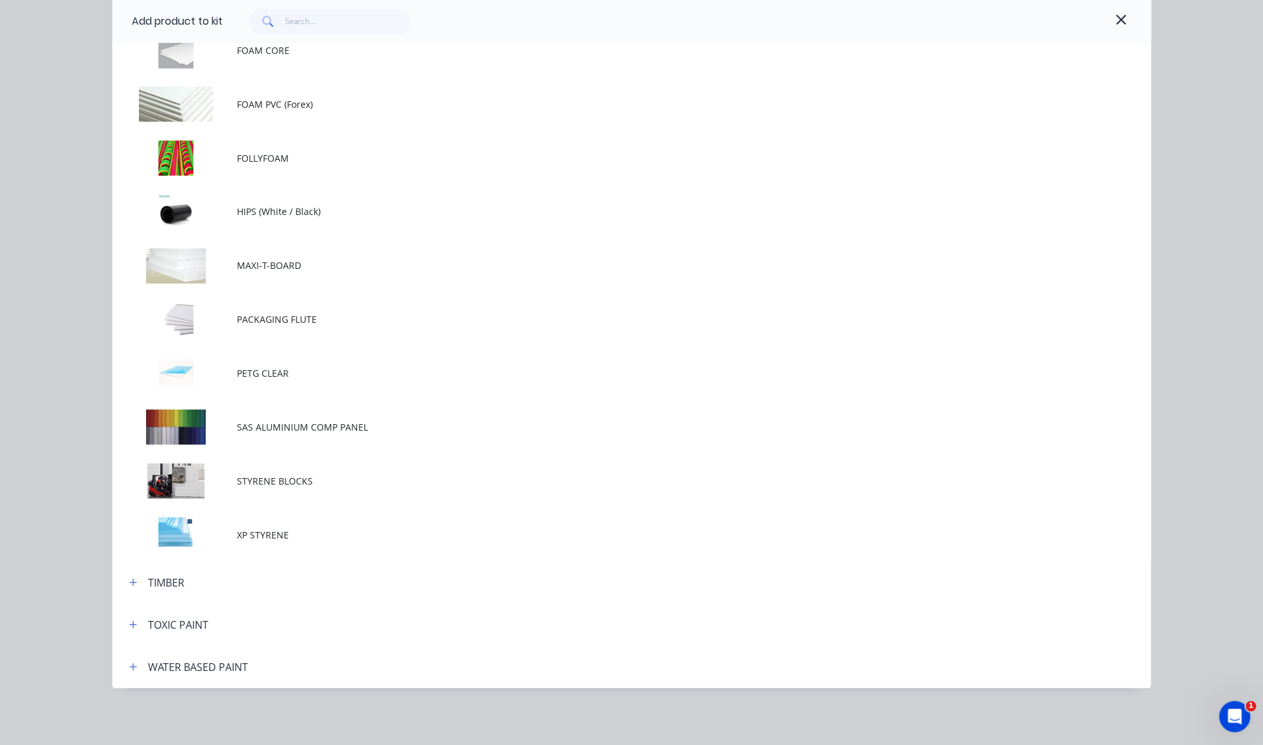
click at [269, 477] on span "STYRENE BLOCKS" at bounding box center [602, 480] width 731 height 14
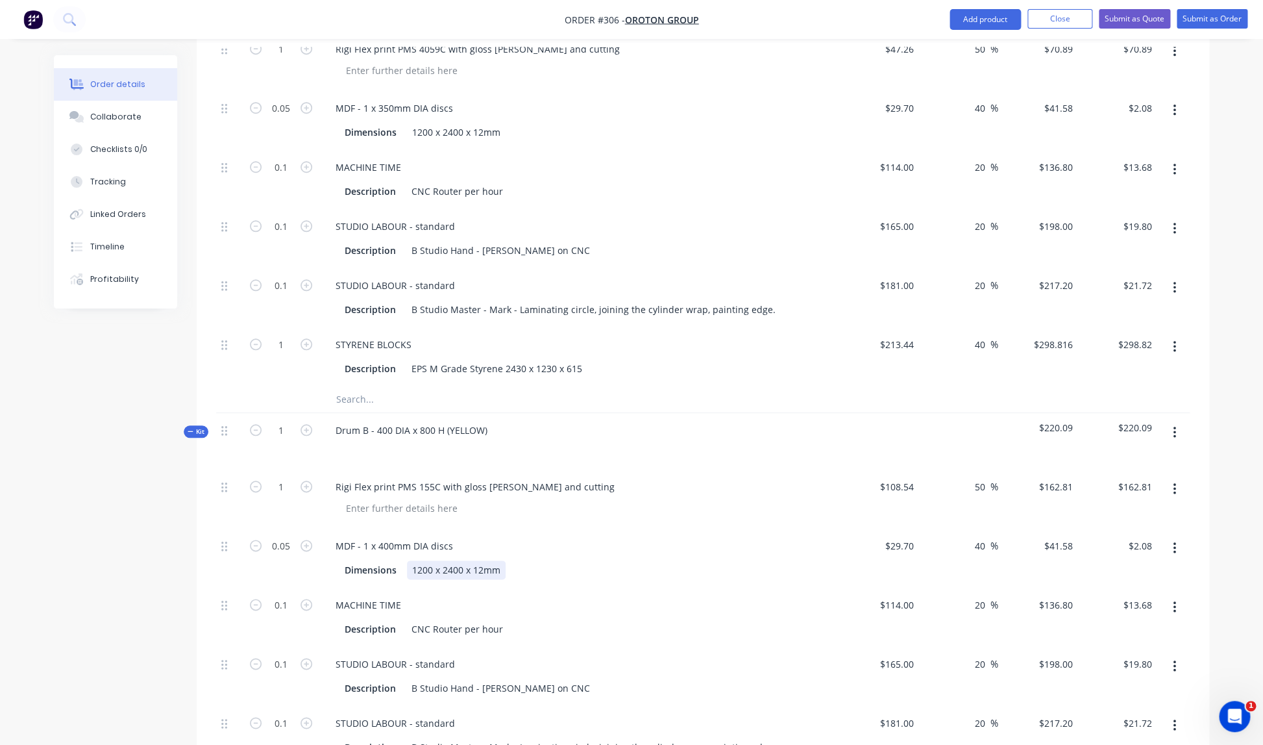
scroll to position [453, 0]
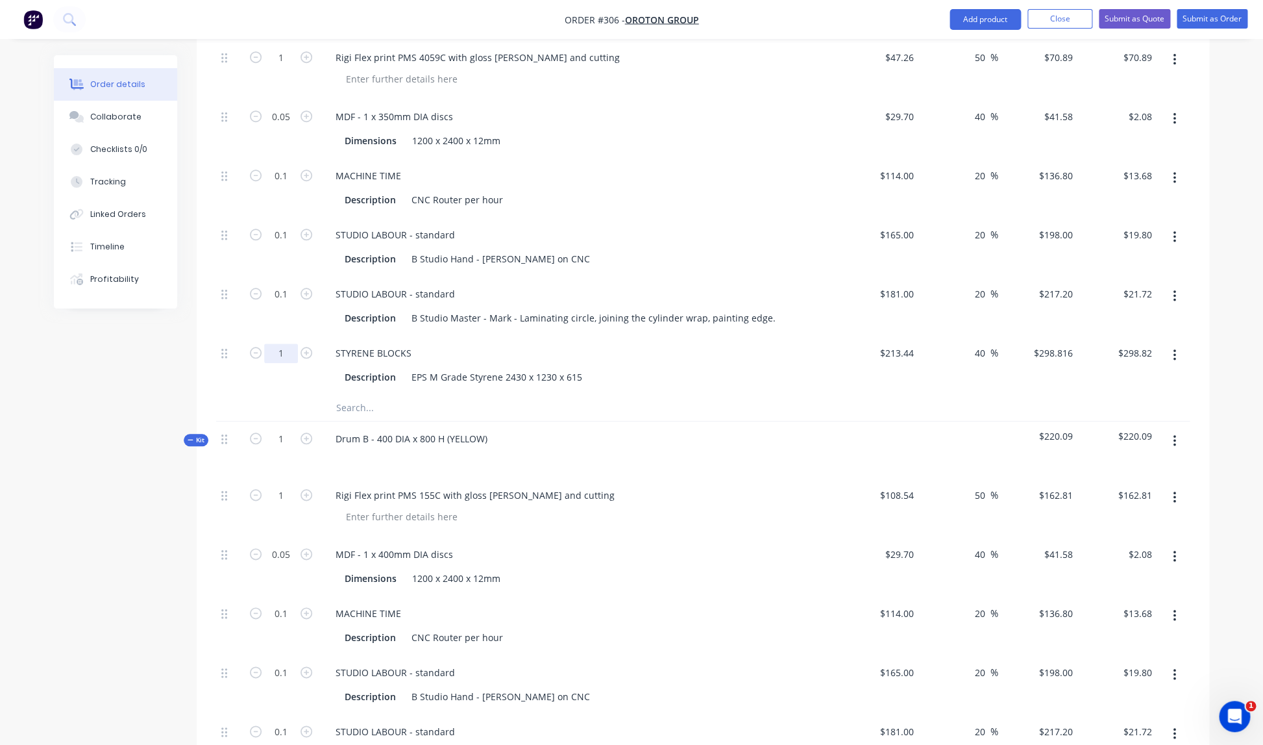
click at [286, 343] on input "1" at bounding box center [281, 352] width 34 height 19
type input "0.03"
type input "$8.96"
click at [751, 344] on div "STYRENE BLOCKS" at bounding box center [579, 352] width 509 height 19
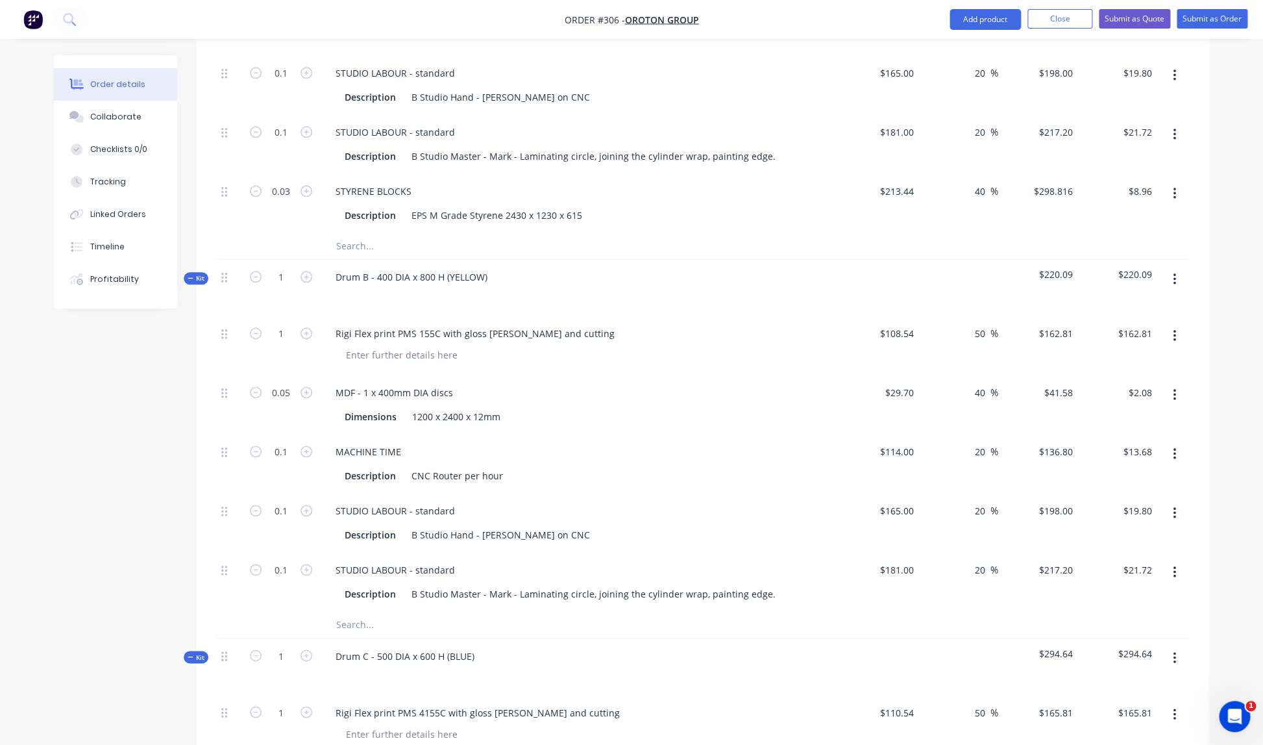
scroll to position [625, 0]
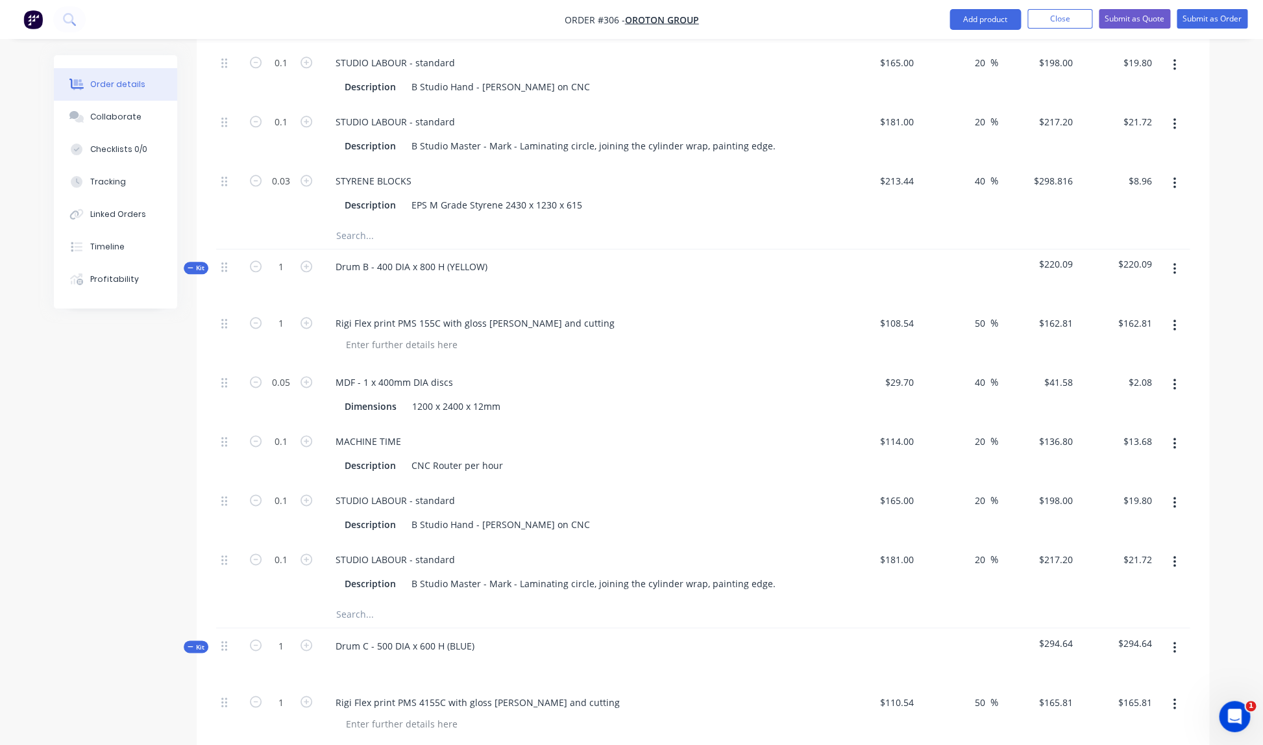
click at [1174, 262] on icon "button" at bounding box center [1174, 269] width 3 height 14
click at [1125, 293] on div "Add product to kit" at bounding box center [1128, 302] width 100 height 19
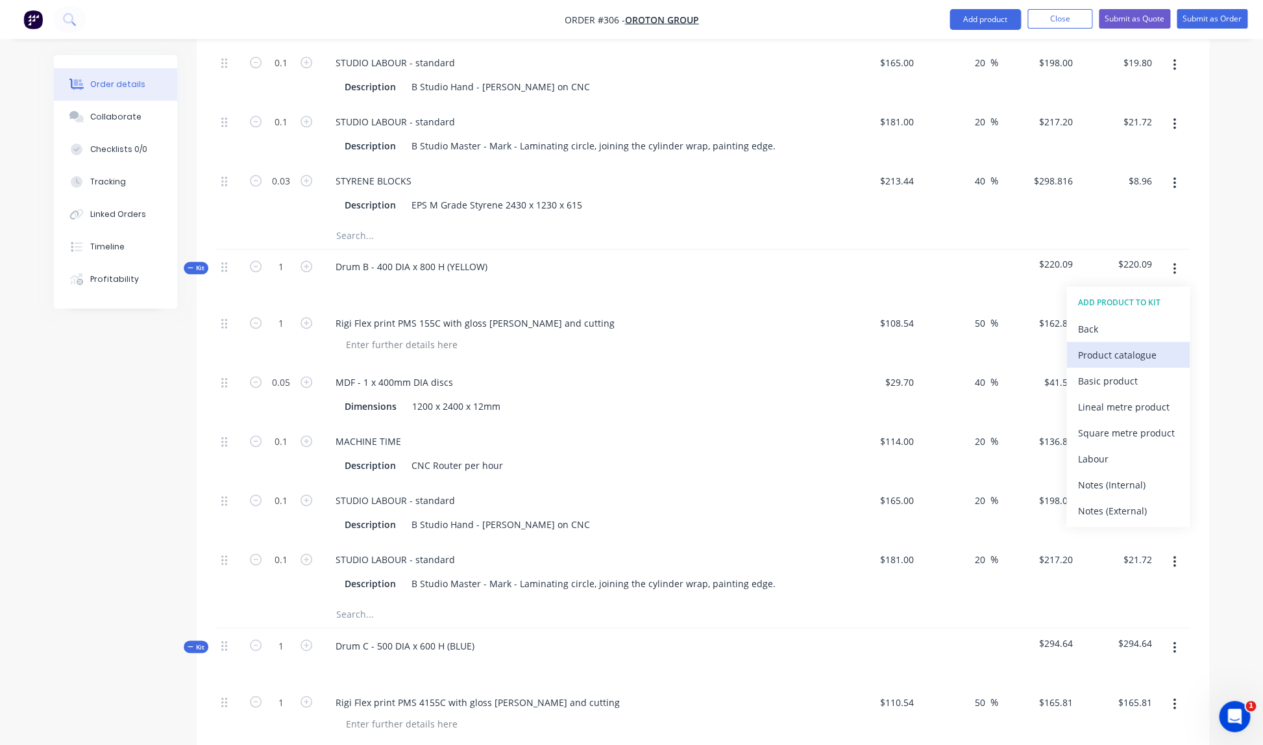
click at [1104, 345] on div "Product catalogue" at bounding box center [1128, 354] width 100 height 19
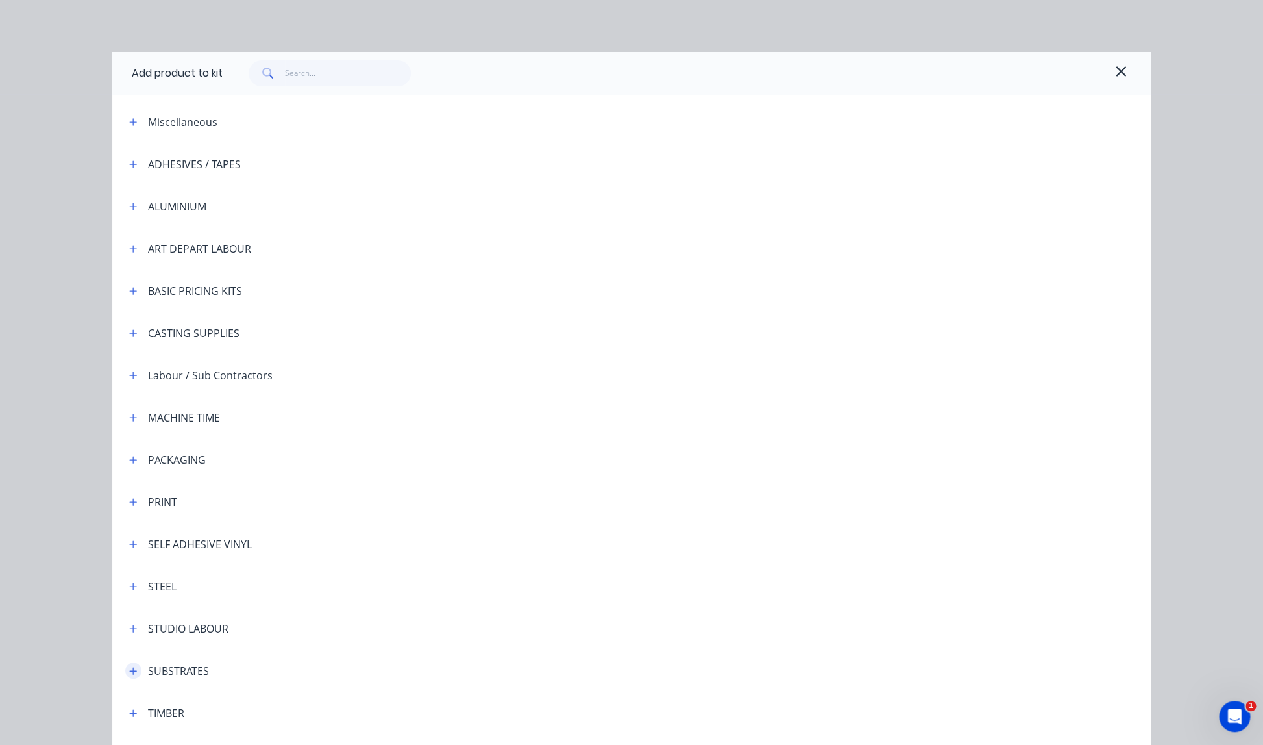
click at [134, 669] on icon "button" at bounding box center [133, 670] width 8 height 9
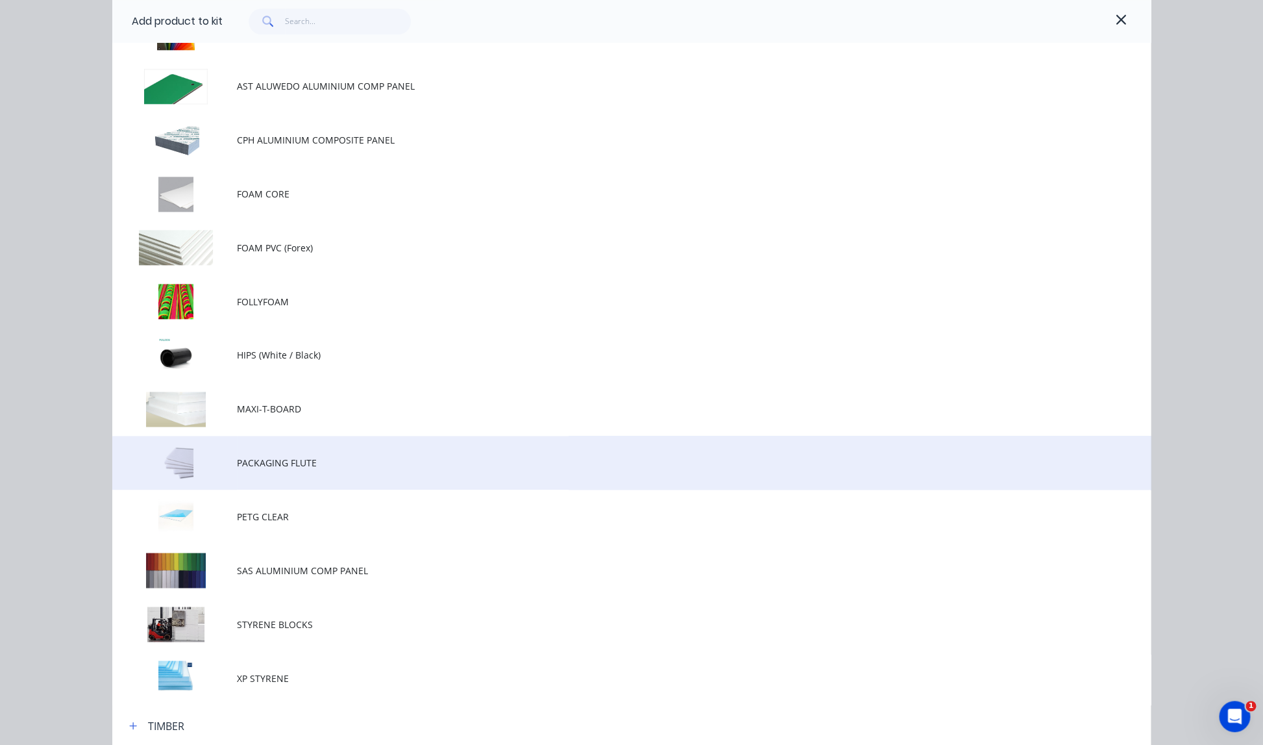
scroll to position [883, 0]
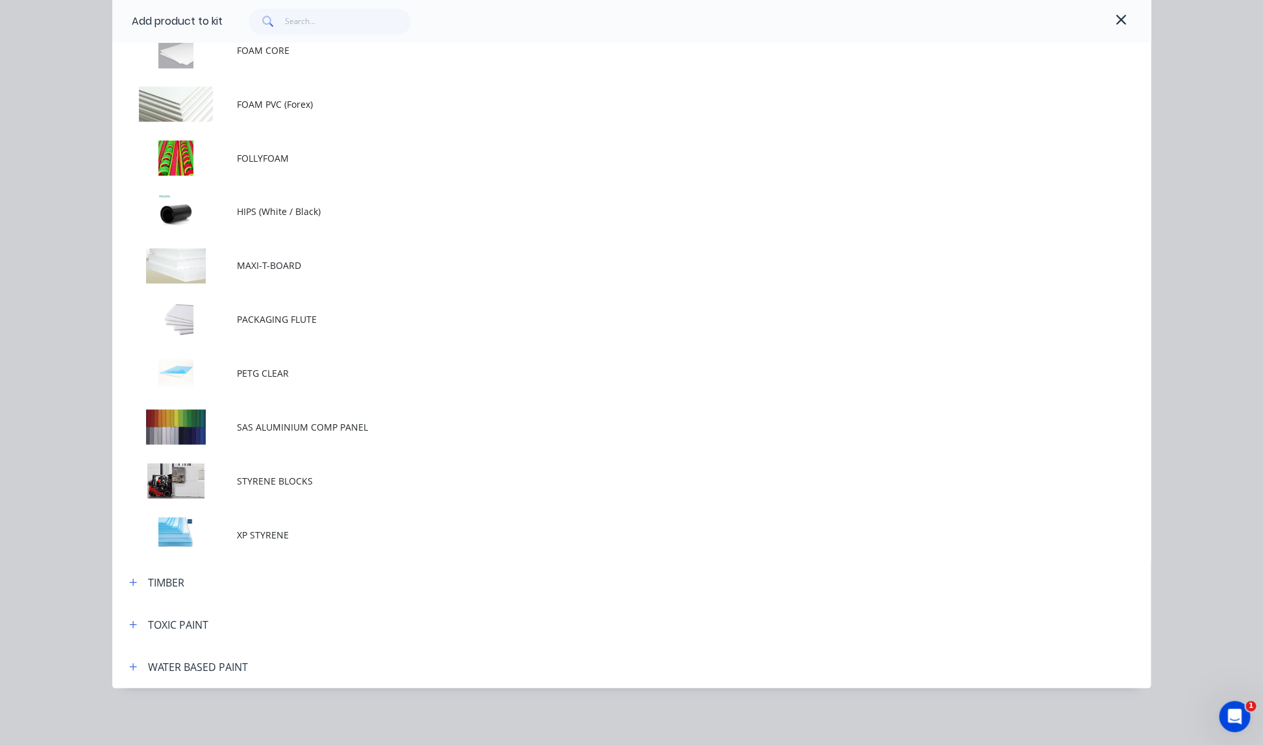
click at [248, 478] on span "STYRENE BLOCKS" at bounding box center [602, 480] width 731 height 14
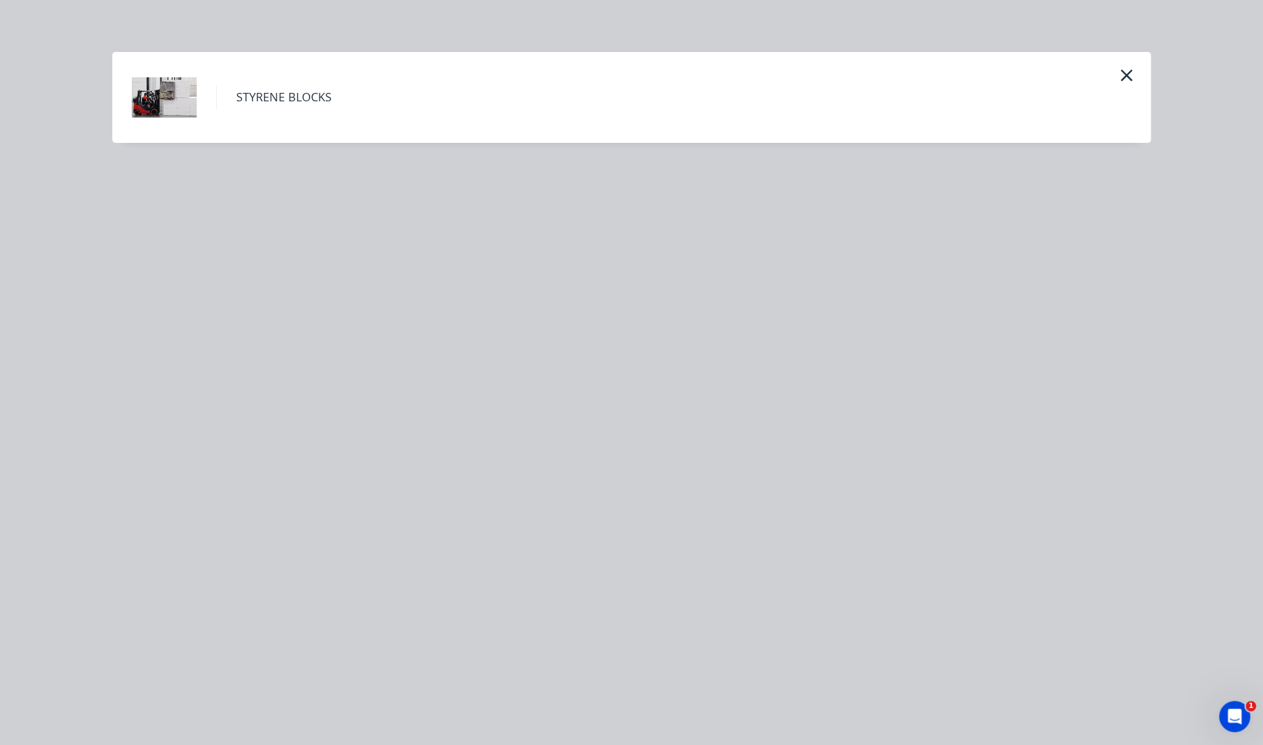
scroll to position [0, 0]
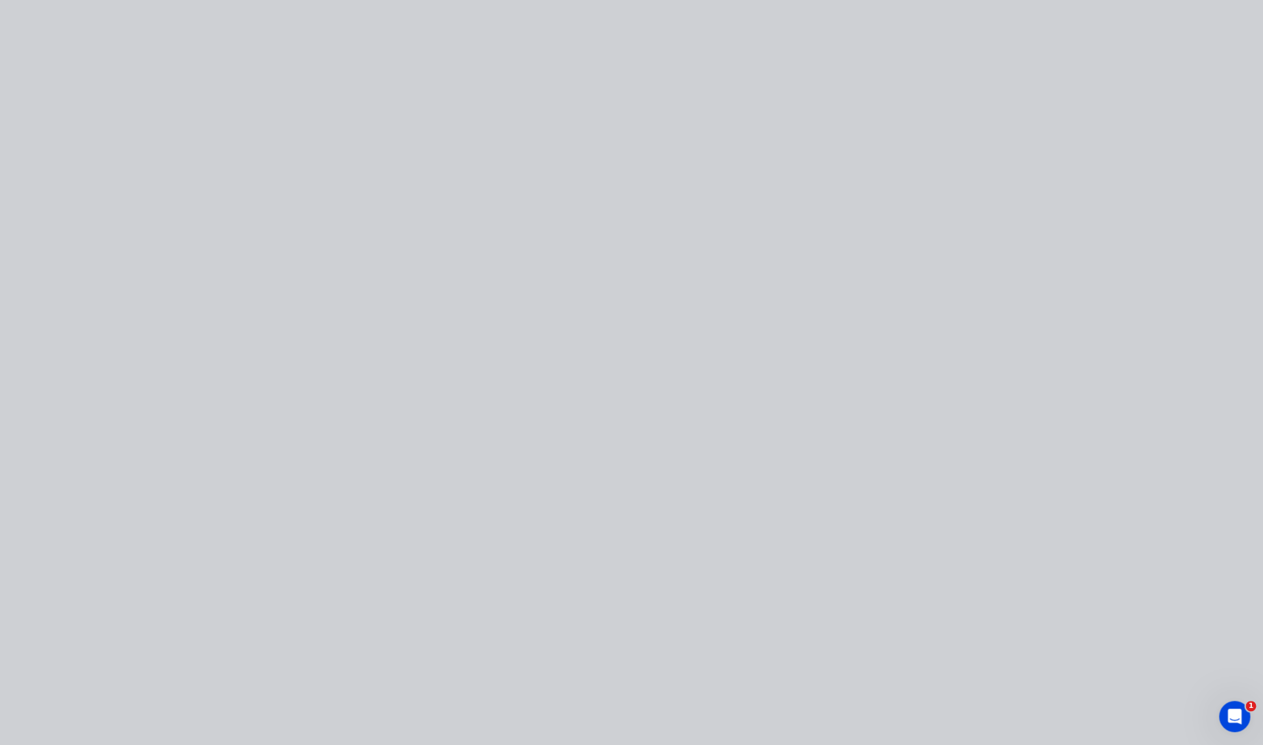
type input "$240.00"
type input "40"
type input "$336.00"
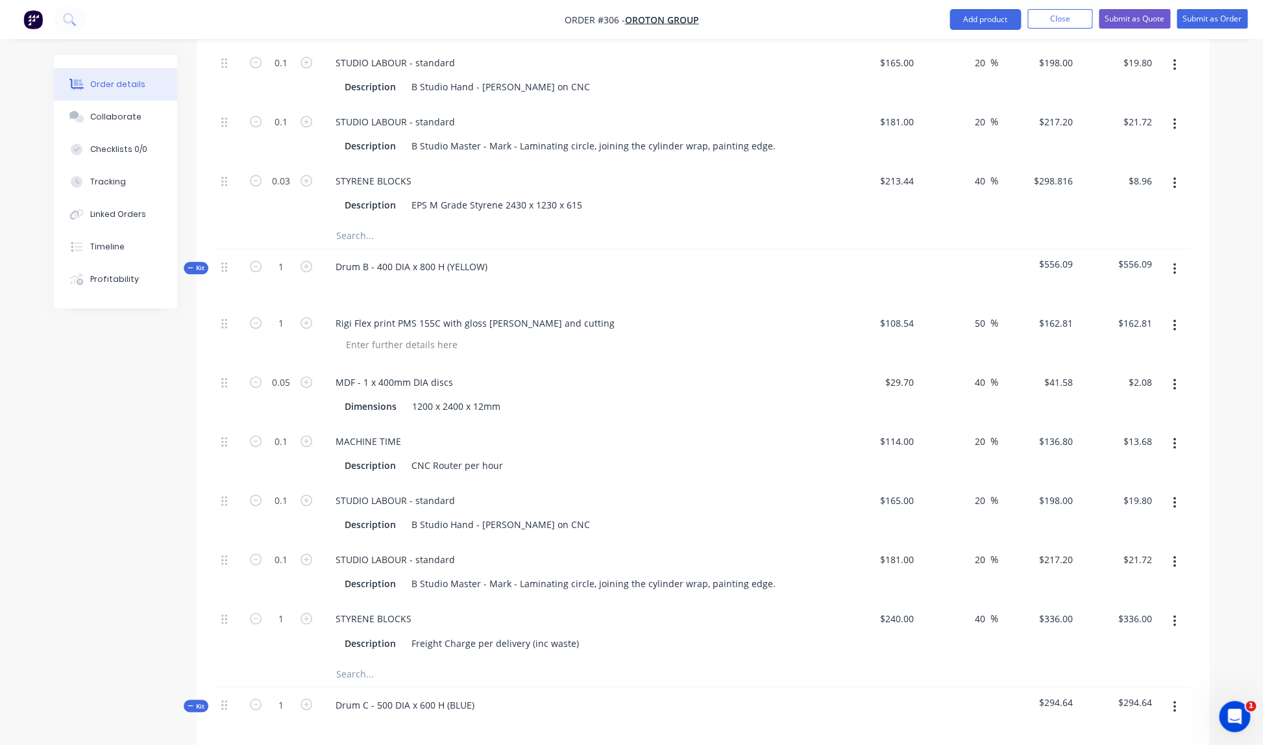
click at [1174, 615] on icon "button" at bounding box center [1174, 621] width 3 height 12
click at [1099, 697] on div "Delete" at bounding box center [1128, 706] width 100 height 19
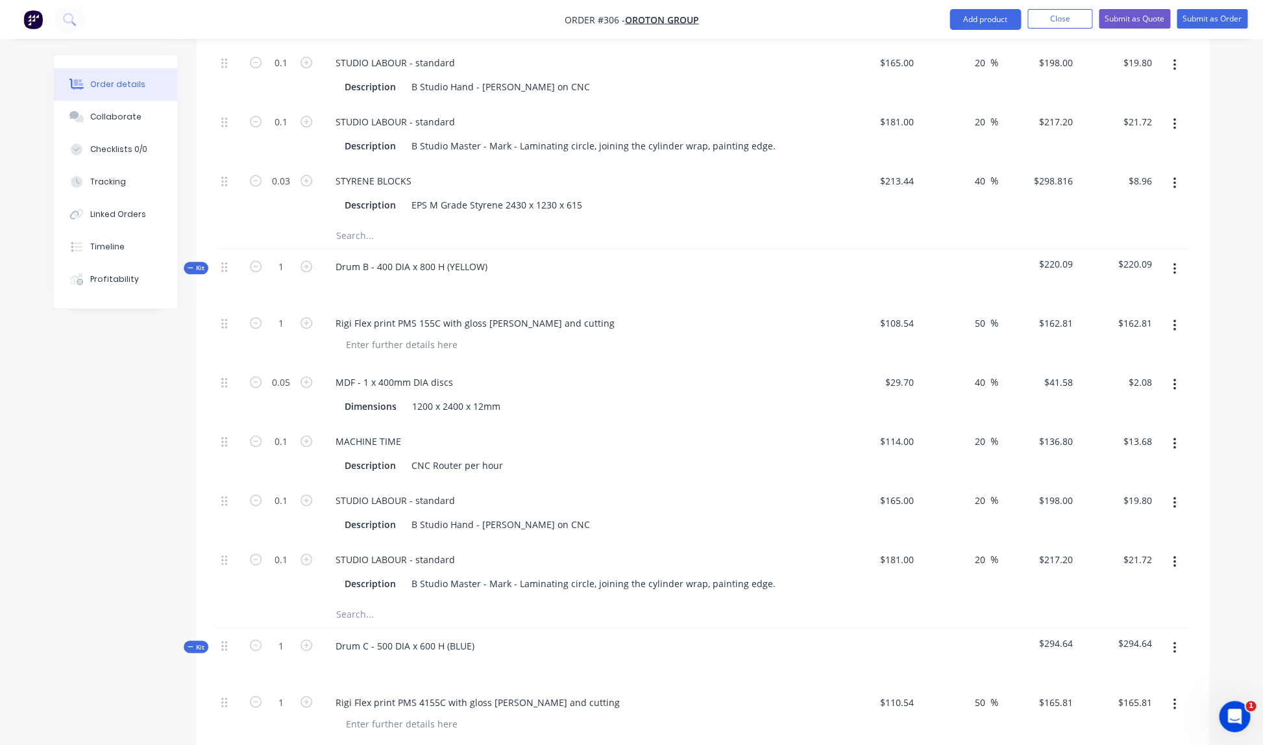
click at [1174, 262] on icon "button" at bounding box center [1174, 269] width 3 height 14
click at [1122, 293] on div "Add product to kit" at bounding box center [1128, 302] width 100 height 19
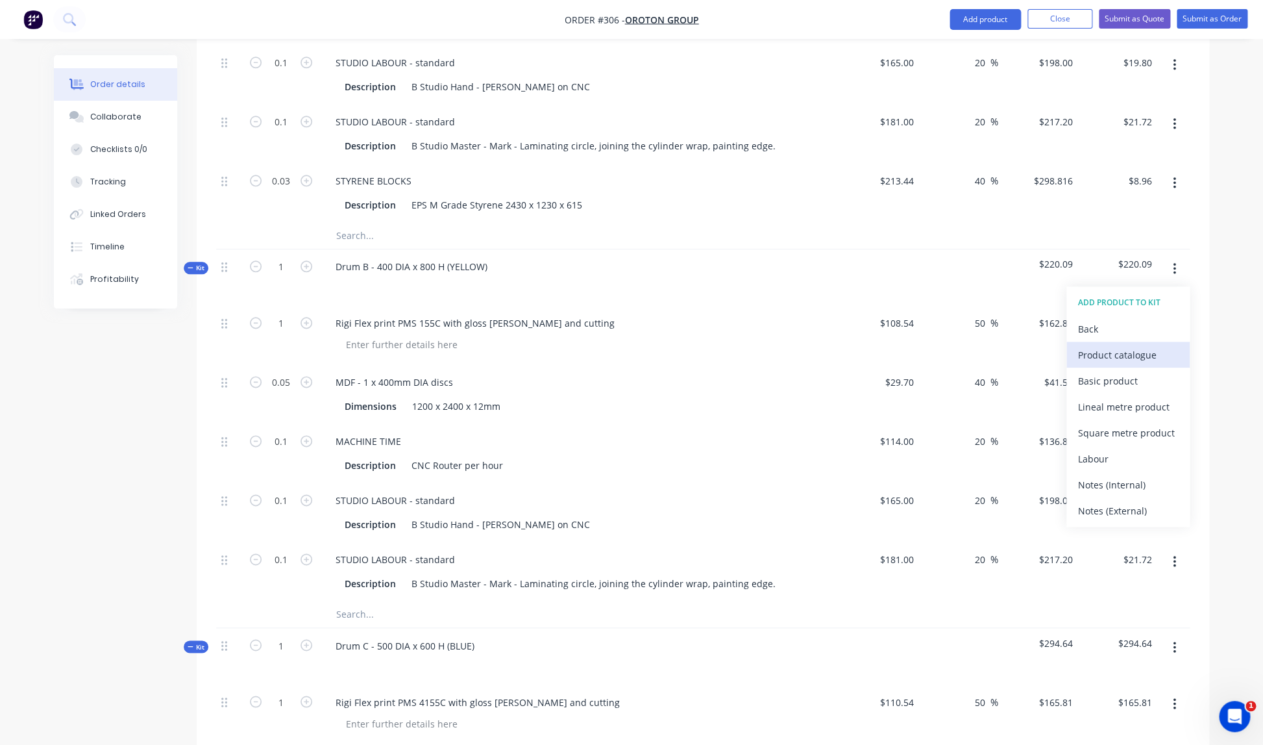
click at [1133, 345] on div "Product catalogue" at bounding box center [1128, 354] width 100 height 19
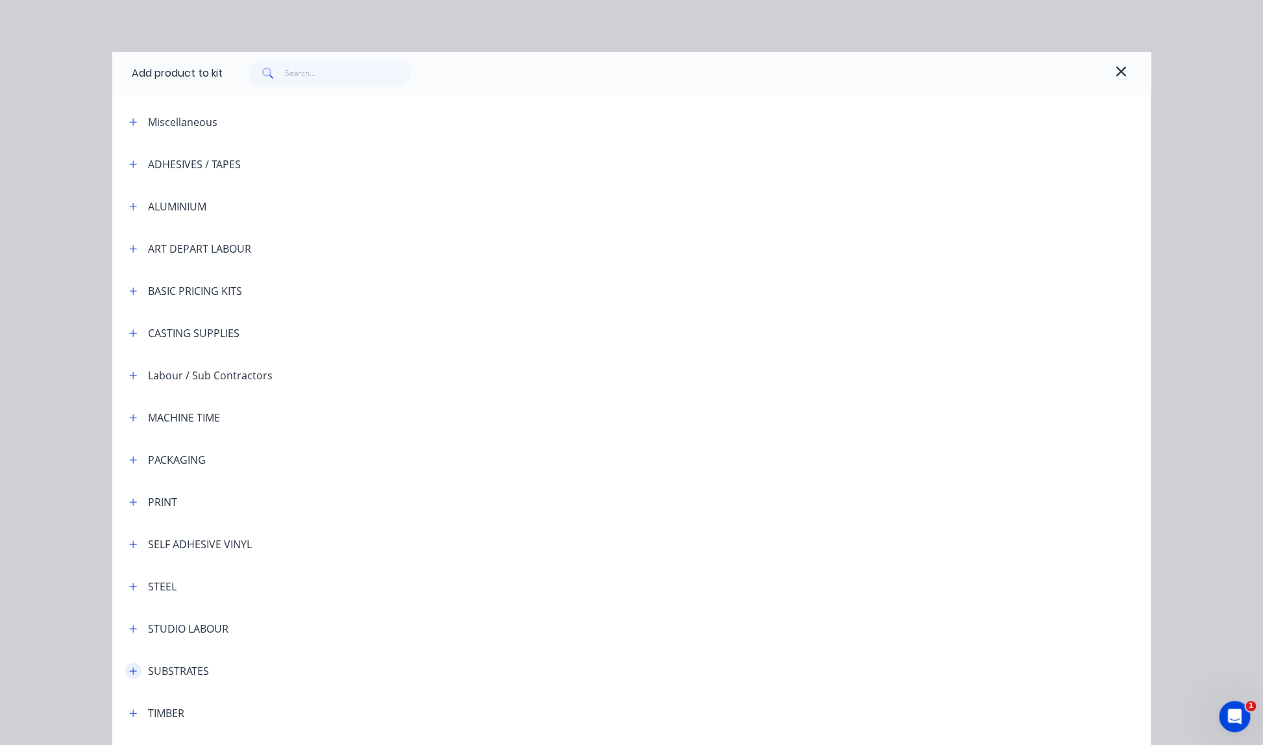
click at [134, 670] on icon "button" at bounding box center [133, 670] width 7 height 7
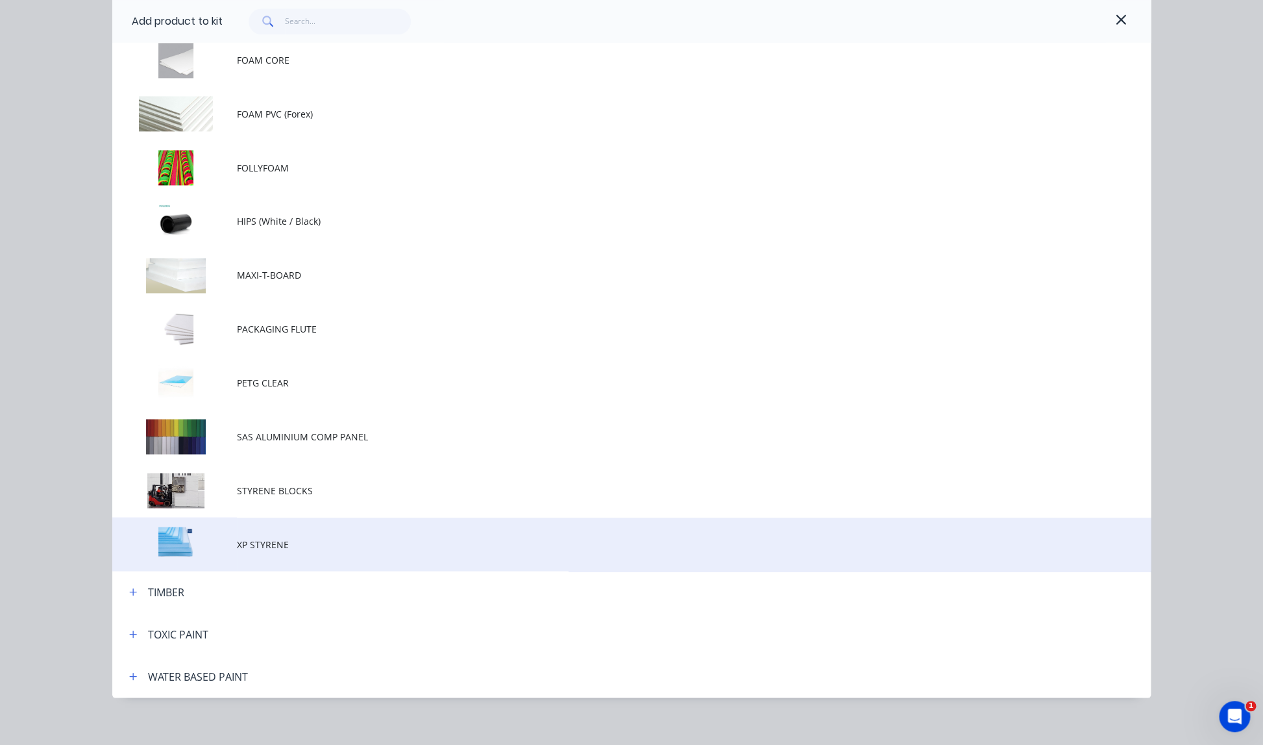
scroll to position [883, 0]
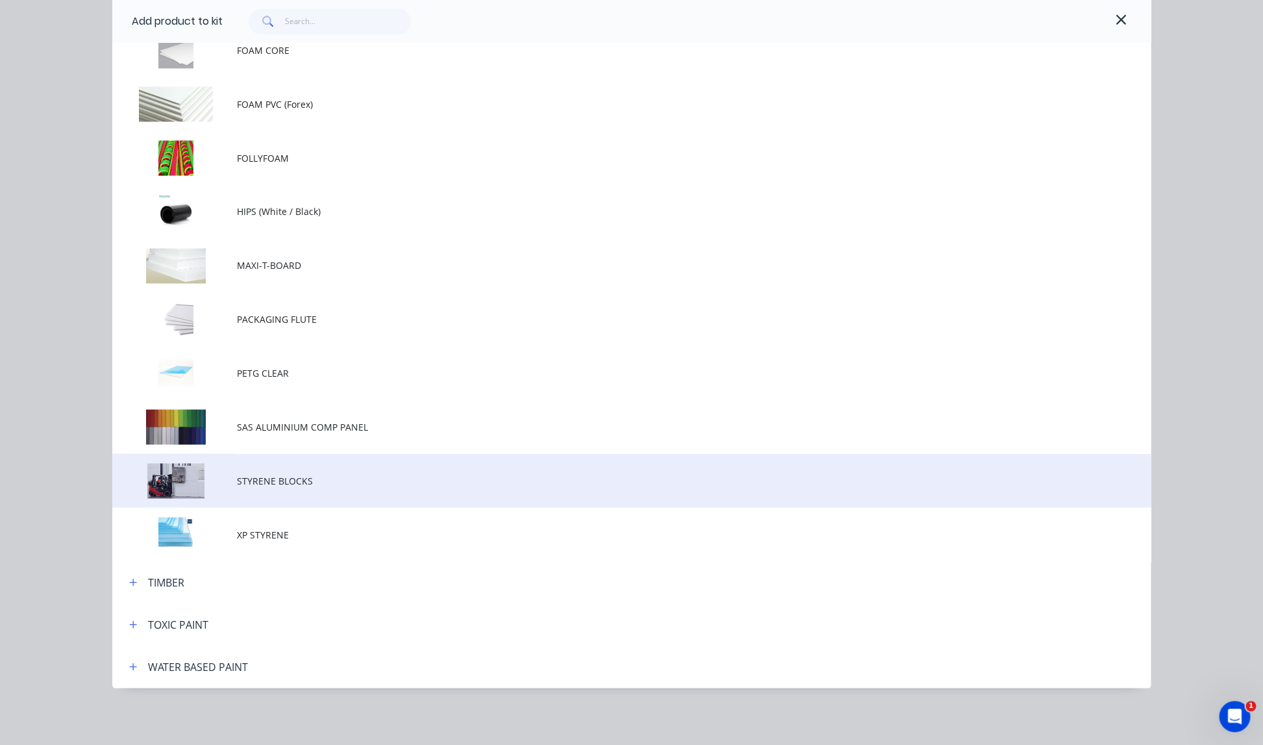
click at [277, 480] on span "STYRENE BLOCKS" at bounding box center [602, 480] width 731 height 14
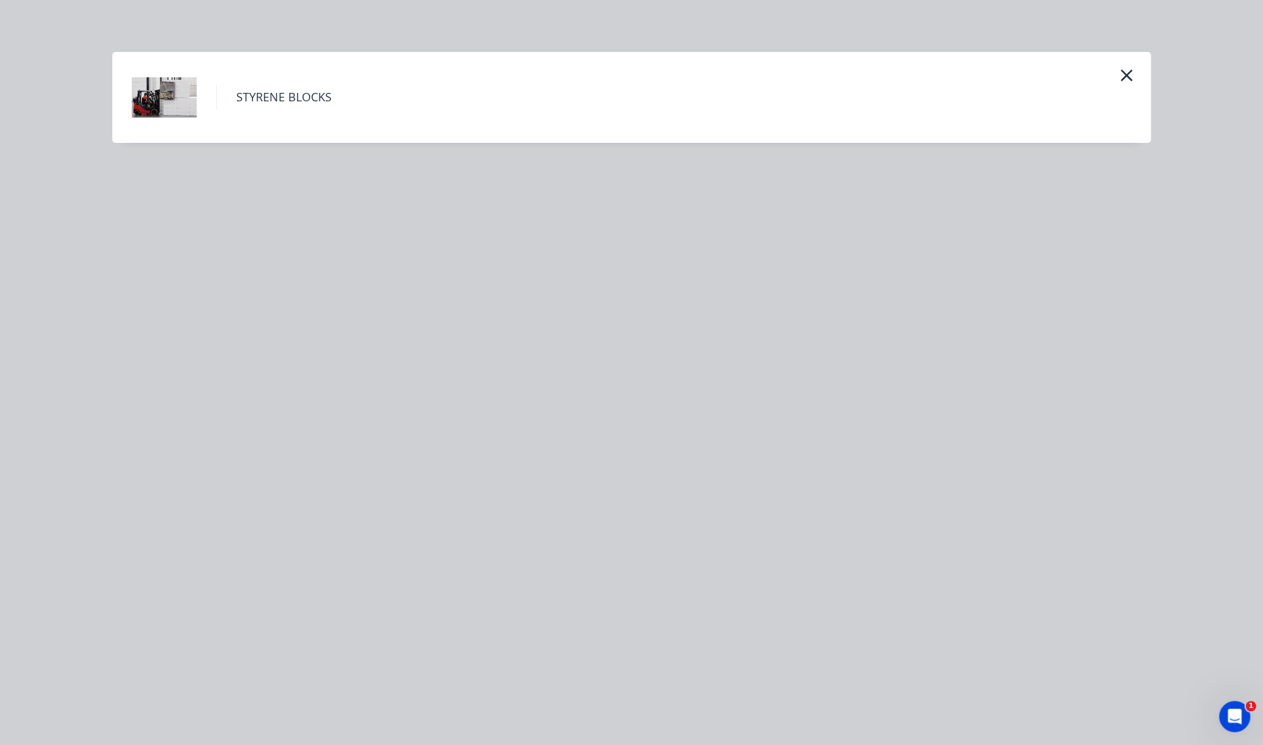
scroll to position [0, 0]
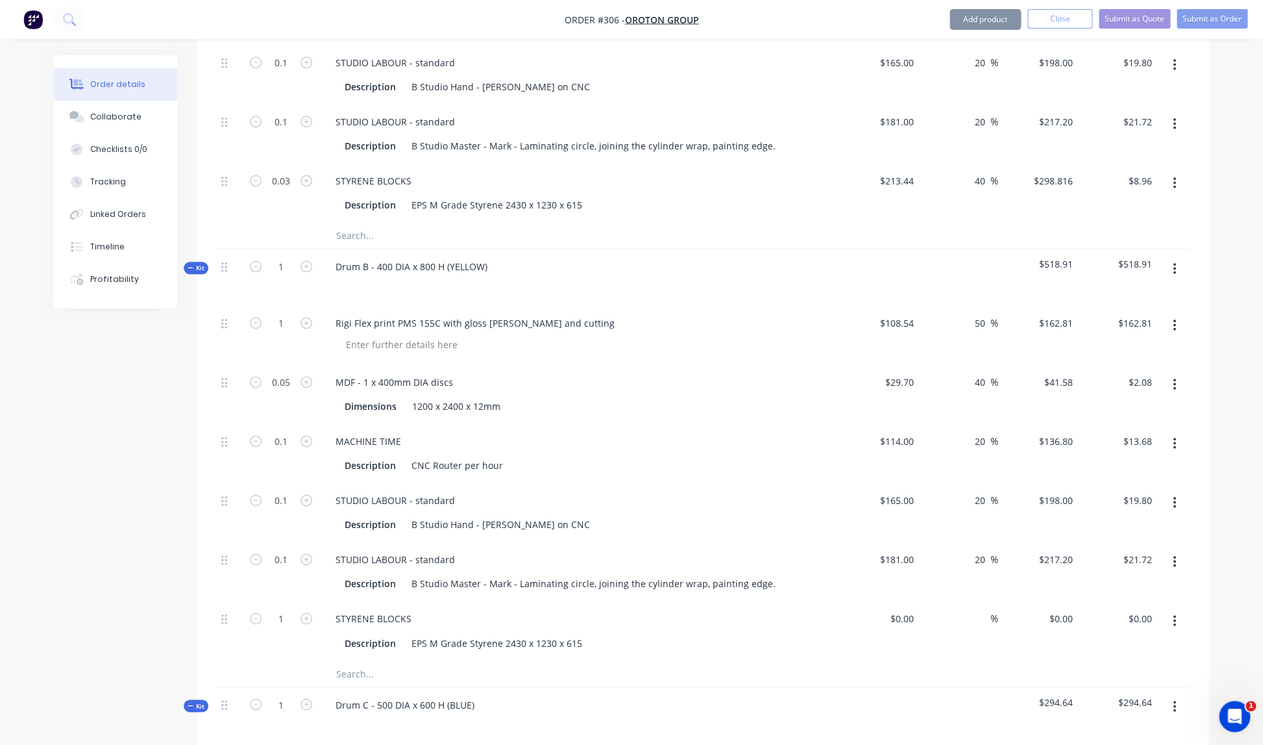
type input "$213.44"
type input "40"
type input "$298.816"
type input "$298.82"
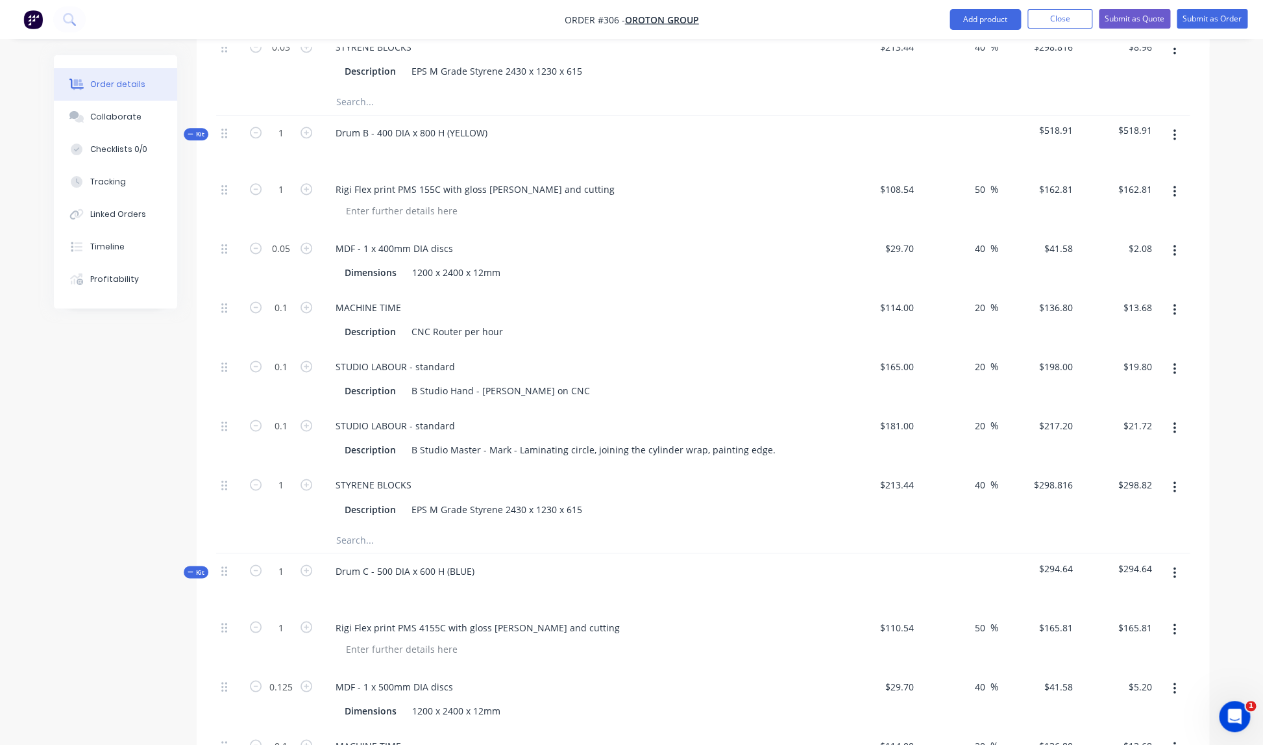
scroll to position [759, 0]
click at [286, 475] on input "1" at bounding box center [281, 484] width 34 height 19
click at [524, 475] on div "STYRENE BLOCKS" at bounding box center [579, 484] width 509 height 19
type input "0.05"
type input "$14.94"
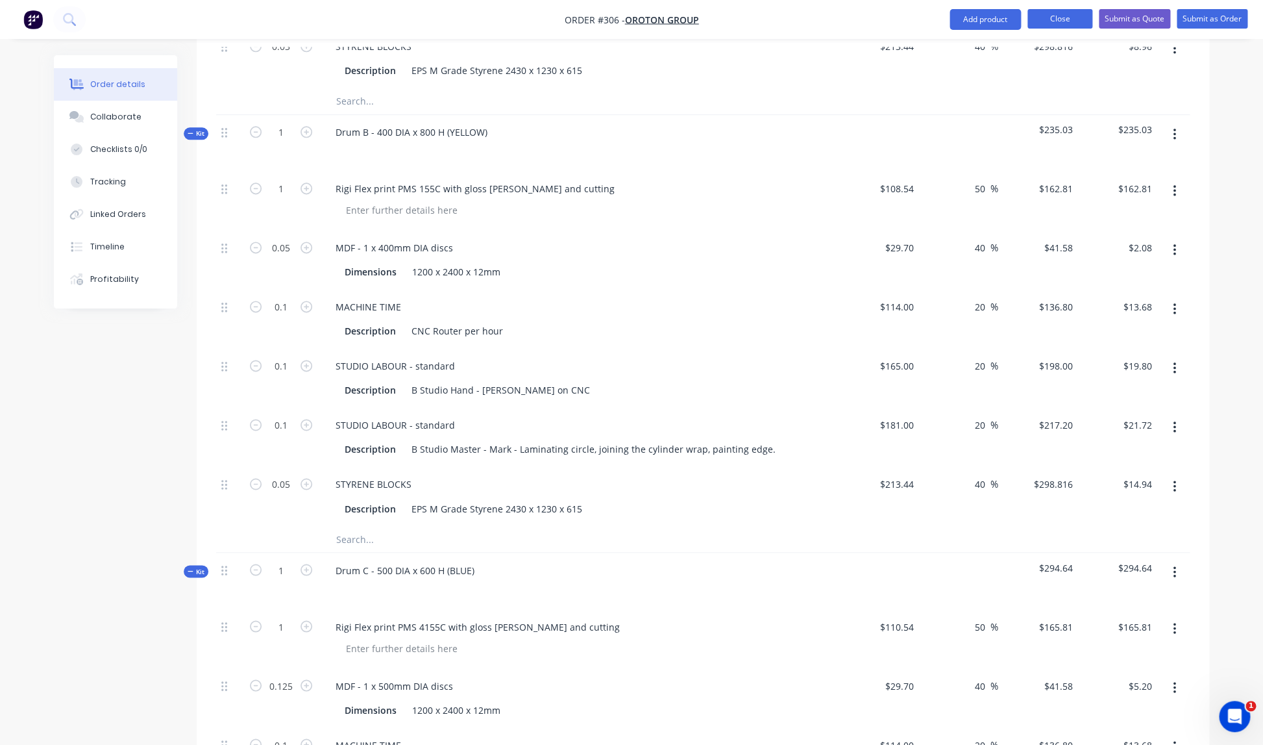
click at [1065, 18] on button "Close" at bounding box center [1060, 18] width 65 height 19
